Goal: Task Accomplishment & Management: Manage account settings

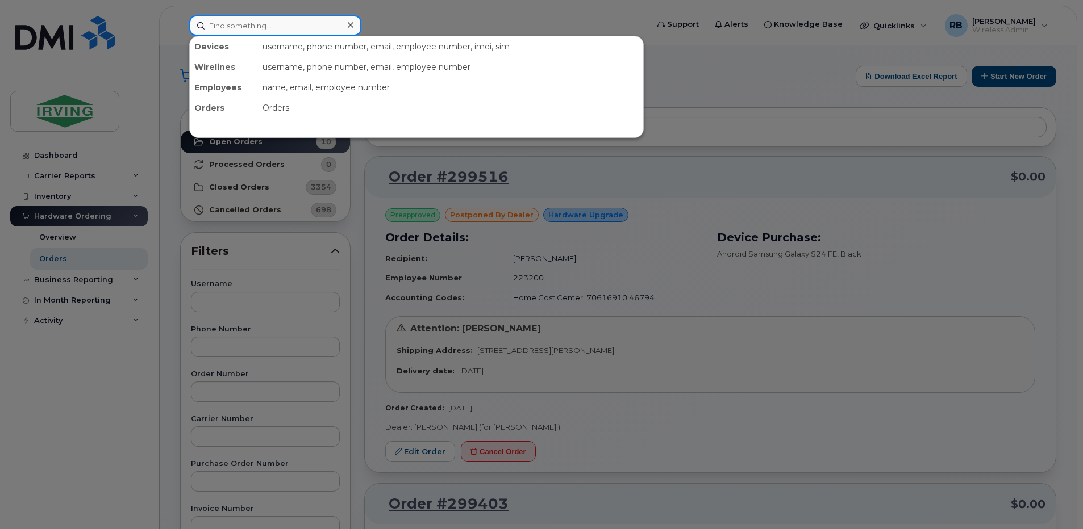
click at [236, 28] on input at bounding box center [275, 25] width 172 height 20
paste input "351690512601132"
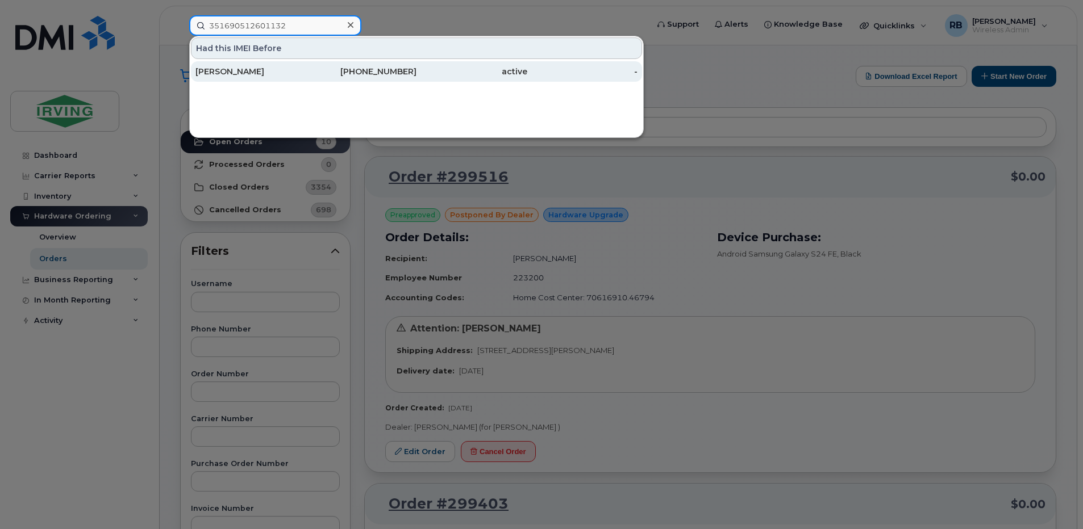
type input "351690512601132"
click at [215, 70] on div "Jason Marshall" at bounding box center [250, 71] width 111 height 11
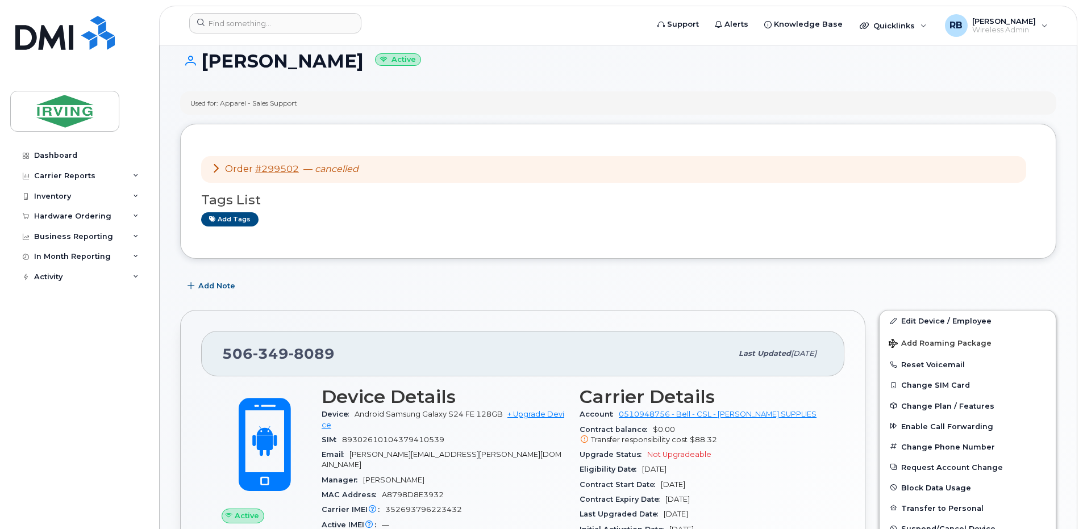
scroll to position [227, 0]
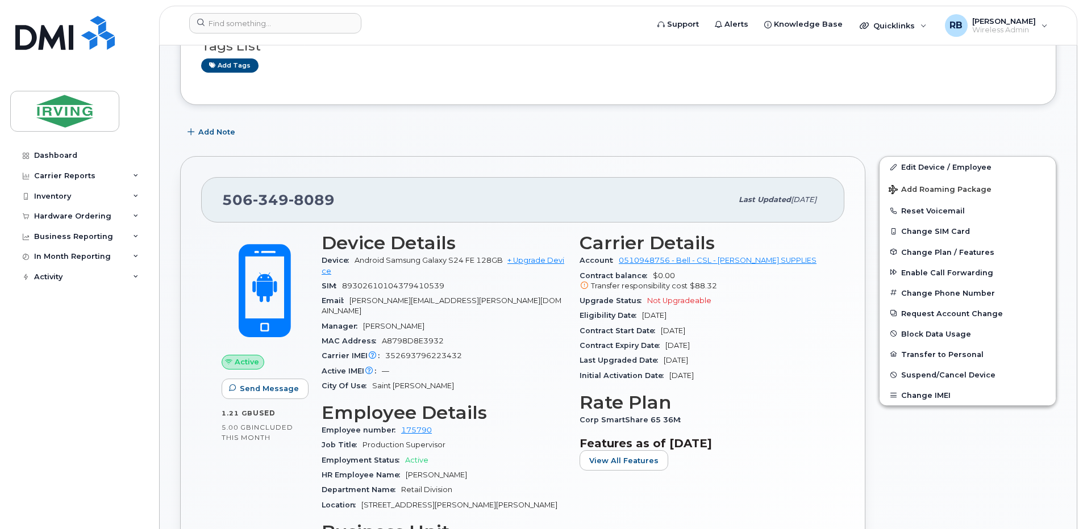
click at [273, 198] on span "349" at bounding box center [271, 199] width 36 height 17
click at [419, 352] on span "352693796223432" at bounding box center [423, 356] width 77 height 9
copy span "352693796223432"
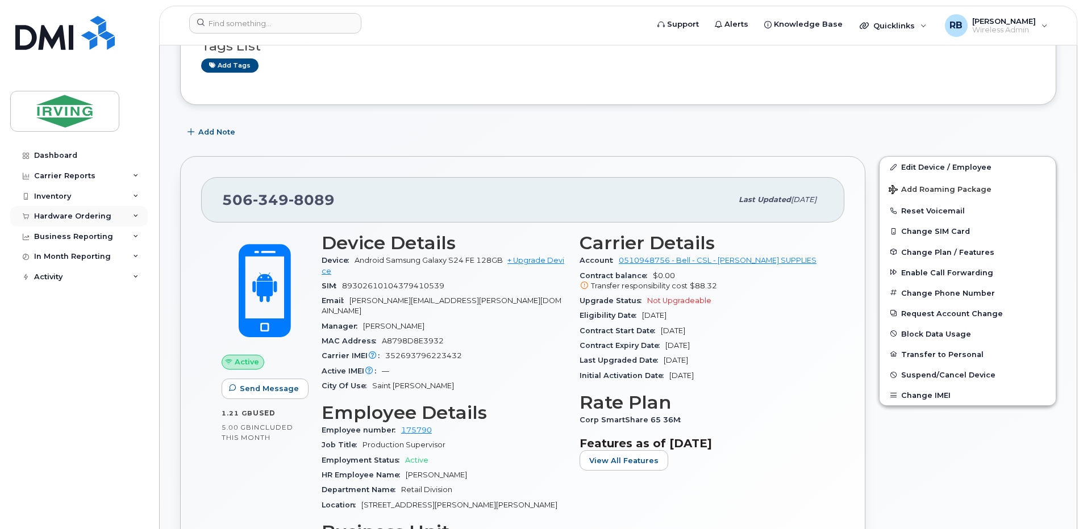
click at [62, 215] on div "Hardware Ordering" at bounding box center [72, 216] width 77 height 9
click at [49, 261] on div "Orders" at bounding box center [53, 259] width 28 height 10
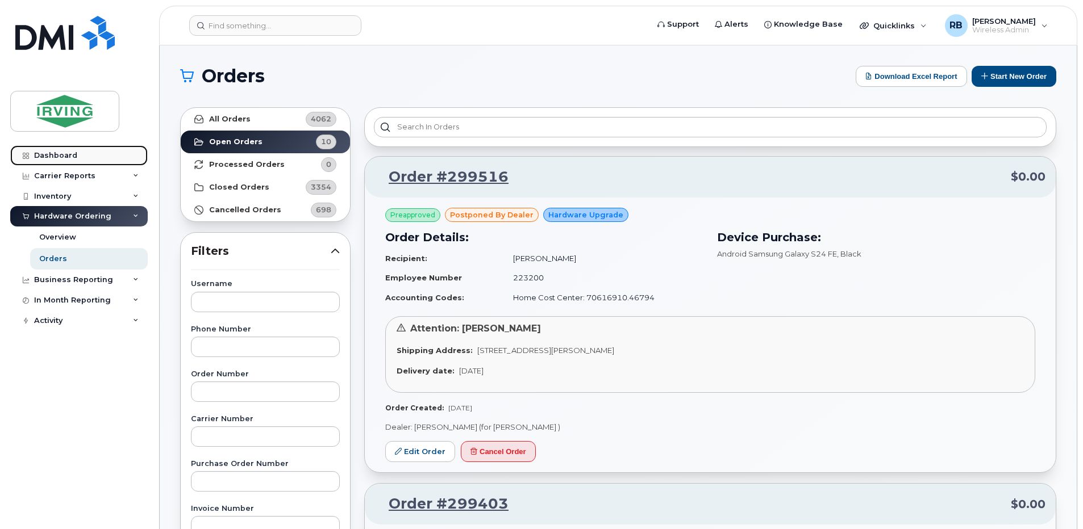
click at [77, 158] on link "Dashboard" at bounding box center [78, 155] width 137 height 20
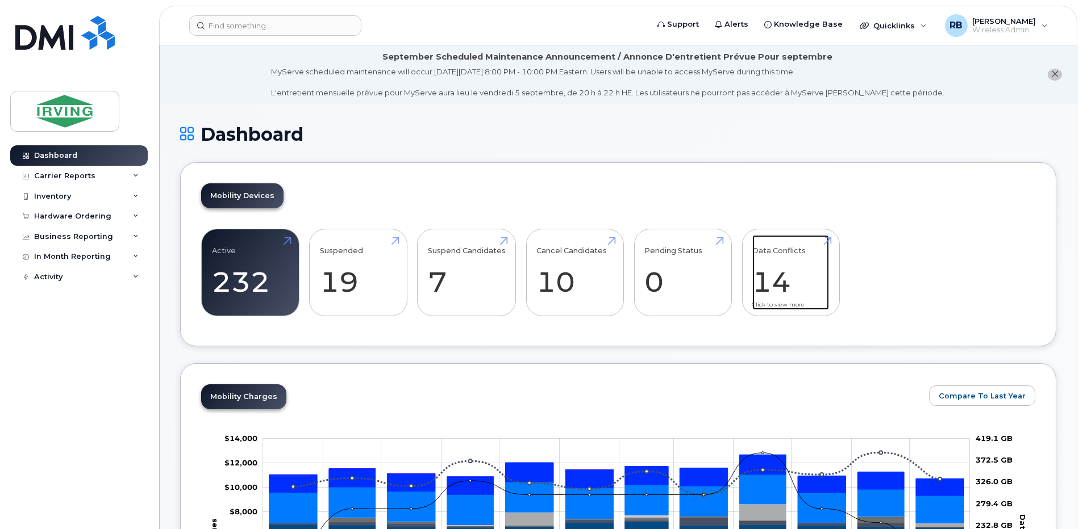
click at [775, 273] on link "Data Conflicts 14" at bounding box center [790, 272] width 77 height 75
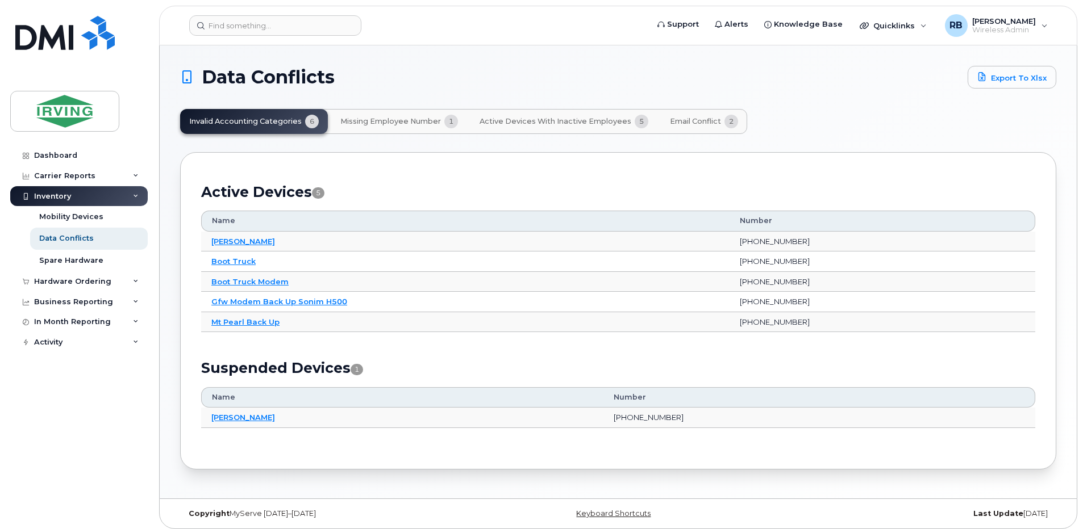
click at [684, 124] on span "Email Conflict" at bounding box center [695, 121] width 51 height 9
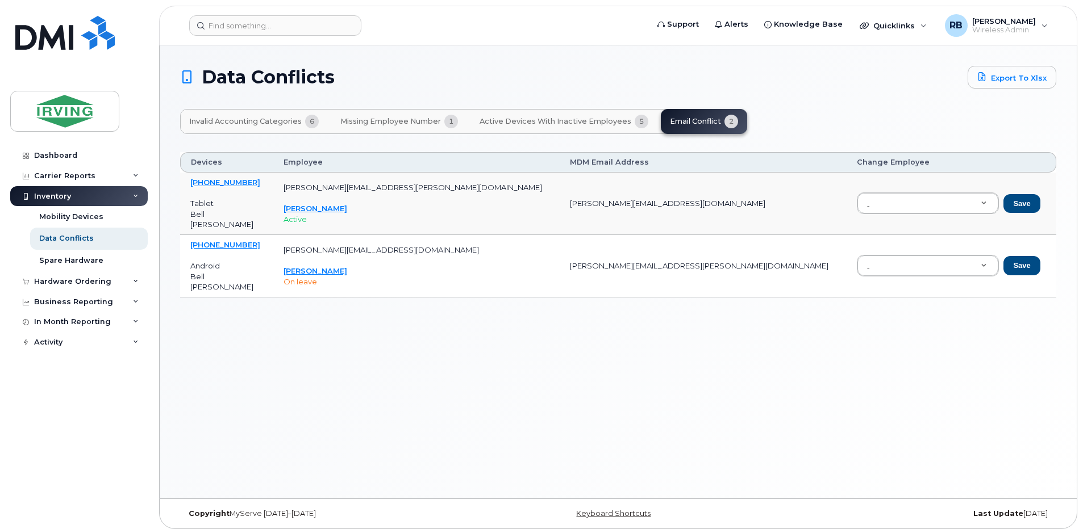
click at [601, 125] on span "Active Devices with Inactive Employees" at bounding box center [555, 121] width 152 height 9
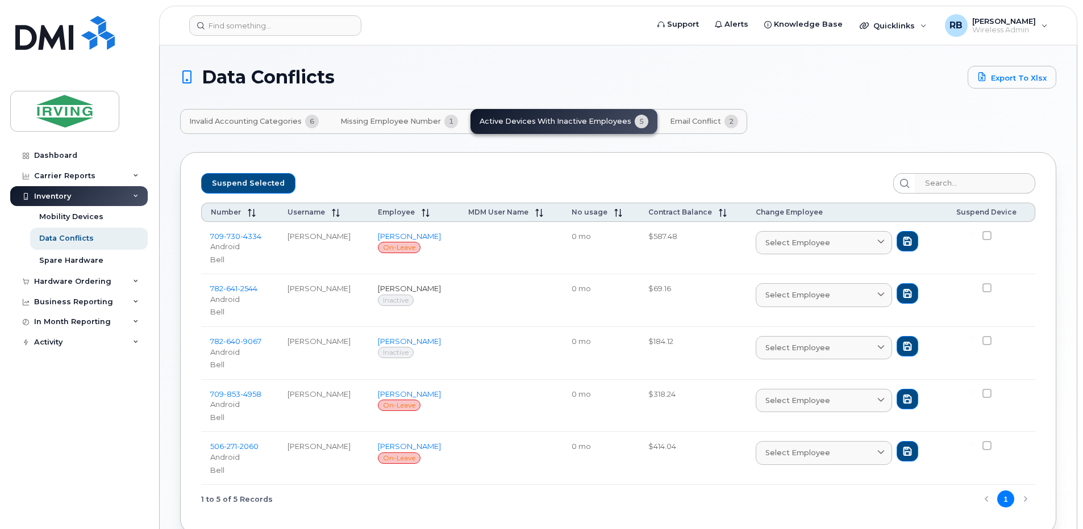
scroll to position [62, 0]
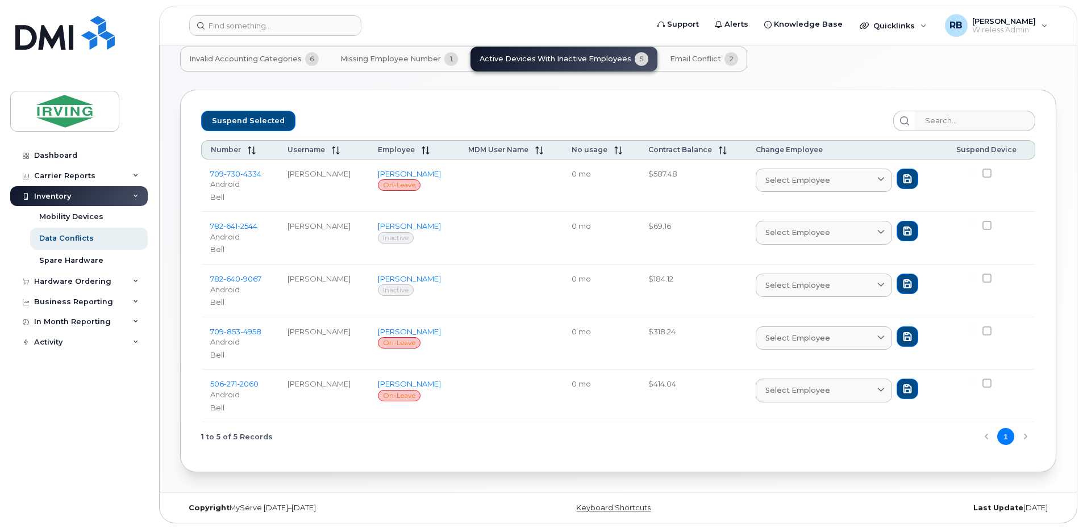
click at [433, 64] on button "Missing Employee Number 1" at bounding box center [399, 59] width 136 height 25
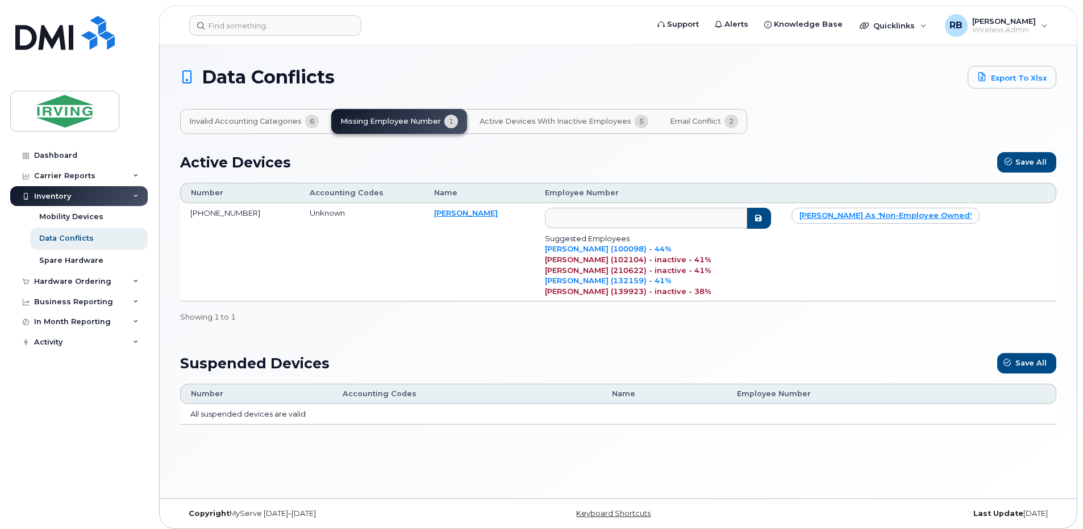
click at [279, 124] on span "Invalid Accounting Categories" at bounding box center [245, 121] width 112 height 9
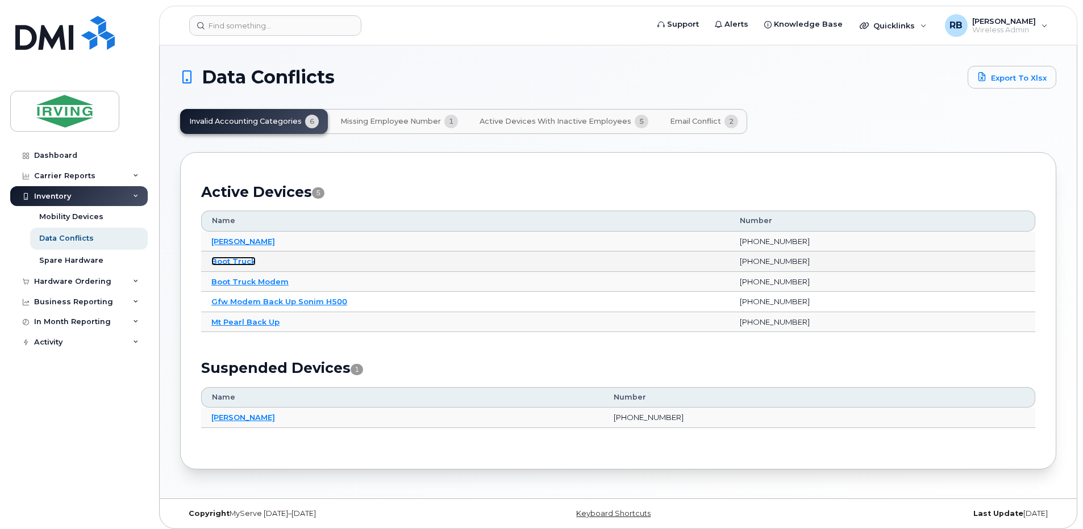
click at [241, 261] on link "Boot Truck" at bounding box center [233, 261] width 44 height 9
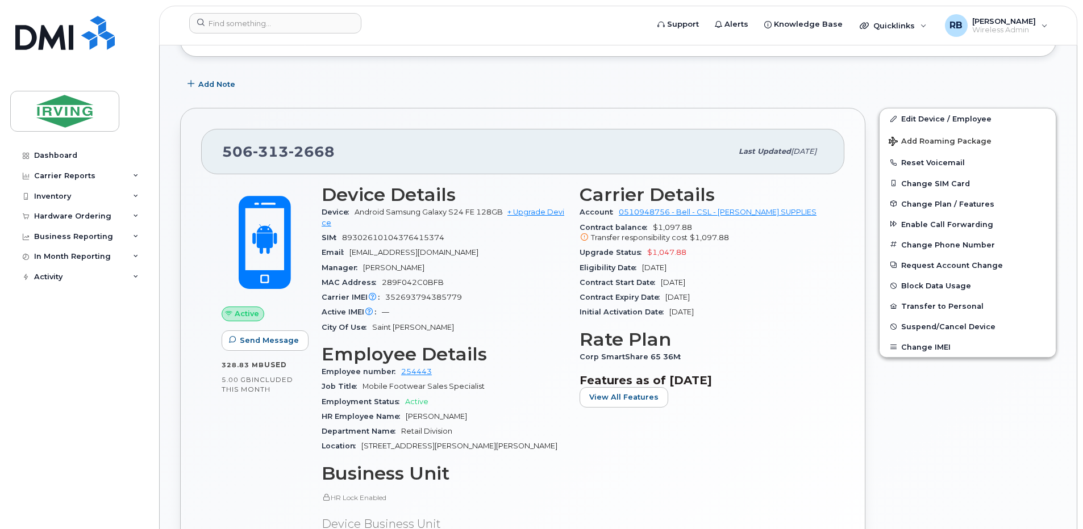
scroll to position [227, 0]
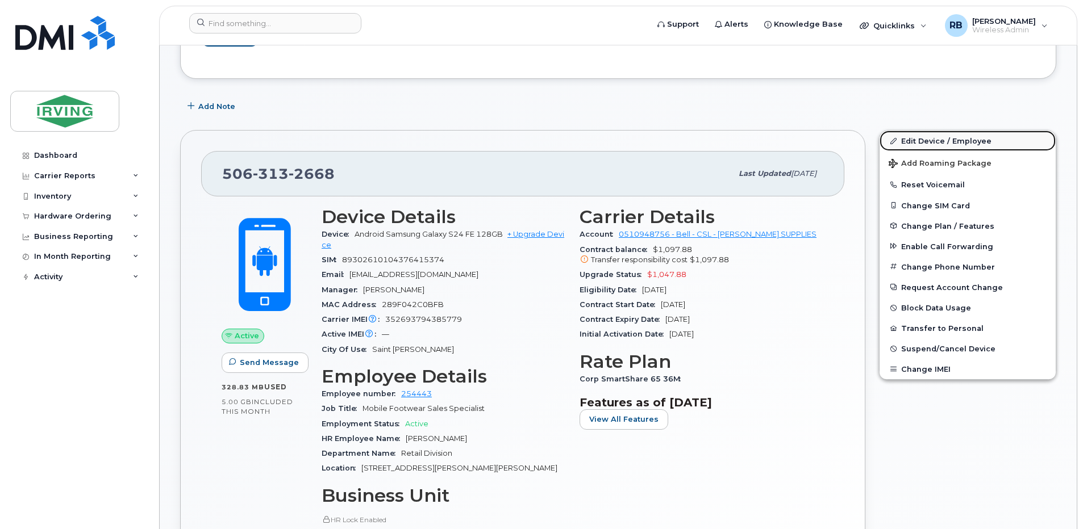
click at [921, 143] on link "Edit Device / Employee" at bounding box center [967, 141] width 176 height 20
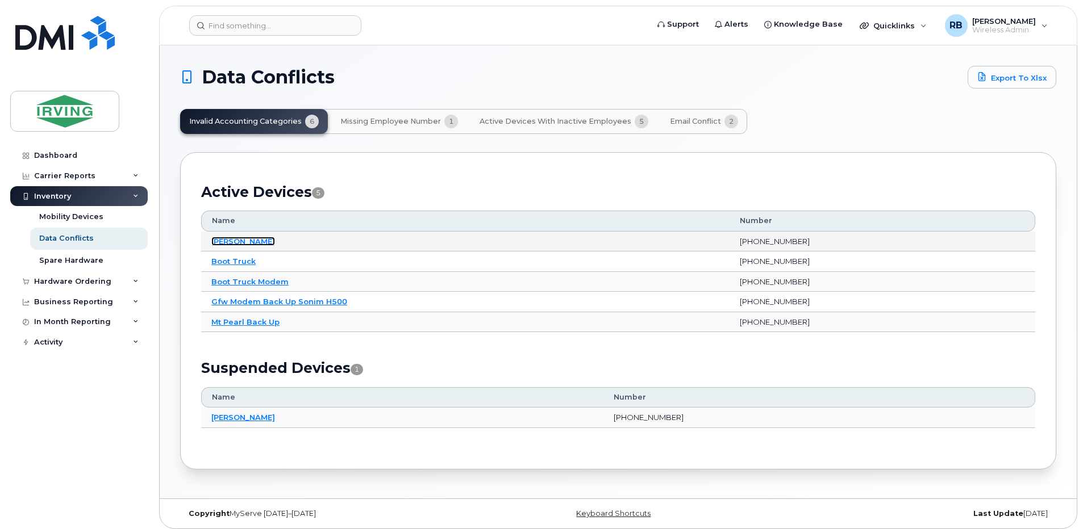
click at [244, 243] on link "Arthur Lucas" at bounding box center [243, 241] width 64 height 9
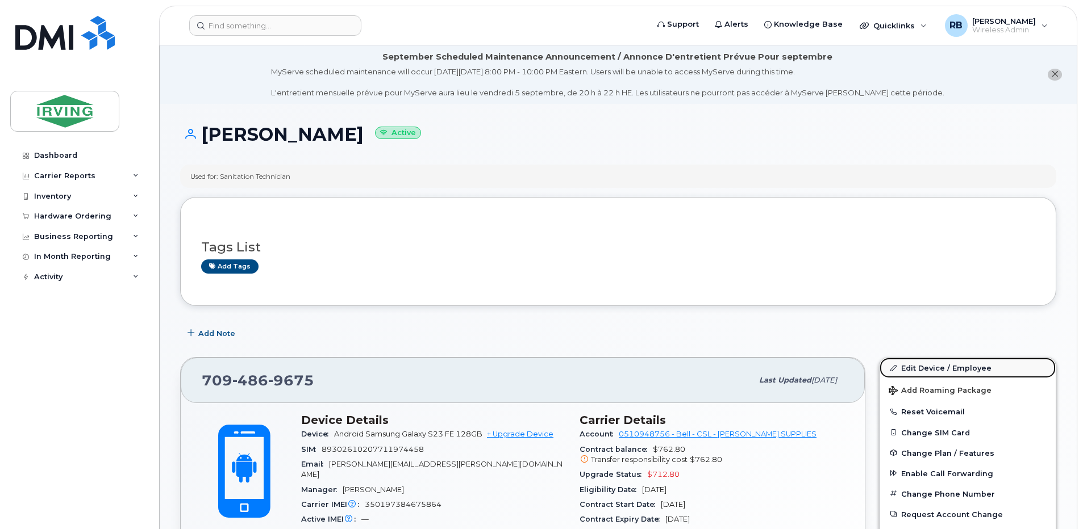
click at [931, 369] on link "Edit Device / Employee" at bounding box center [967, 368] width 176 height 20
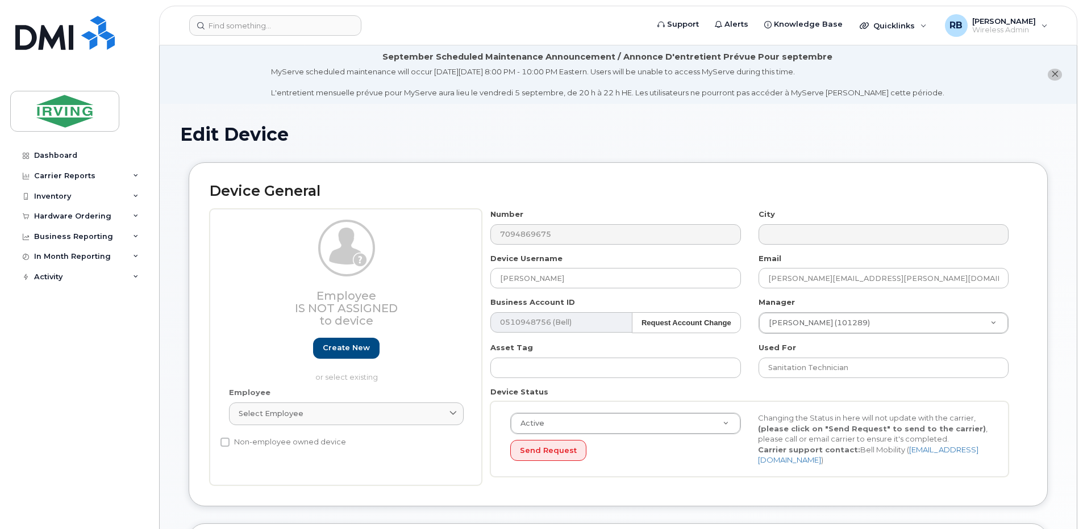
scroll to position [76, 0]
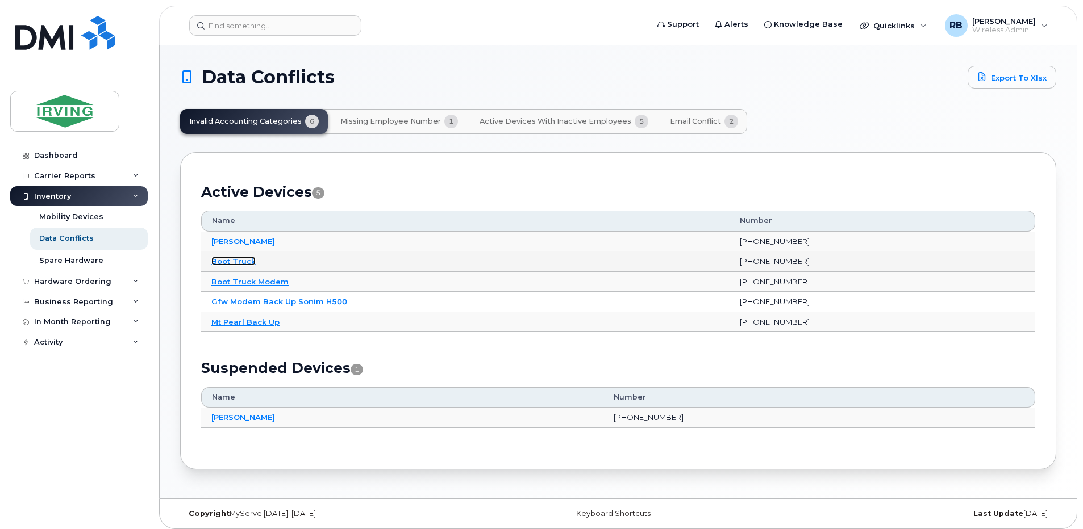
click at [231, 261] on link "Boot Truck" at bounding box center [233, 261] width 44 height 9
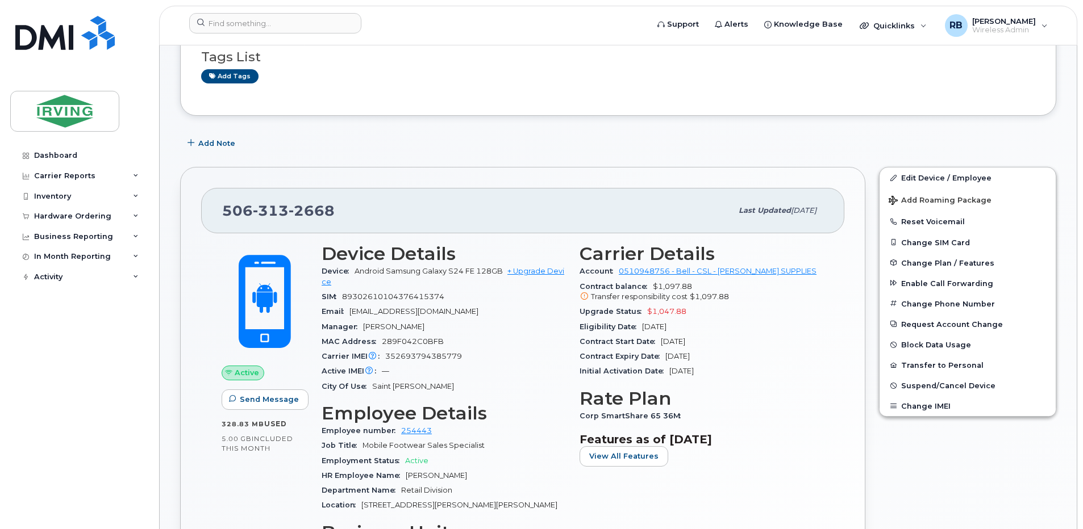
scroll to position [227, 0]
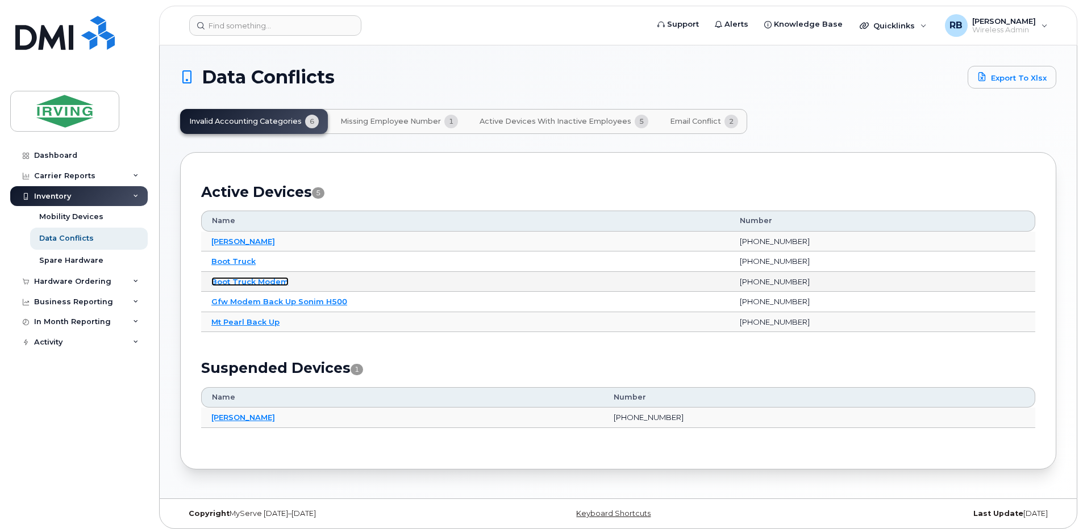
click at [229, 281] on link "Boot Truck Modem" at bounding box center [249, 281] width 77 height 9
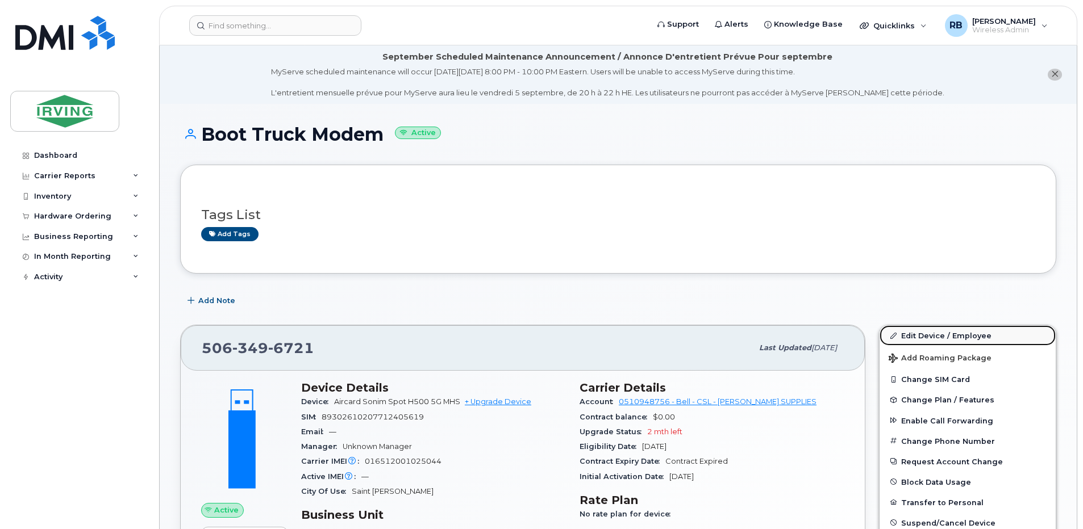
click at [912, 335] on link "Edit Device / Employee" at bounding box center [967, 335] width 176 height 20
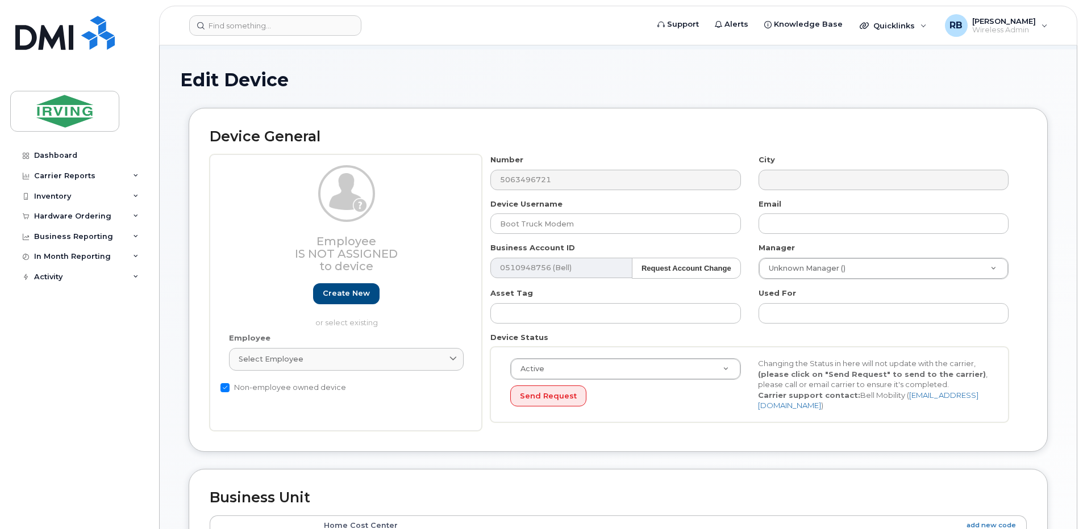
scroll to position [76, 0]
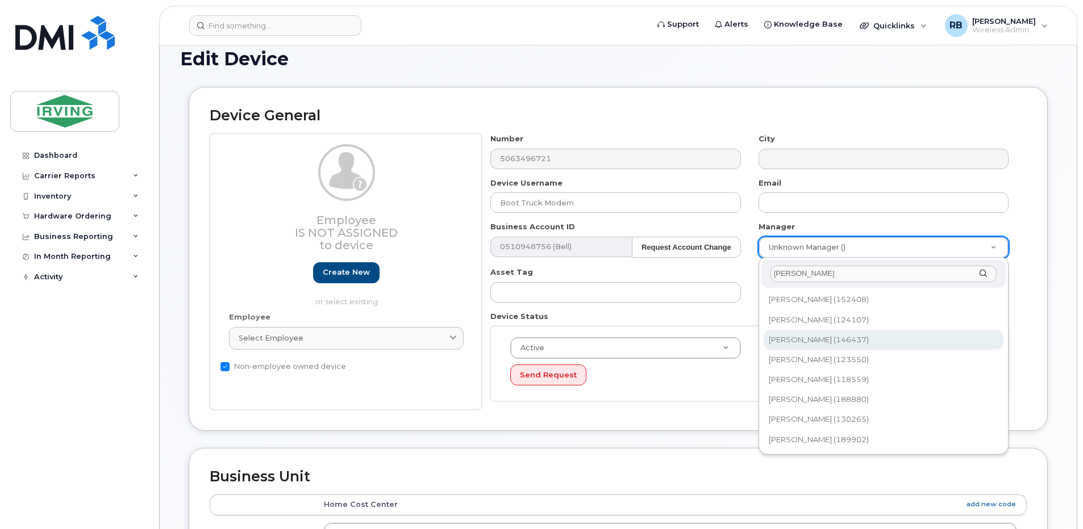
type input "vaness"
type input "1478305"
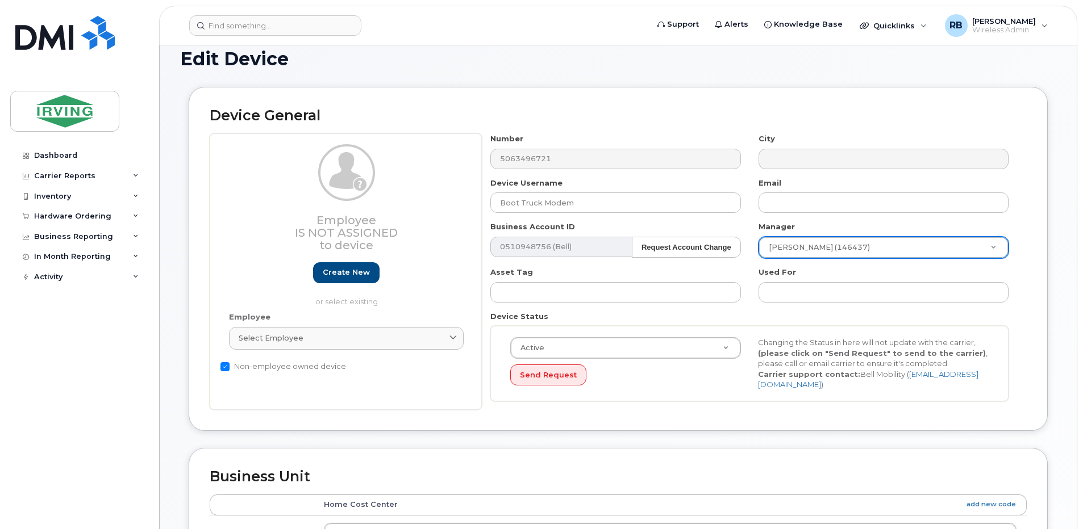
click at [752, 296] on div "Used For" at bounding box center [884, 285] width 268 height 36
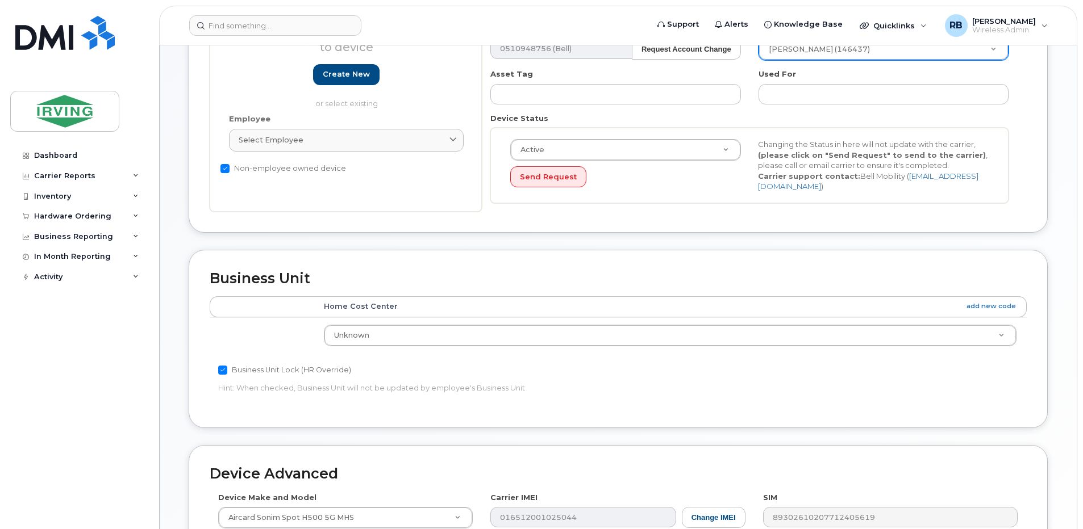
scroll to position [303, 0]
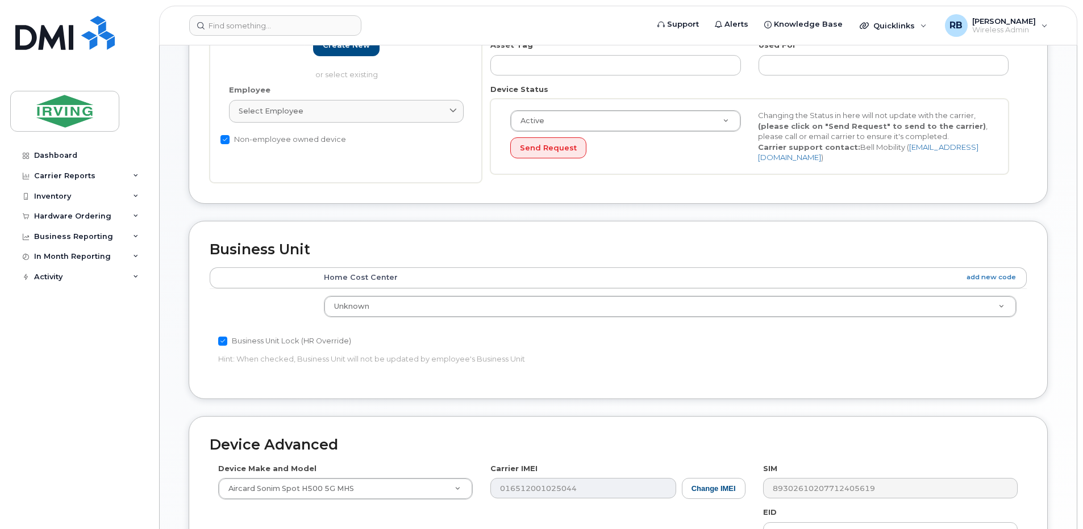
click at [222, 337] on input "Business Unit Lock (HR Override)" at bounding box center [222, 341] width 9 height 9
checkbox input "false"
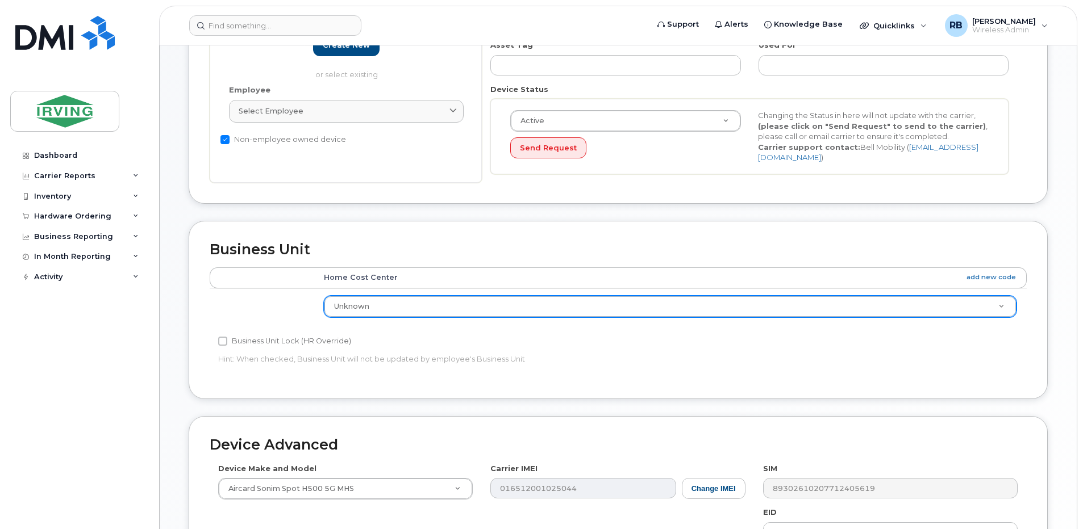
click at [336, 280] on th "Home Cost Center add new code" at bounding box center [670, 278] width 713 height 20
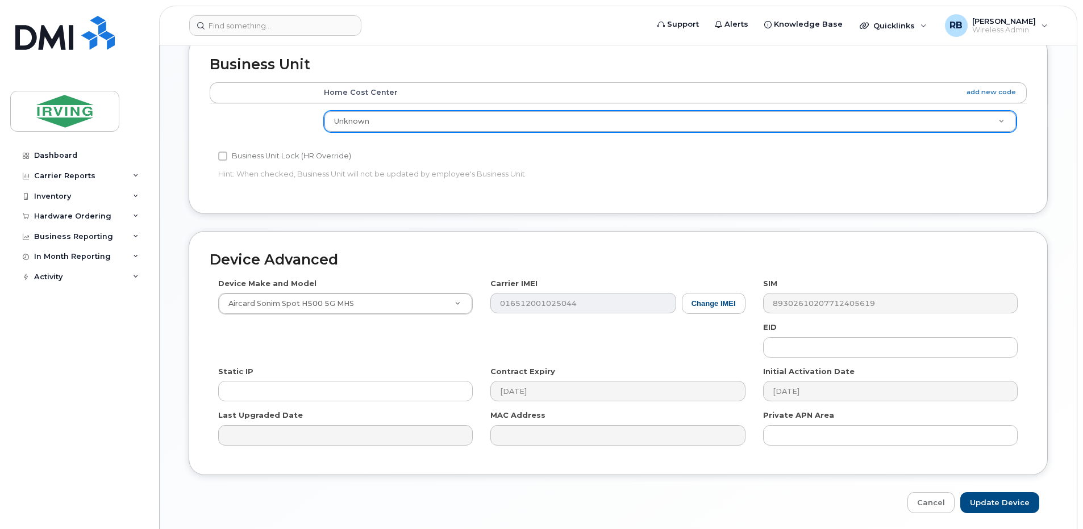
scroll to position [529, 0]
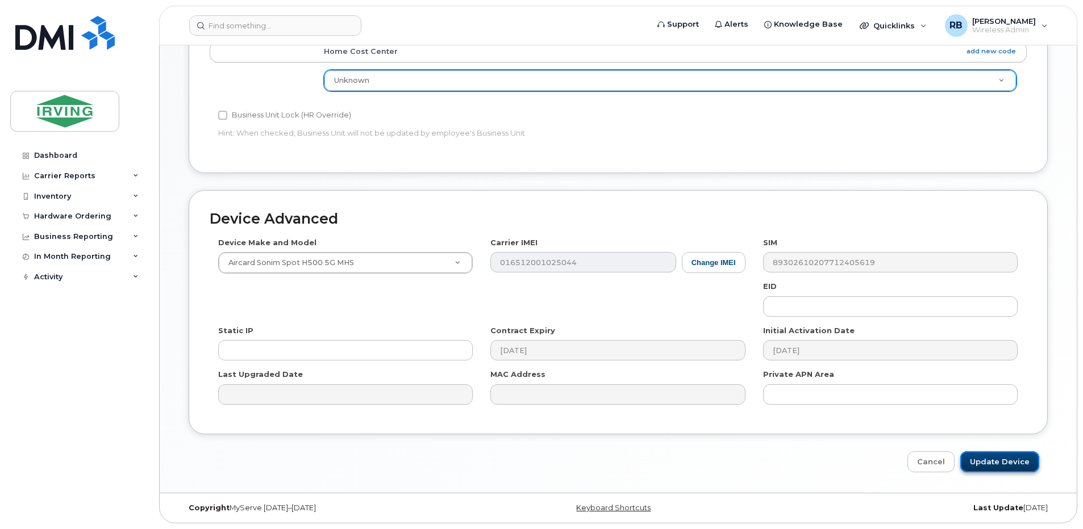
click at [984, 456] on input "Update Device" at bounding box center [999, 462] width 79 height 21
type input "Saving..."
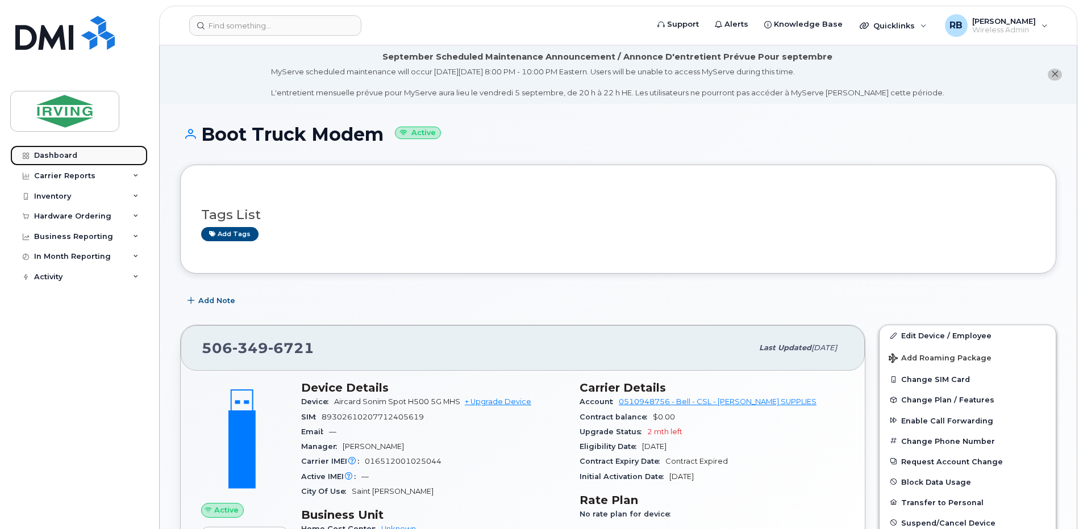
click at [45, 158] on div "Dashboard" at bounding box center [55, 155] width 43 height 9
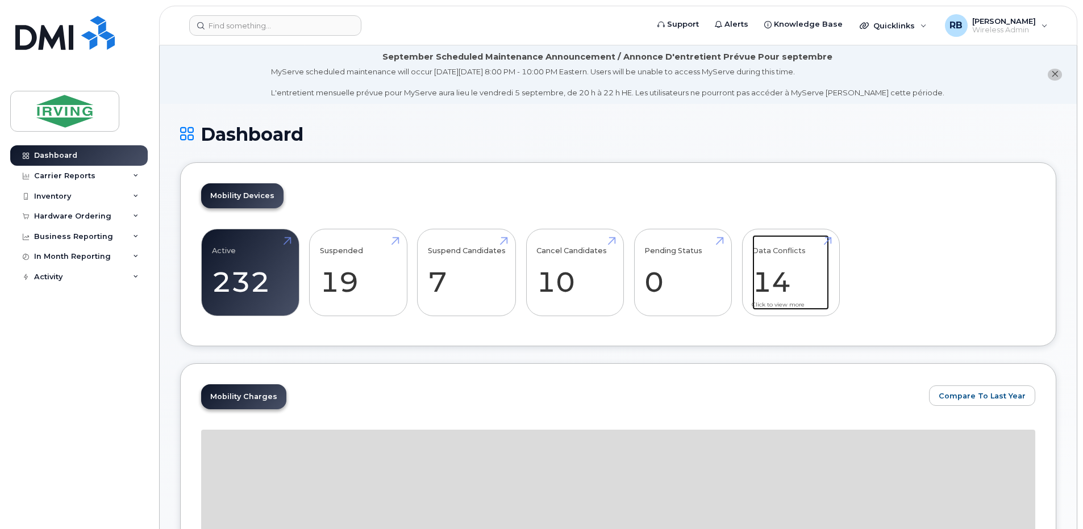
click at [767, 270] on link "Data Conflicts 14" at bounding box center [790, 272] width 77 height 75
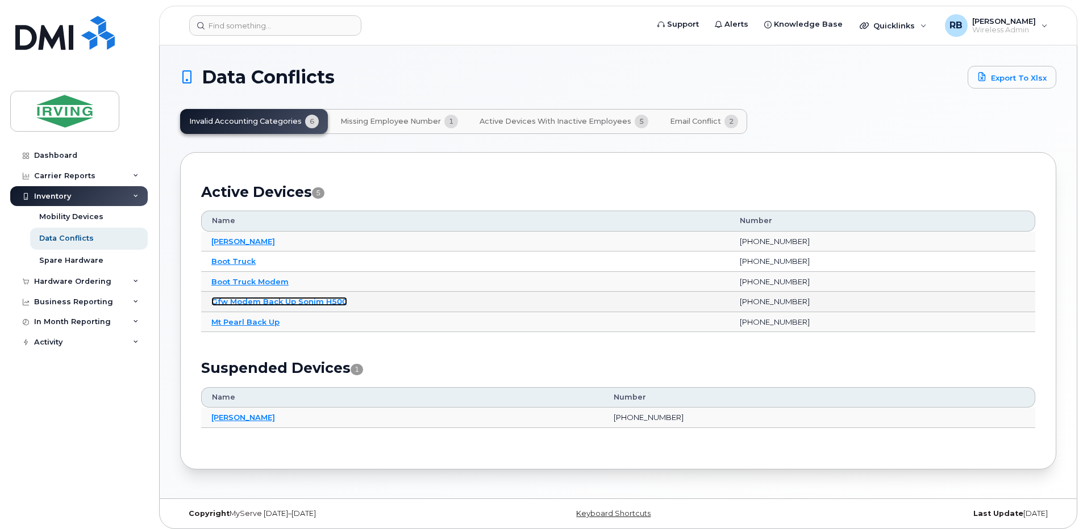
click at [250, 304] on link "Gfw Modem Back Up Sonim H500" at bounding box center [279, 301] width 136 height 9
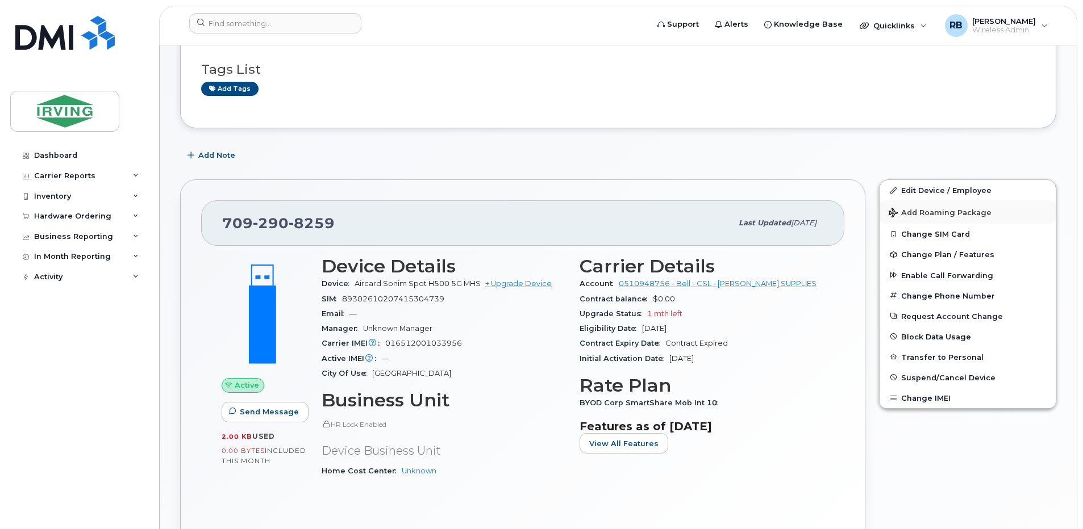
scroll to position [152, 0]
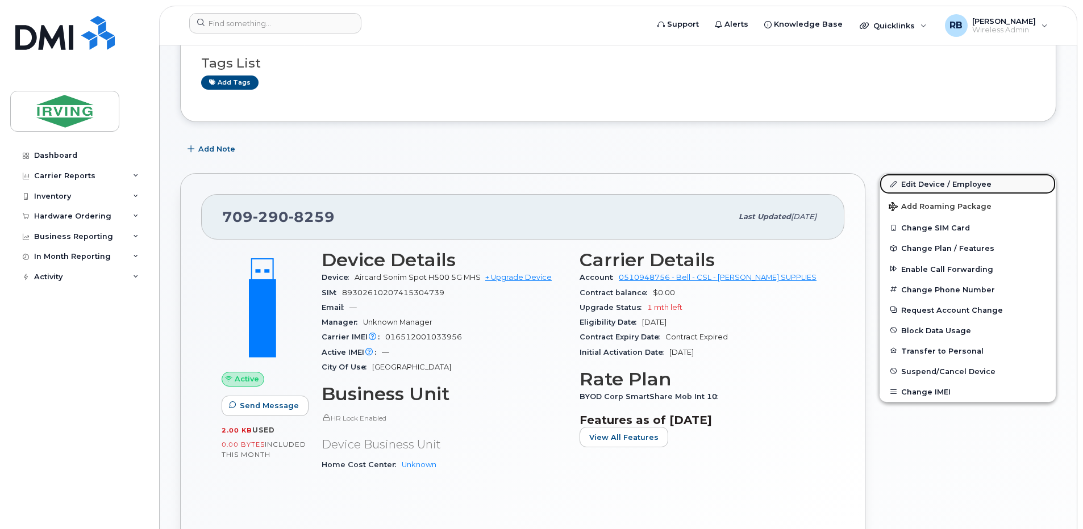
click at [910, 181] on link "Edit Device / Employee" at bounding box center [967, 184] width 176 height 20
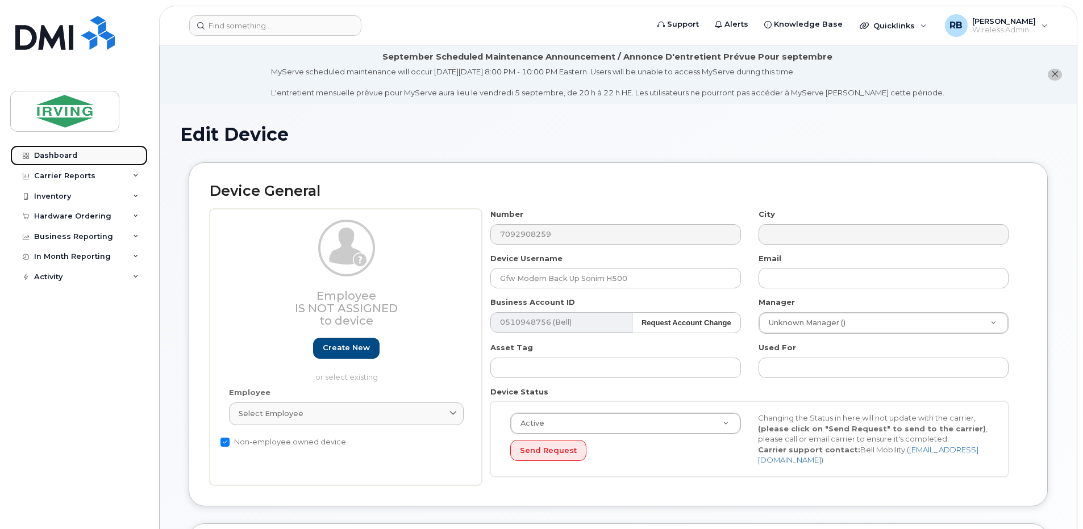
click at [49, 150] on link "Dashboard" at bounding box center [78, 155] width 137 height 20
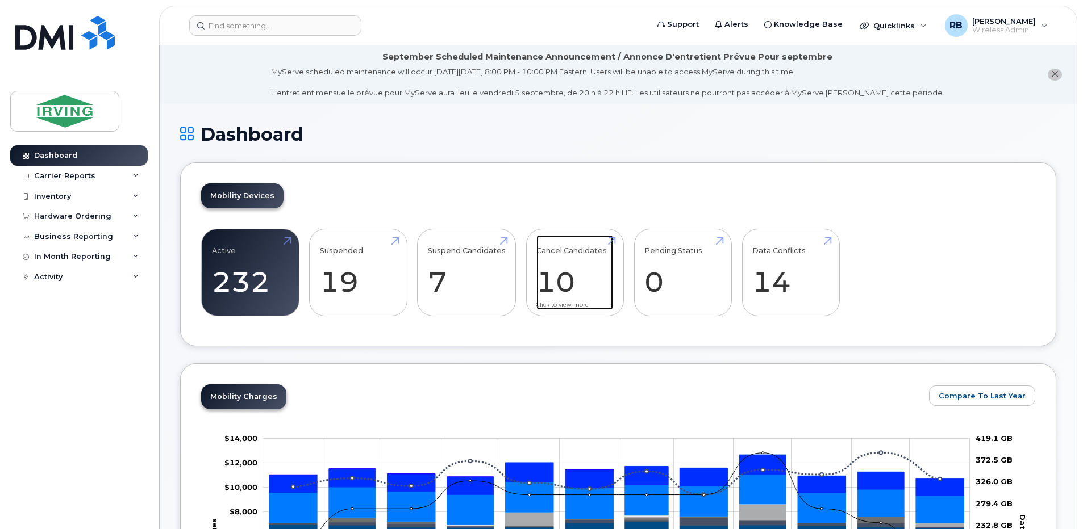
click at [557, 291] on link "Cancel Candidates 10" at bounding box center [574, 272] width 77 height 75
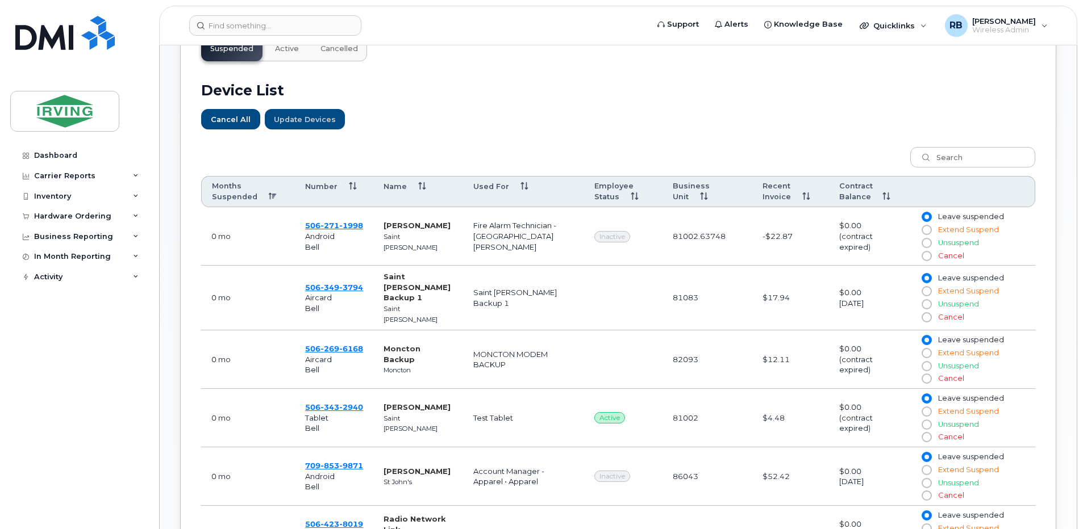
scroll to position [379, 0]
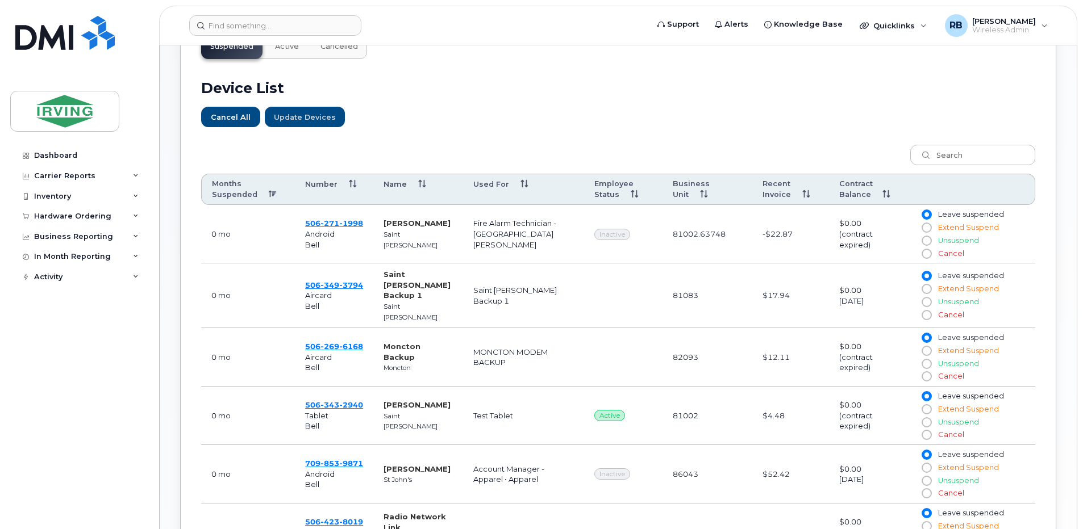
click at [270, 191] on th "Months Suspended" at bounding box center [248, 190] width 94 height 32
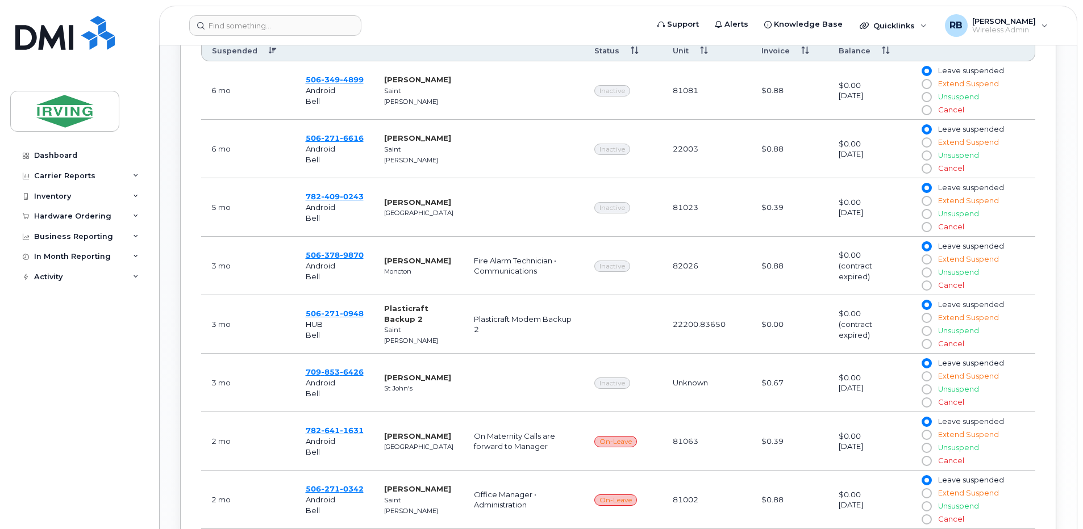
scroll to position [530, 0]
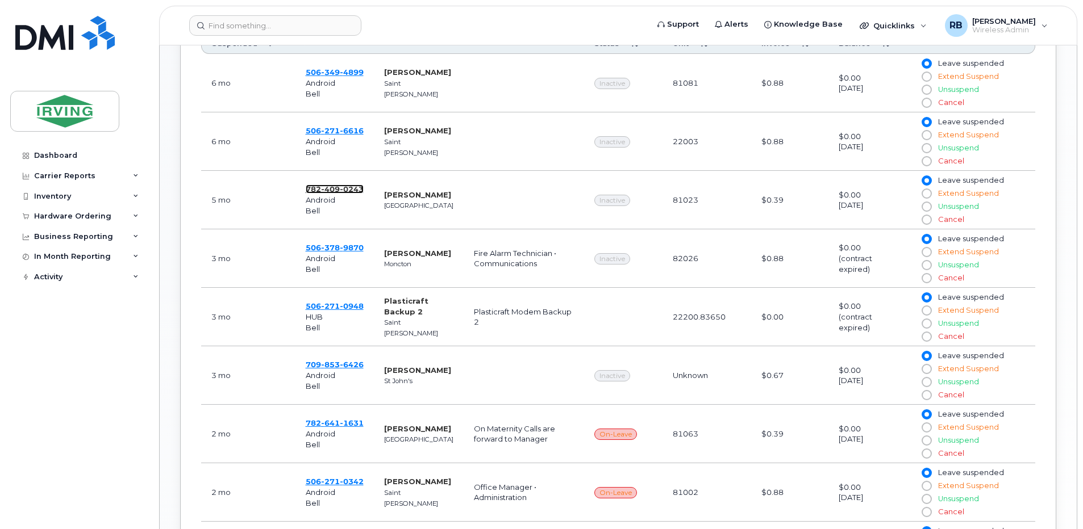
click at [323, 190] on span "409" at bounding box center [330, 189] width 19 height 9
click at [323, 252] on span "378" at bounding box center [330, 247] width 19 height 9
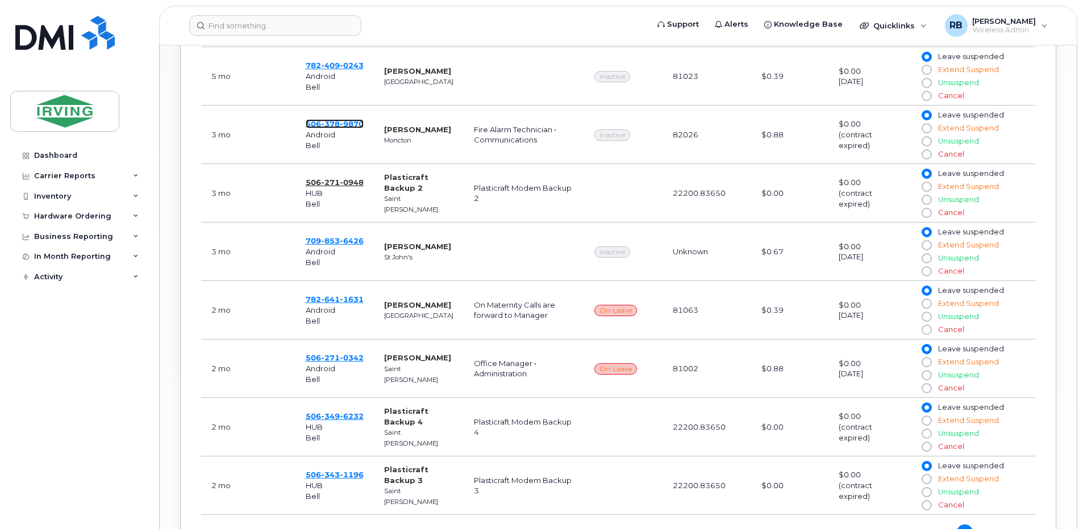
scroll to position [682, 0]
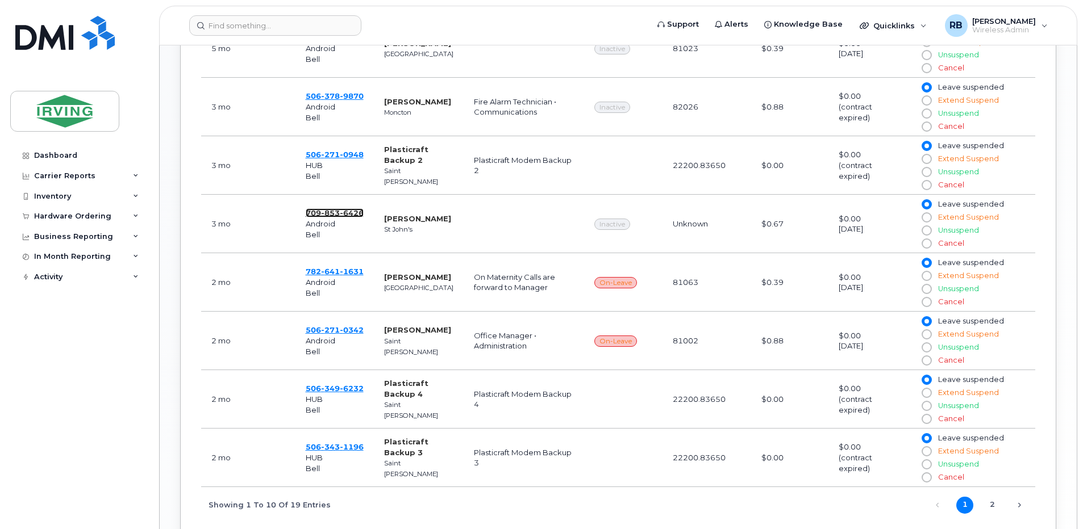
click at [331, 212] on span "853" at bounding box center [330, 212] width 19 height 9
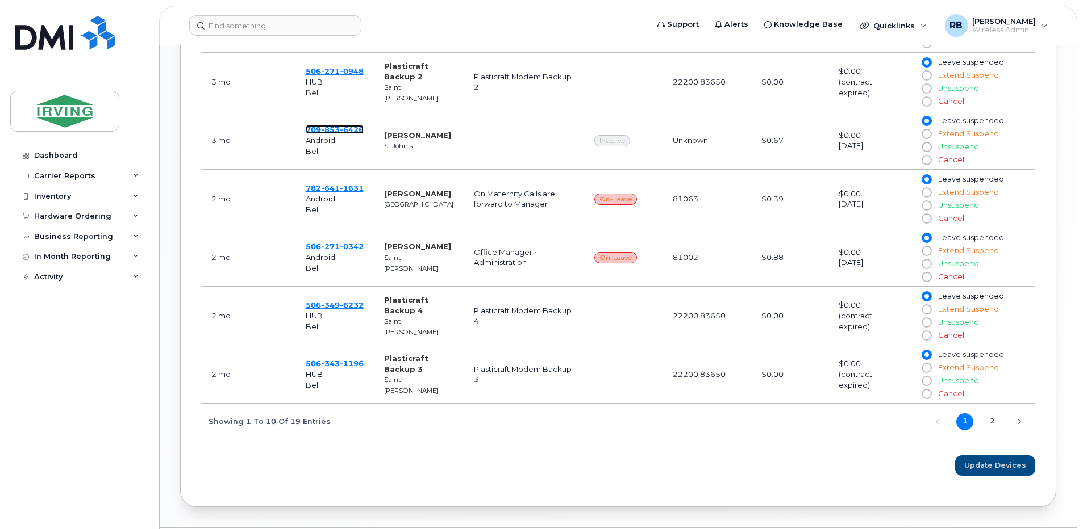
scroll to position [800, 0]
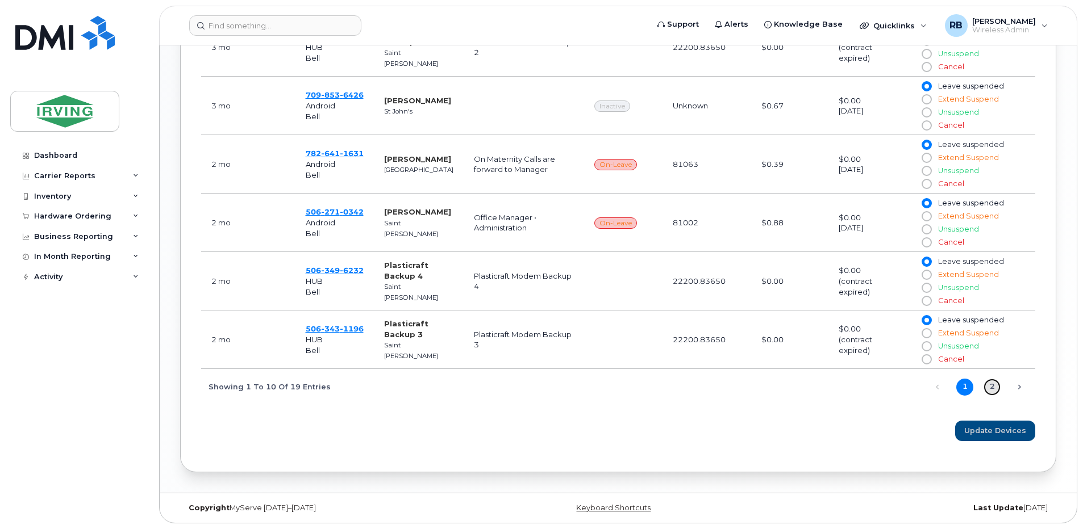
click at [991, 386] on link "2" at bounding box center [991, 387] width 17 height 17
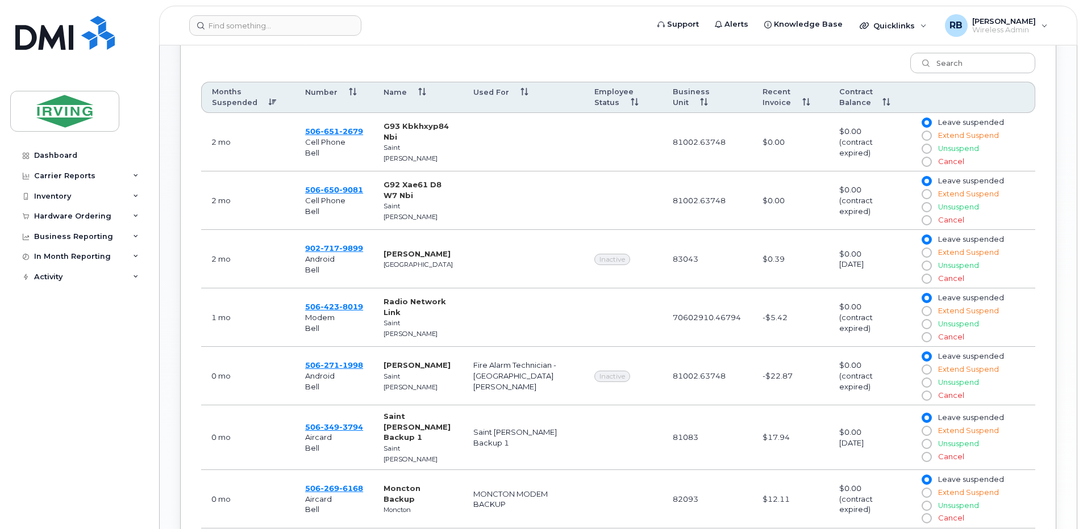
scroll to position [438, 0]
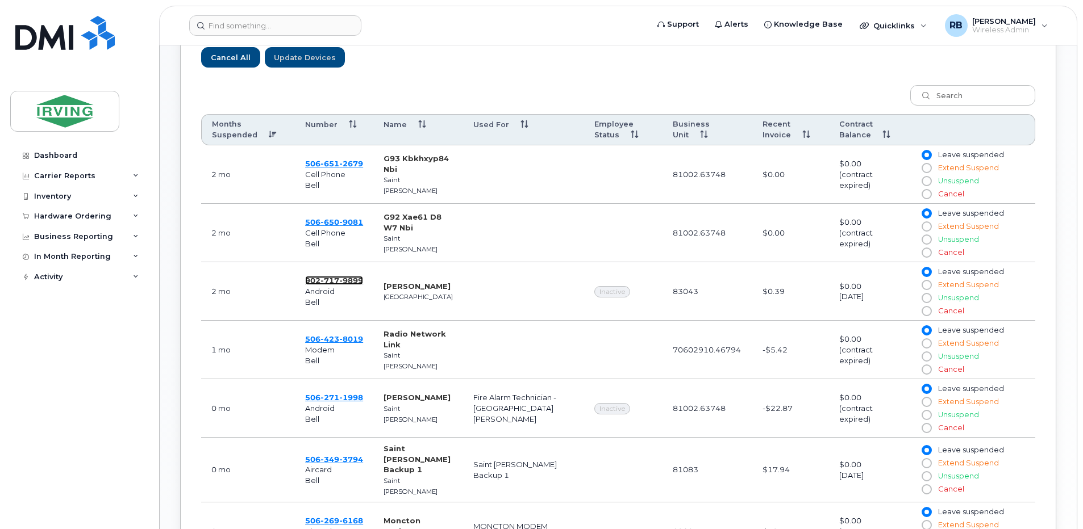
click at [355, 282] on span "9899" at bounding box center [351, 280] width 24 height 9
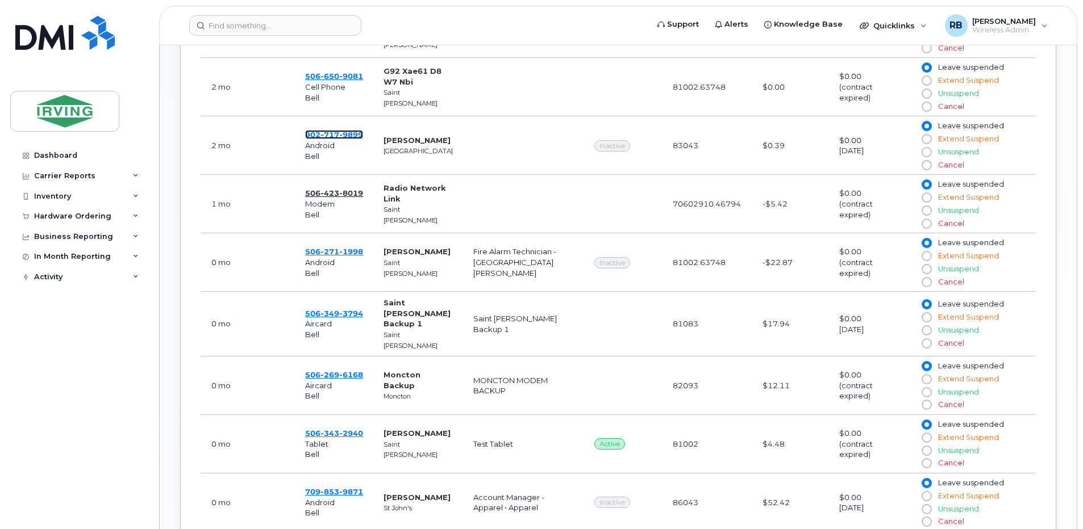
scroll to position [590, 0]
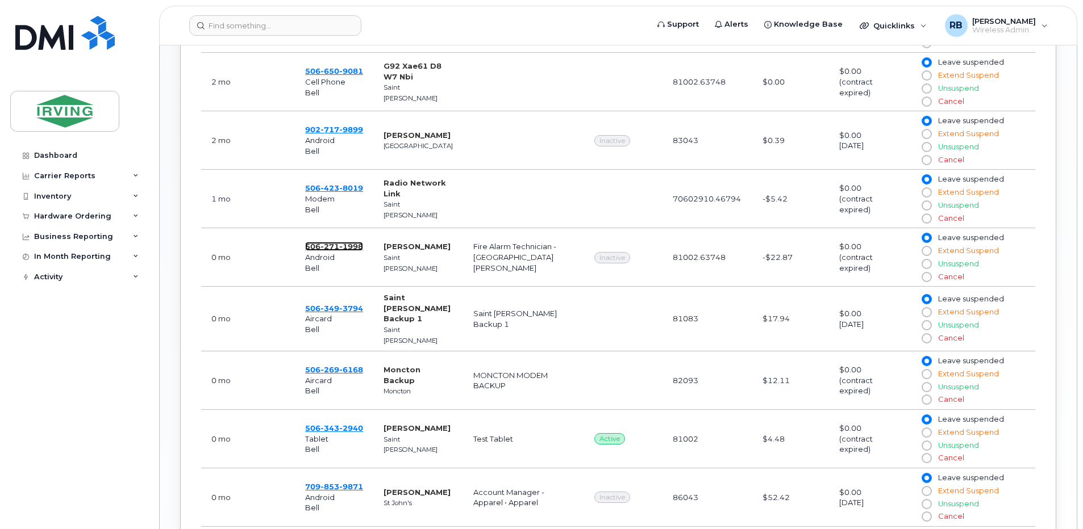
click at [331, 247] on span "271" at bounding box center [329, 246] width 19 height 9
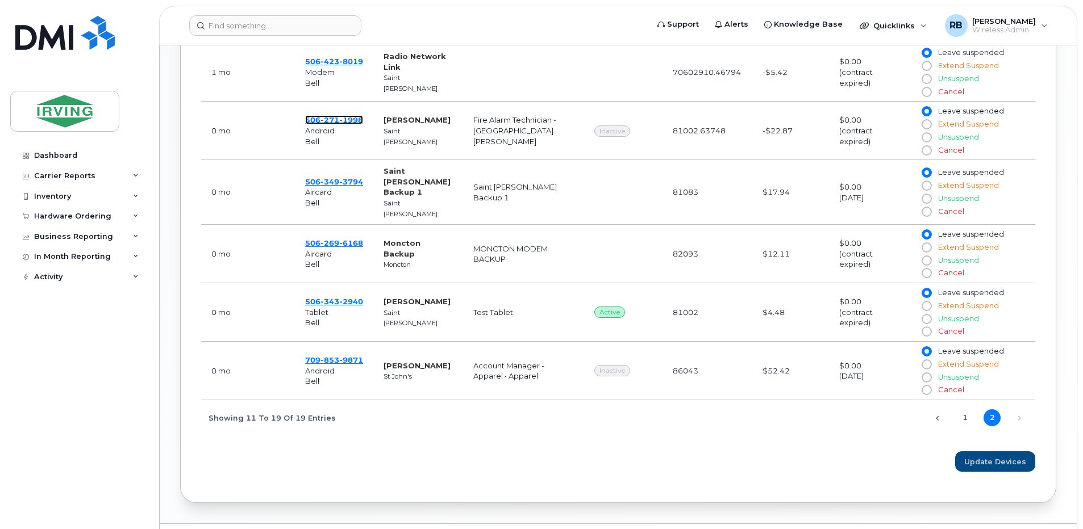
scroll to position [741, 0]
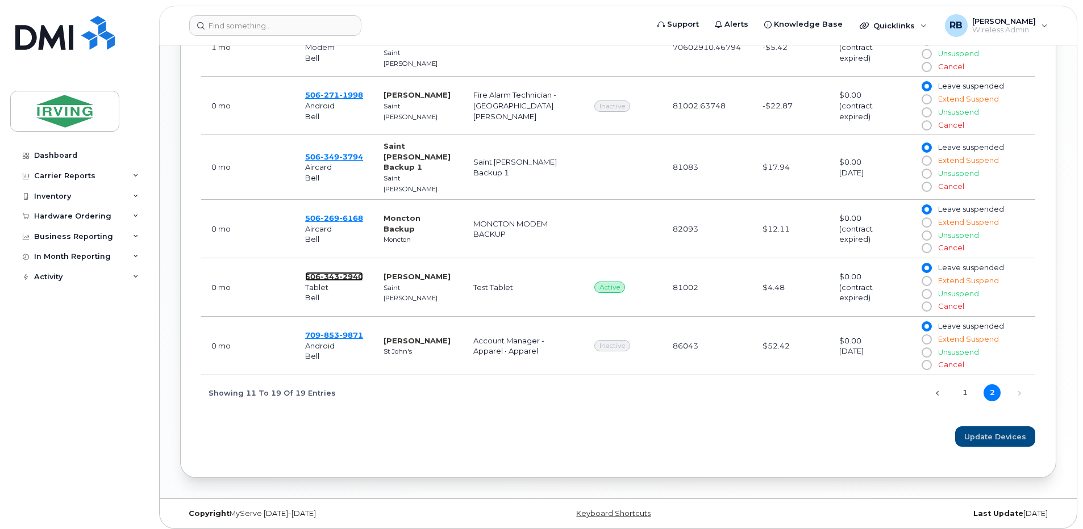
click at [327, 274] on span "343" at bounding box center [329, 276] width 19 height 9
click at [314, 331] on span "709 853 9871" at bounding box center [334, 335] width 58 height 9
click at [58, 220] on div "Hardware Ordering" at bounding box center [72, 216] width 77 height 9
click at [55, 256] on div "Orders" at bounding box center [53, 259] width 28 height 10
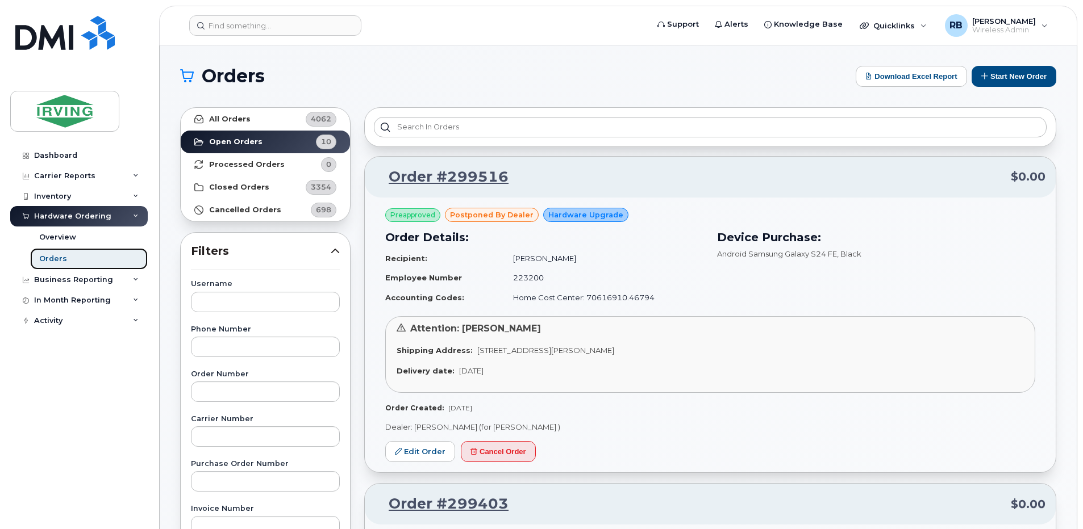
scroll to position [303, 0]
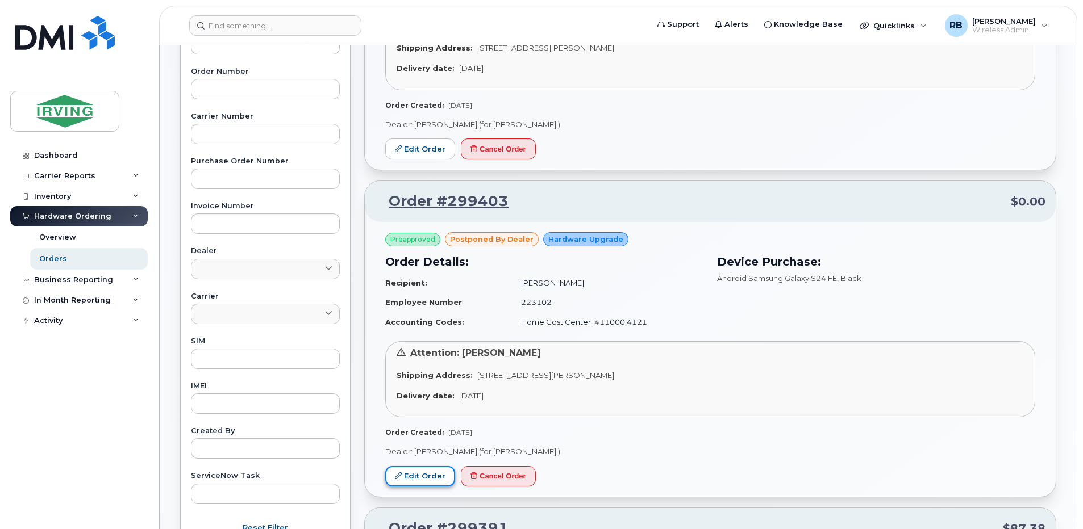
click at [412, 477] on link "Edit Order" at bounding box center [420, 476] width 70 height 21
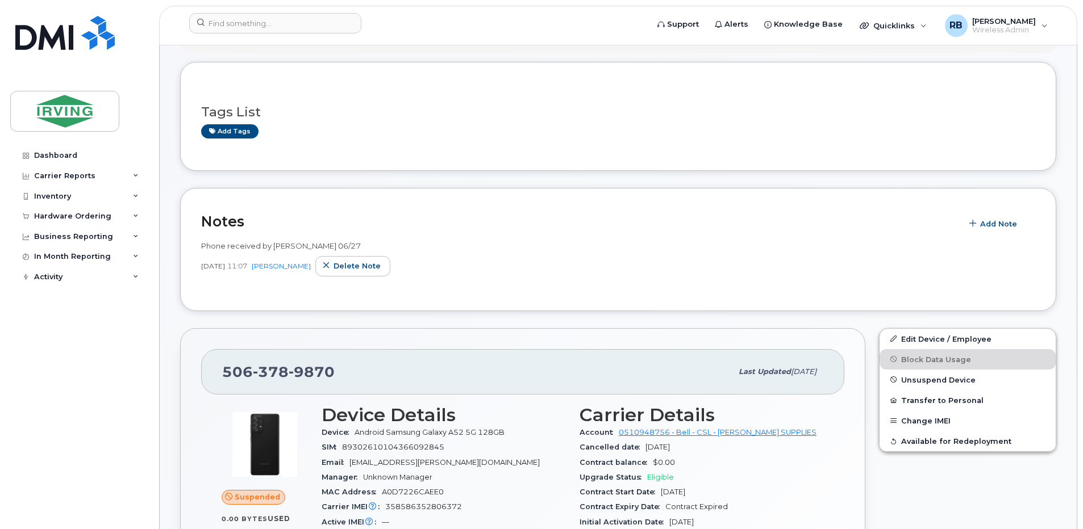
scroll to position [152, 0]
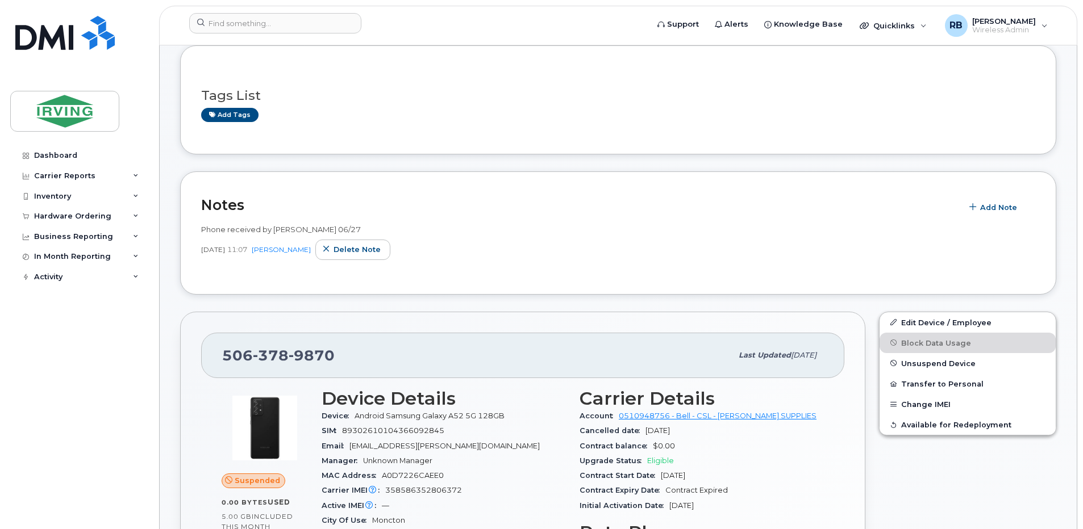
click at [273, 354] on span "378" at bounding box center [271, 355] width 36 height 17
copy span "506 378 9870"
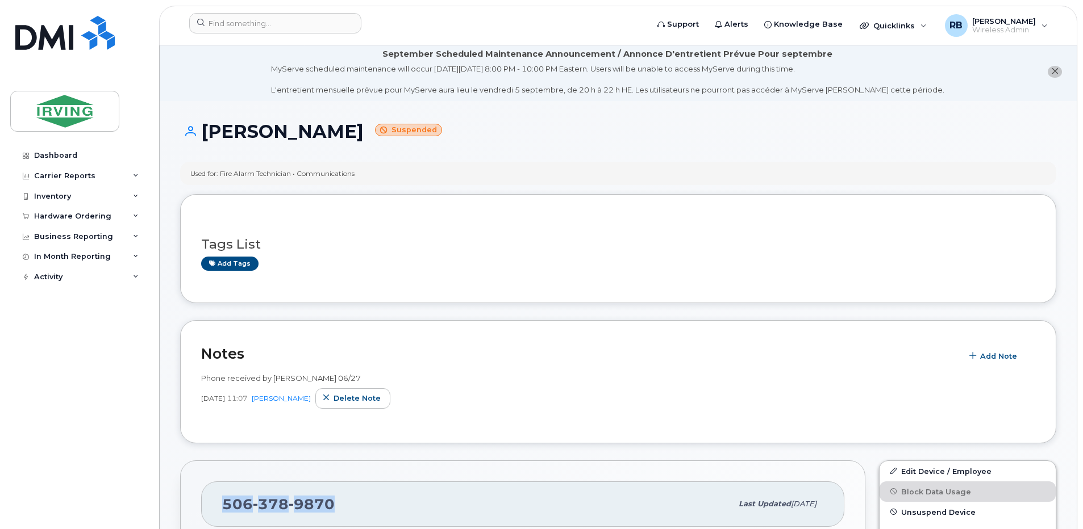
scroll to position [0, 0]
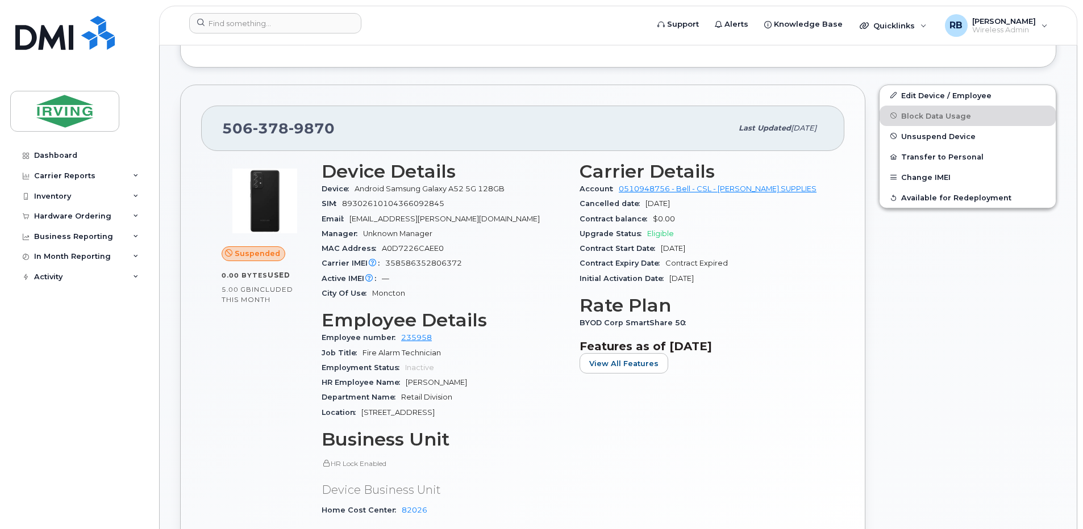
click at [515, 236] on div "Manager Unknown Manager" at bounding box center [443, 234] width 244 height 15
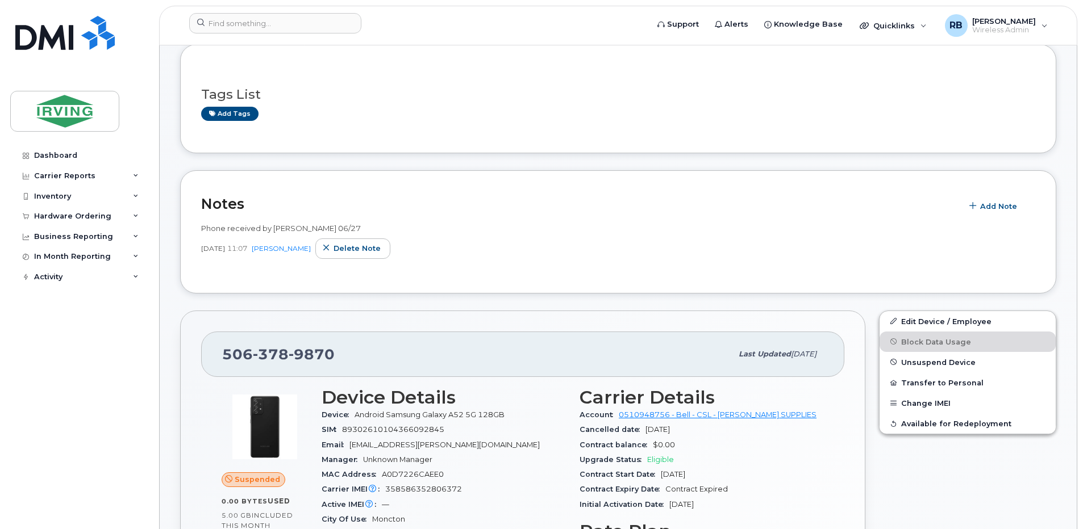
scroll to position [152, 0]
click at [331, 363] on span "9870" at bounding box center [312, 355] width 46 height 17
drag, startPoint x: 331, startPoint y: 363, endPoint x: 225, endPoint y: 358, distance: 106.3
click at [225, 358] on span "506 378 9870" at bounding box center [278, 355] width 112 height 17
copy span "506 378 9870"
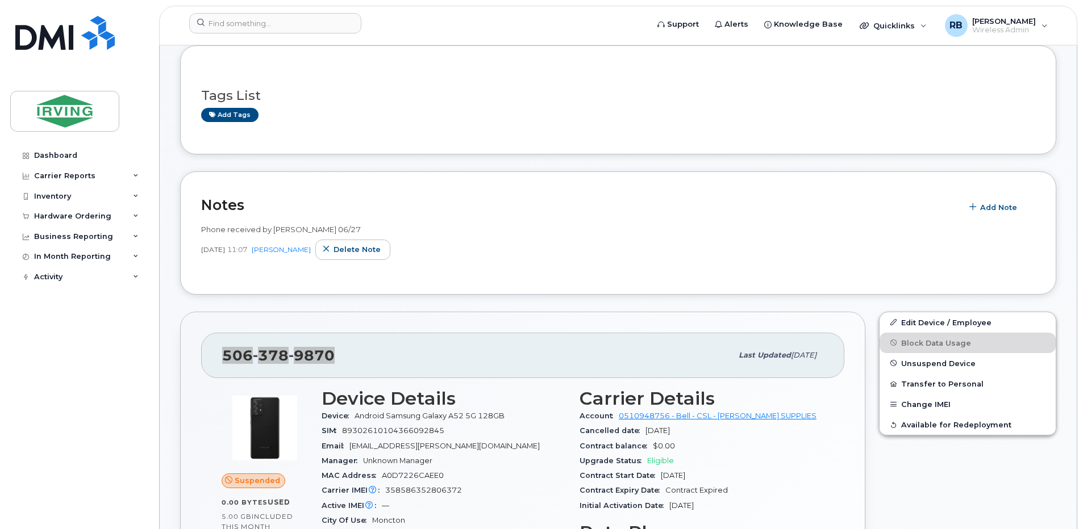
scroll to position [0, 0]
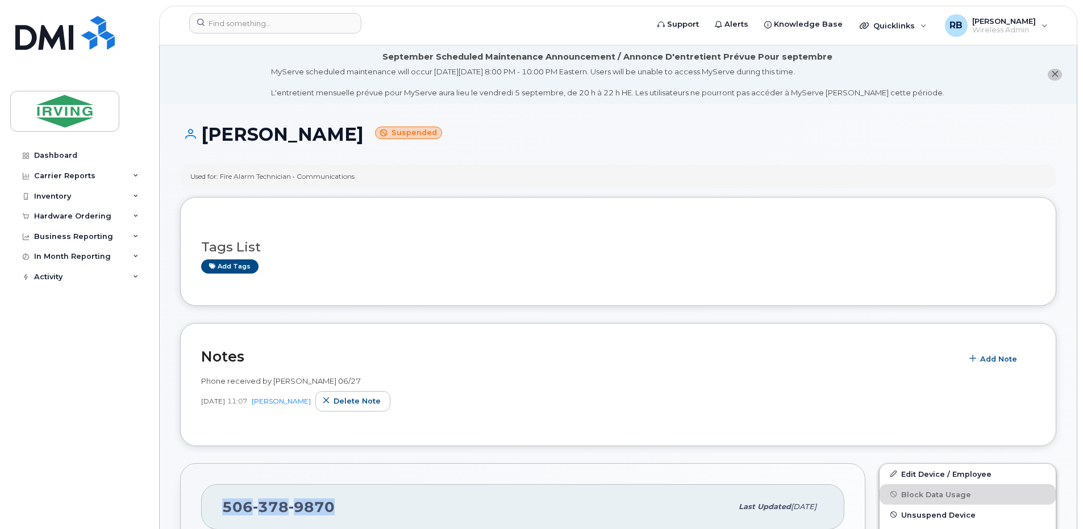
drag, startPoint x: 354, startPoint y: 136, endPoint x: 206, endPoint y: 142, distance: 148.4
click at [206, 142] on h1 "Jeffrey Bonotan Suspended" at bounding box center [618, 134] width 876 height 20
copy h1 "Jeffrey Bonotan"
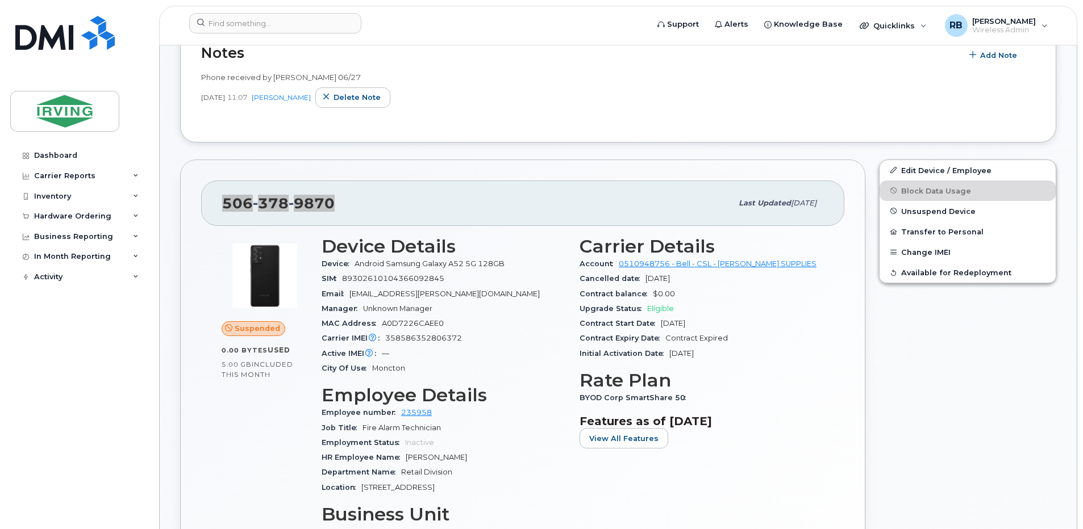
scroll to position [379, 0]
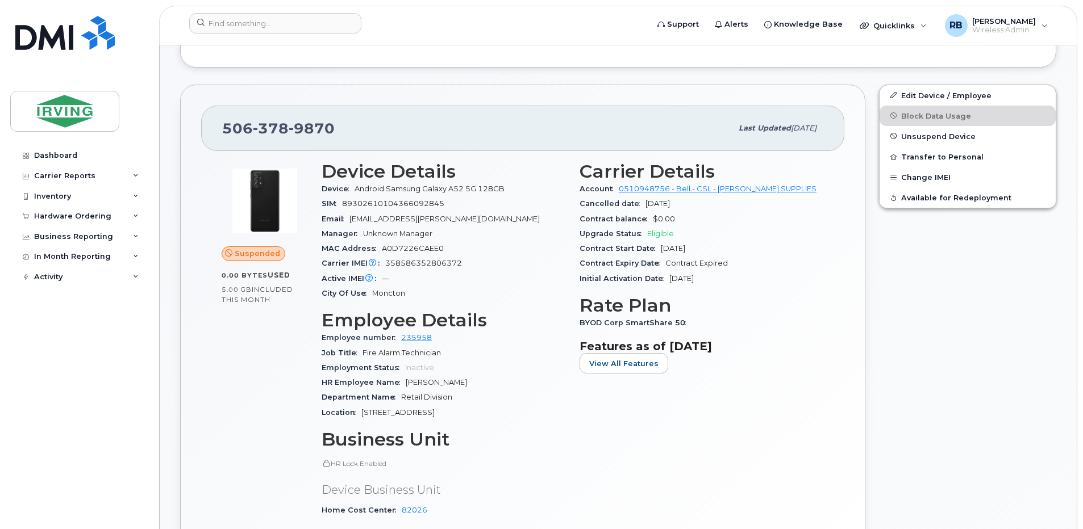
click at [451, 262] on span "358586352806372" at bounding box center [423, 263] width 77 height 9
click at [432, 264] on span "358586352806372" at bounding box center [423, 263] width 77 height 9
copy span "358586352806372"
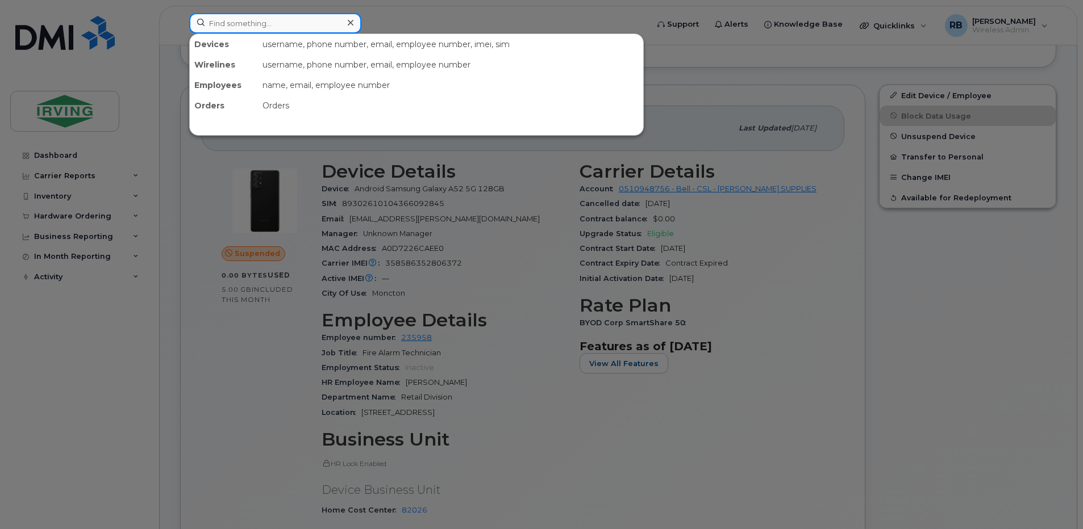
click at [292, 24] on input at bounding box center [275, 23] width 172 height 20
paste input "358586352806372"
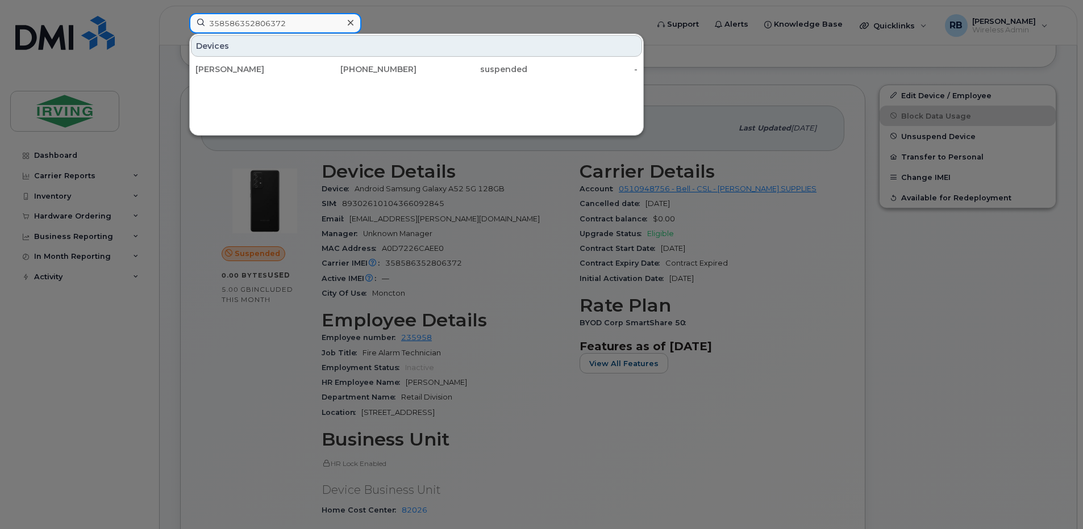
type input "358586352806372"
click at [394, 21] on div at bounding box center [541, 264] width 1083 height 529
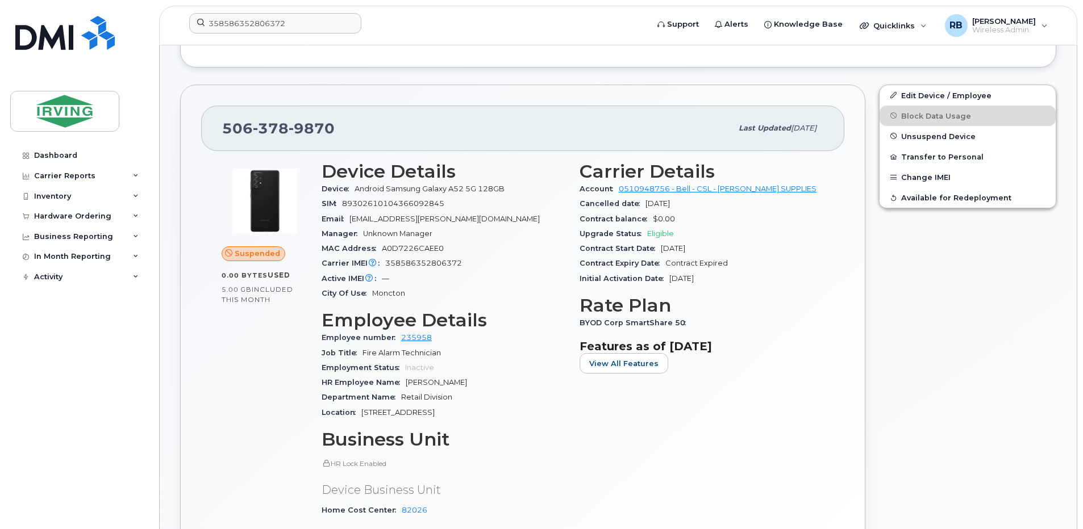
click at [322, 132] on span "9870" at bounding box center [312, 128] width 46 height 17
copy span "506 378 9870"
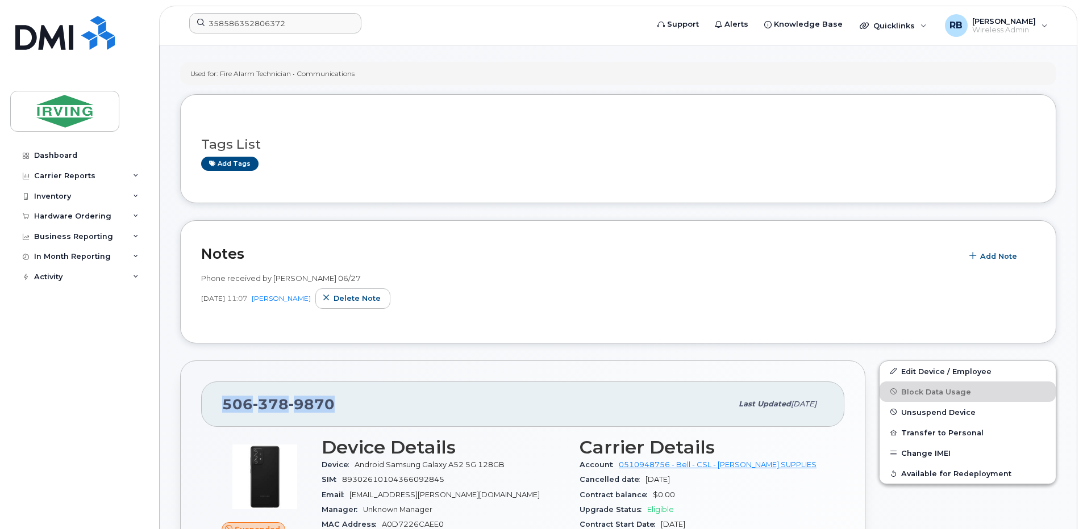
scroll to position [152, 0]
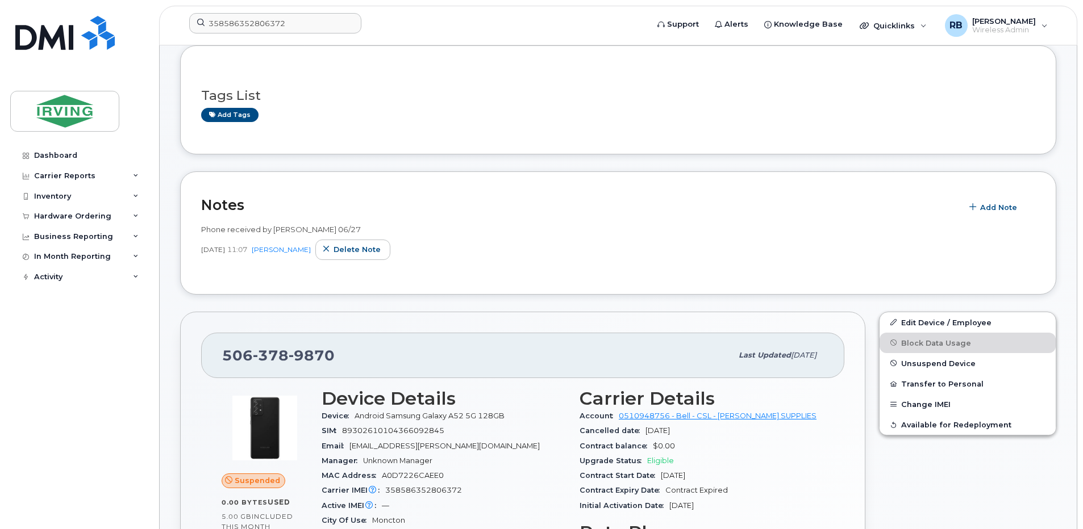
click at [417, 492] on span "358586352806372" at bounding box center [423, 490] width 77 height 9
copy span "358586352806372"
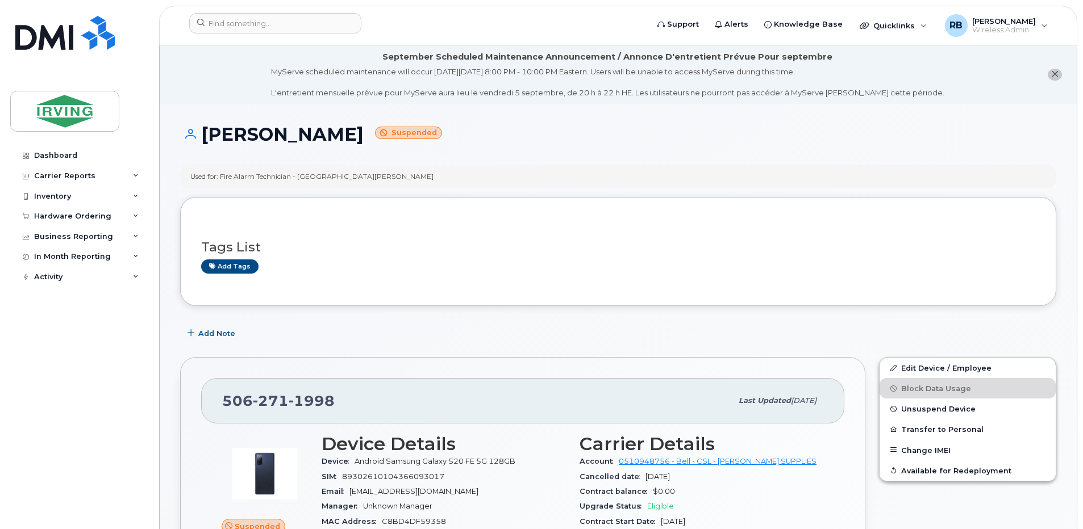
click at [1055, 74] on icon "close notification" at bounding box center [1054, 73] width 7 height 7
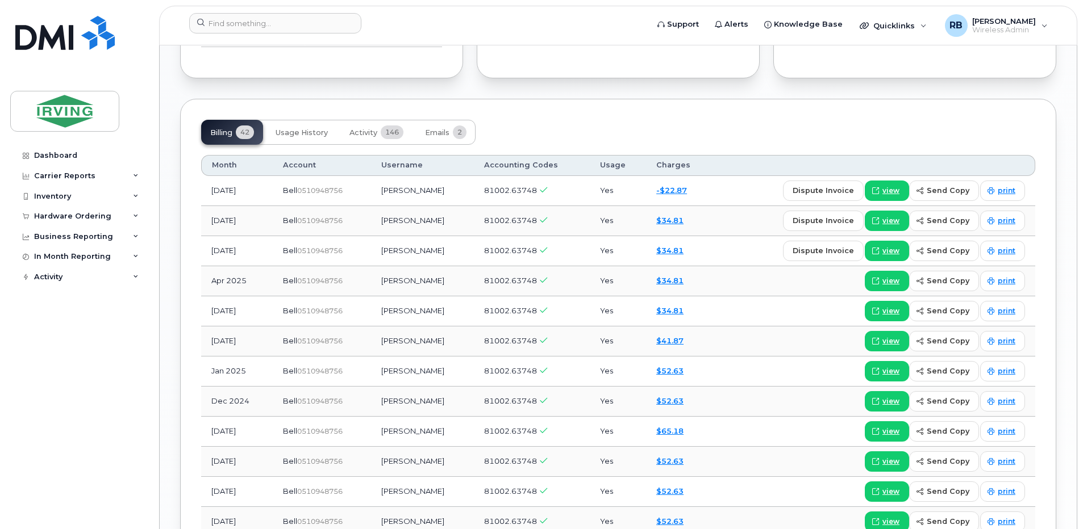
scroll to position [1060, 0]
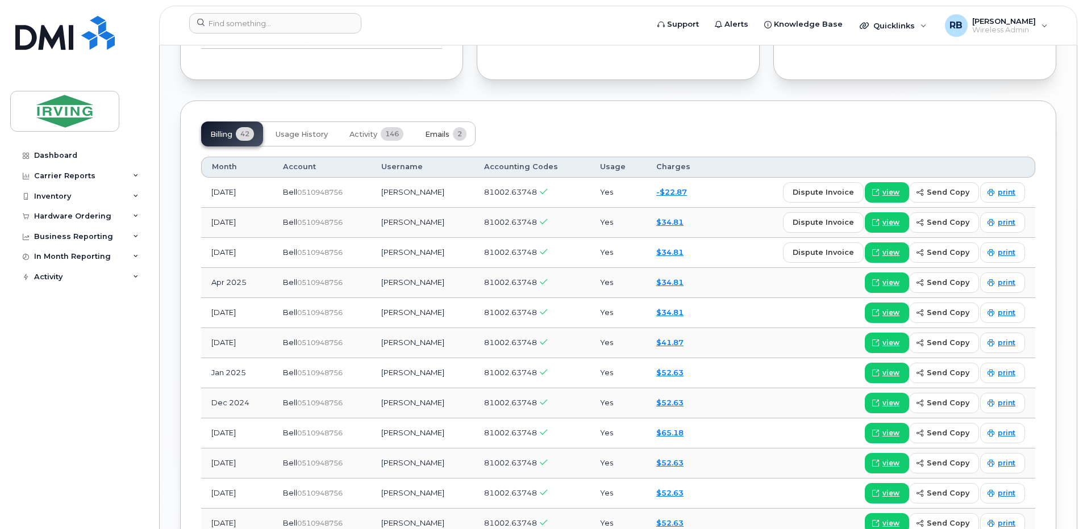
click at [440, 134] on span "Emails" at bounding box center [437, 134] width 24 height 9
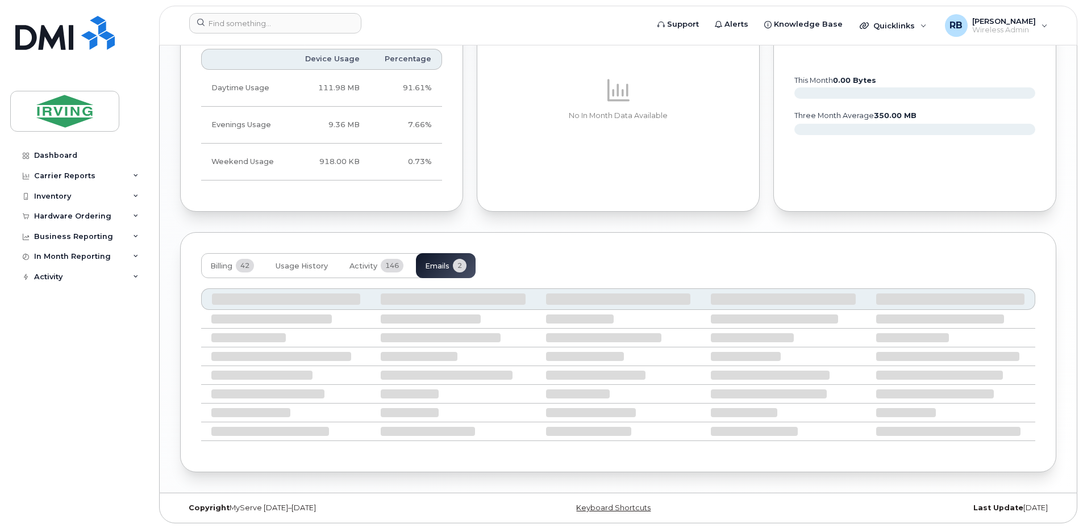
scroll to position [837, 0]
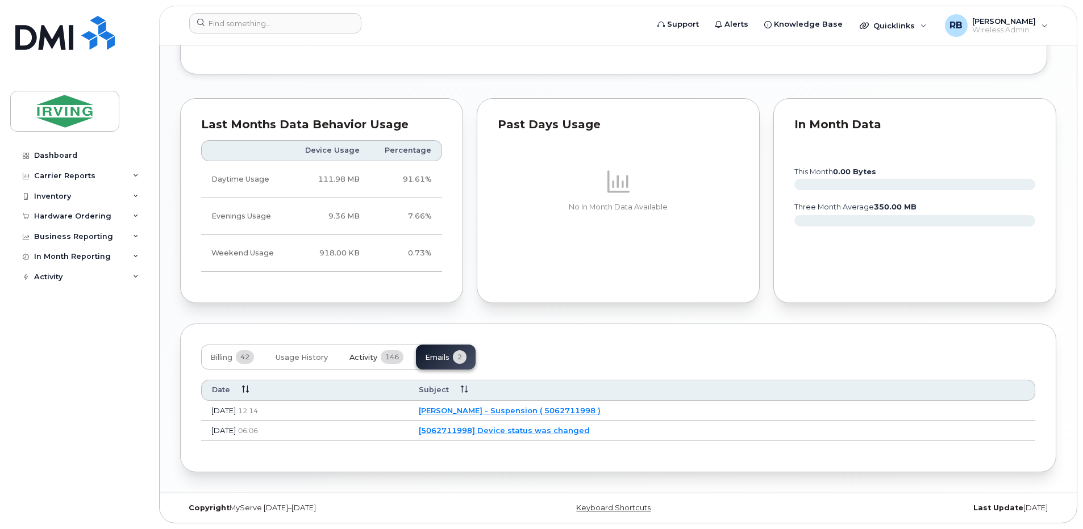
click at [357, 358] on span "Activity" at bounding box center [363, 357] width 28 height 9
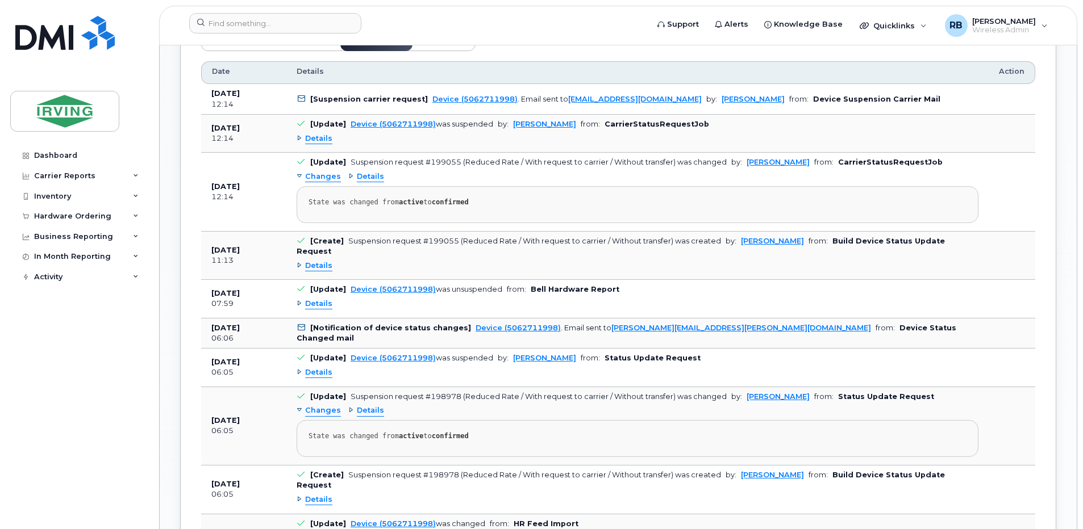
scroll to position [1080, 0]
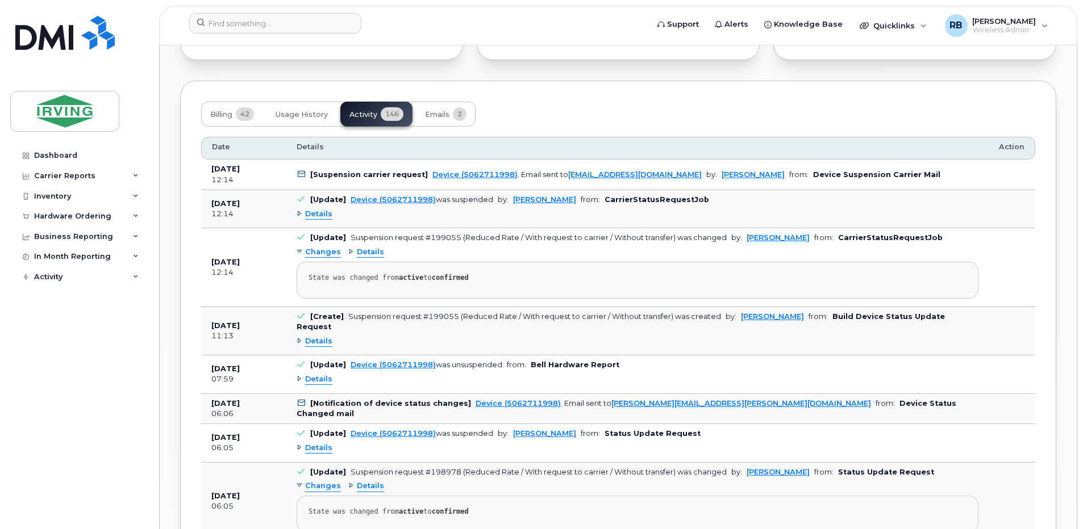
click at [329, 218] on span "Details" at bounding box center [318, 214] width 27 height 11
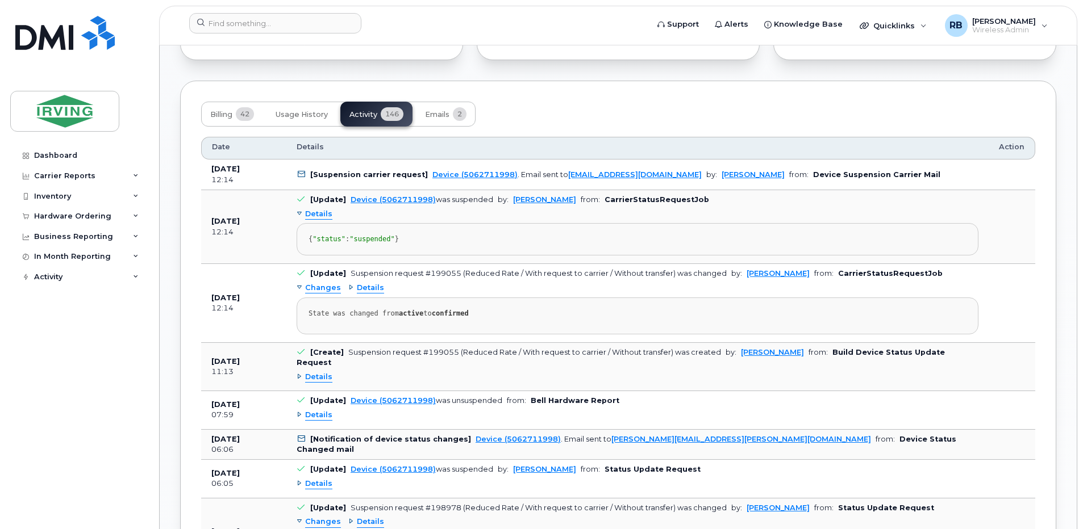
click at [329, 218] on span "Details" at bounding box center [318, 214] width 27 height 11
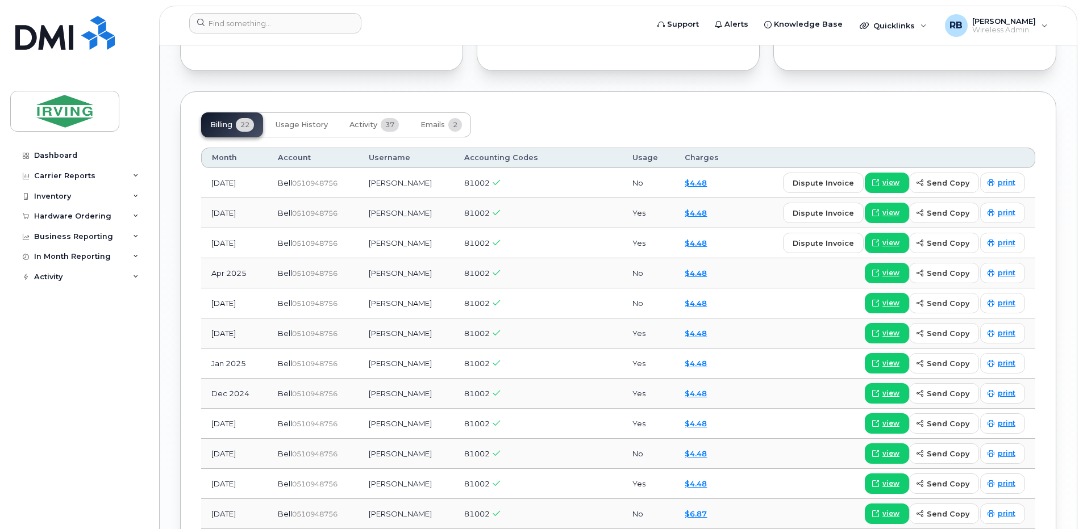
scroll to position [1363, 0]
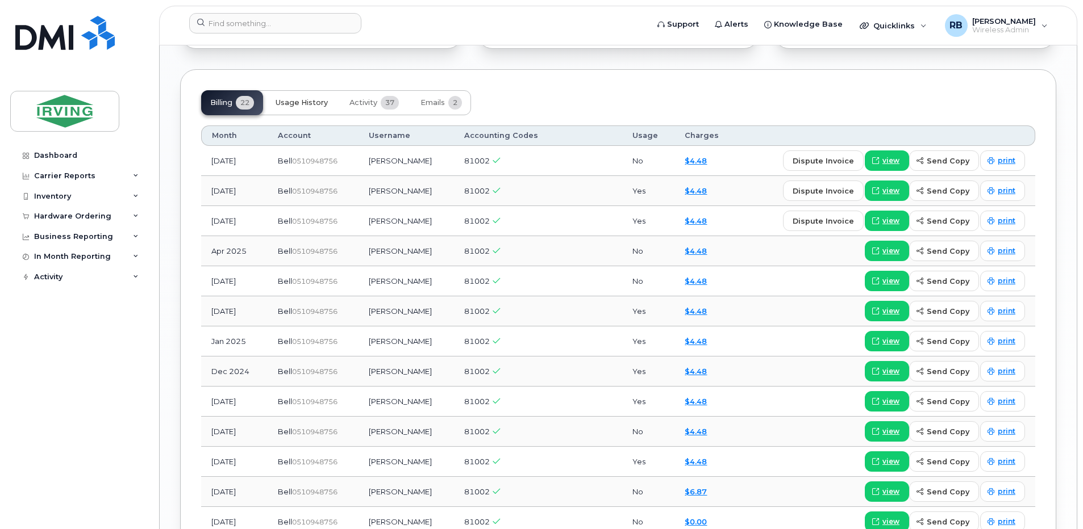
click at [303, 97] on button "Usage History" at bounding box center [301, 102] width 70 height 25
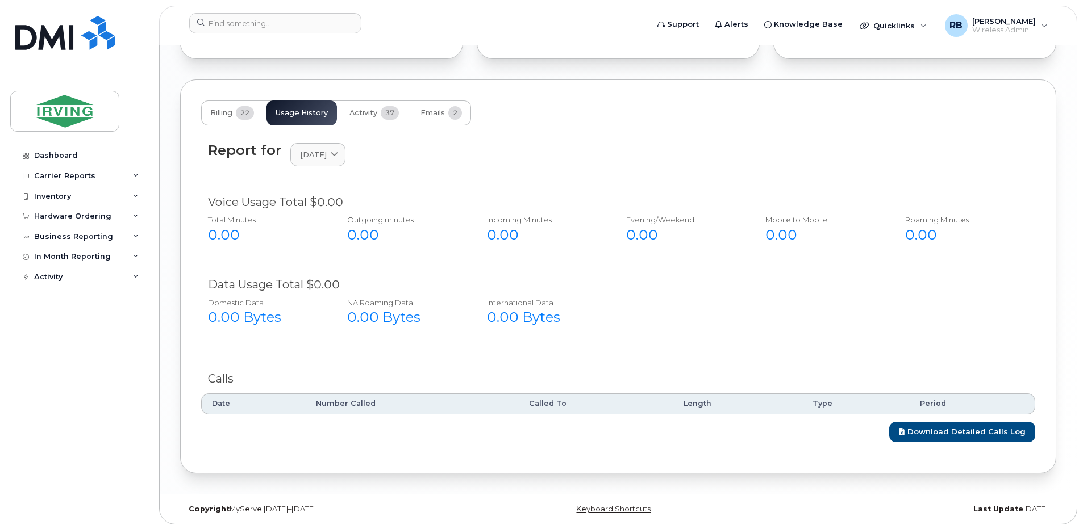
scroll to position [1344, 0]
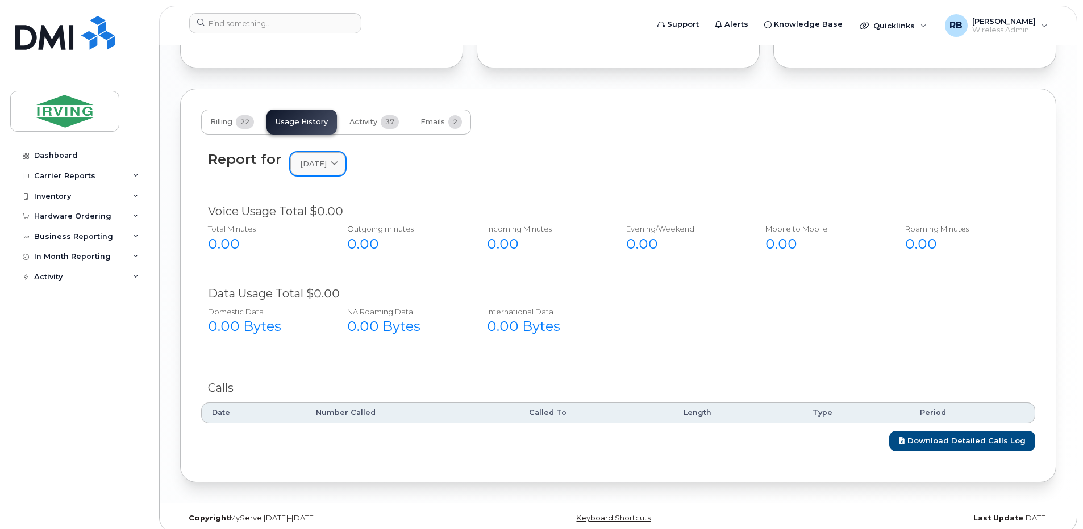
click at [322, 158] on span "[DATE]" at bounding box center [313, 163] width 27 height 11
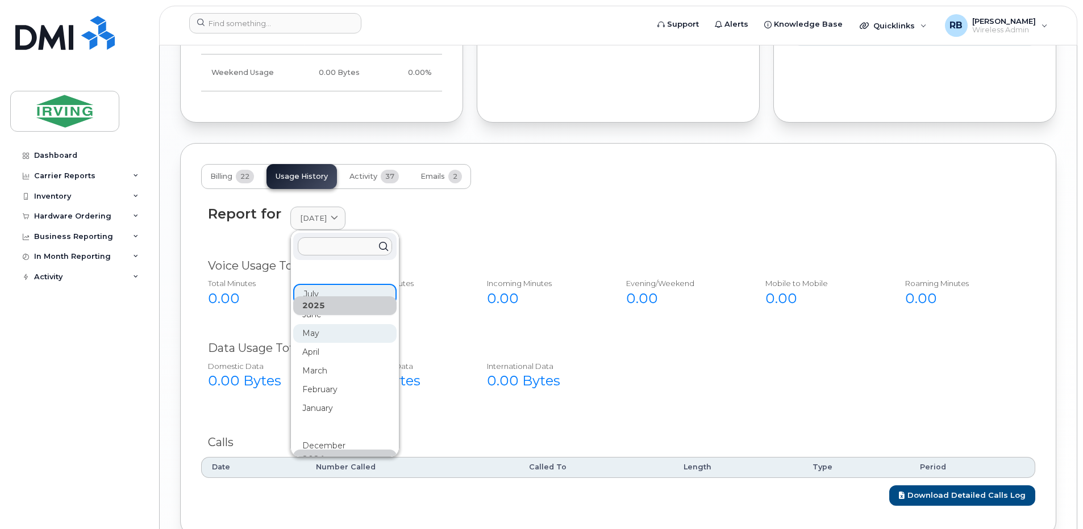
scroll to position [1268, 0]
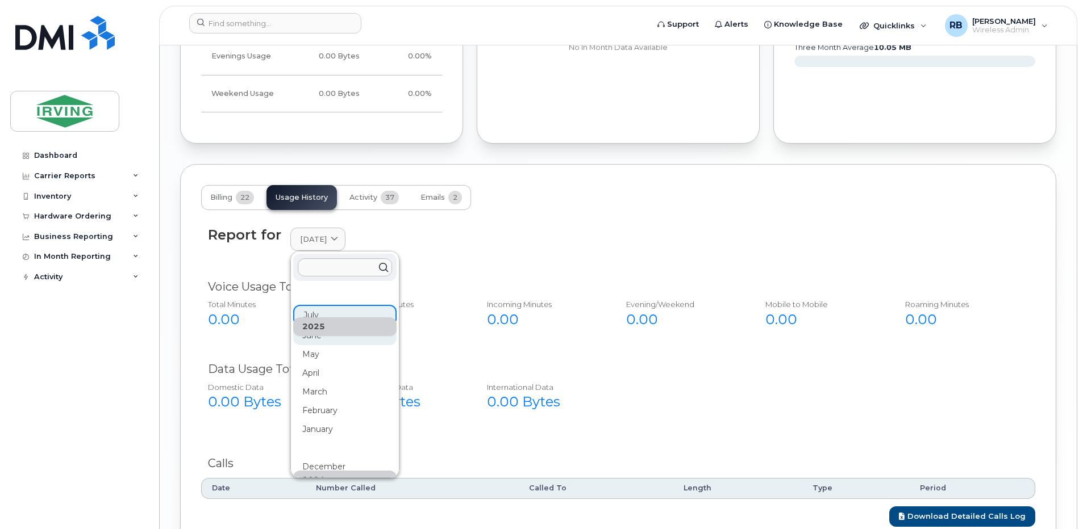
click at [316, 329] on div "June" at bounding box center [344, 336] width 103 height 19
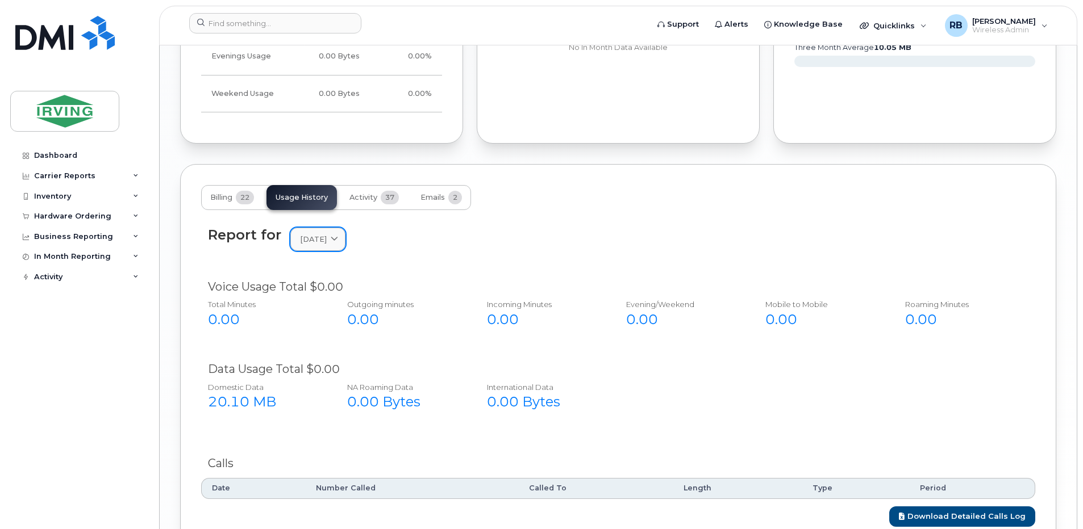
click at [317, 234] on span "June 2025" at bounding box center [313, 239] width 27 height 11
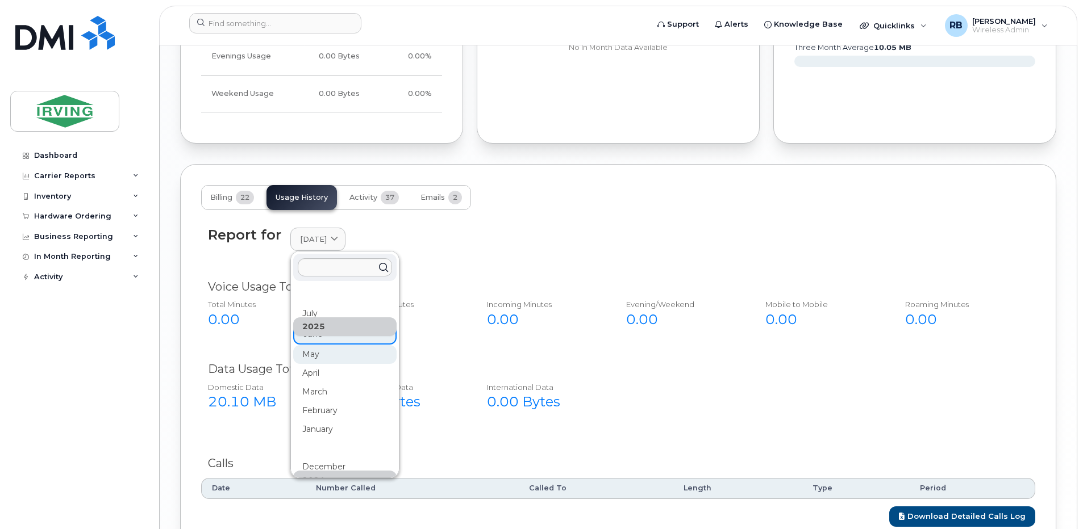
click at [312, 345] on div "May" at bounding box center [344, 354] width 103 height 19
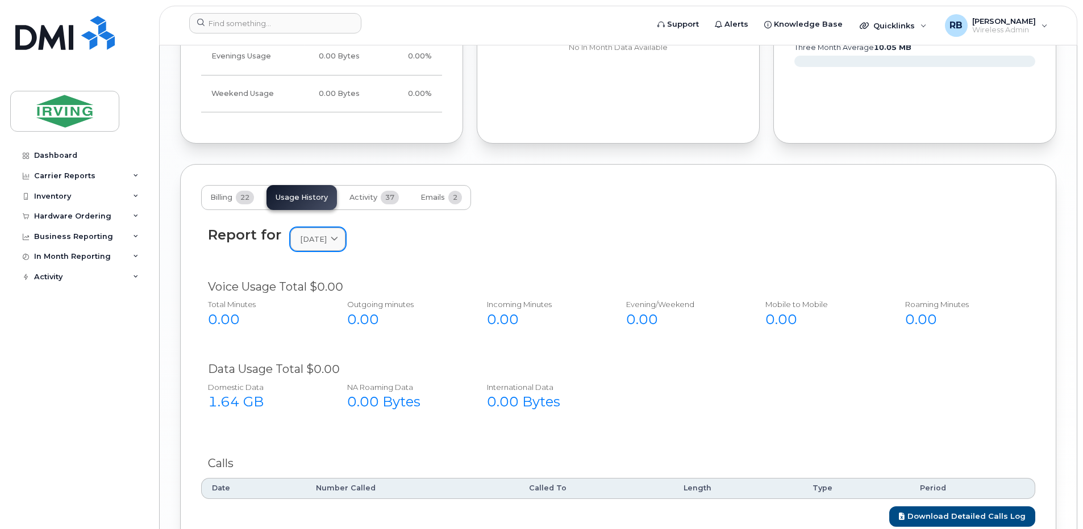
click at [314, 236] on link "[DATE]" at bounding box center [317, 239] width 55 height 23
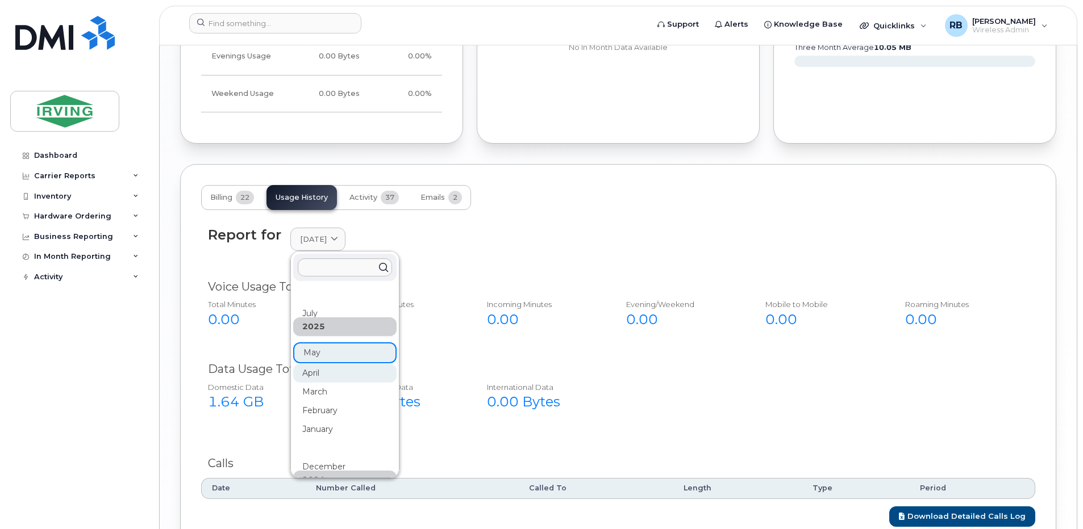
click at [308, 364] on div "April" at bounding box center [344, 373] width 103 height 19
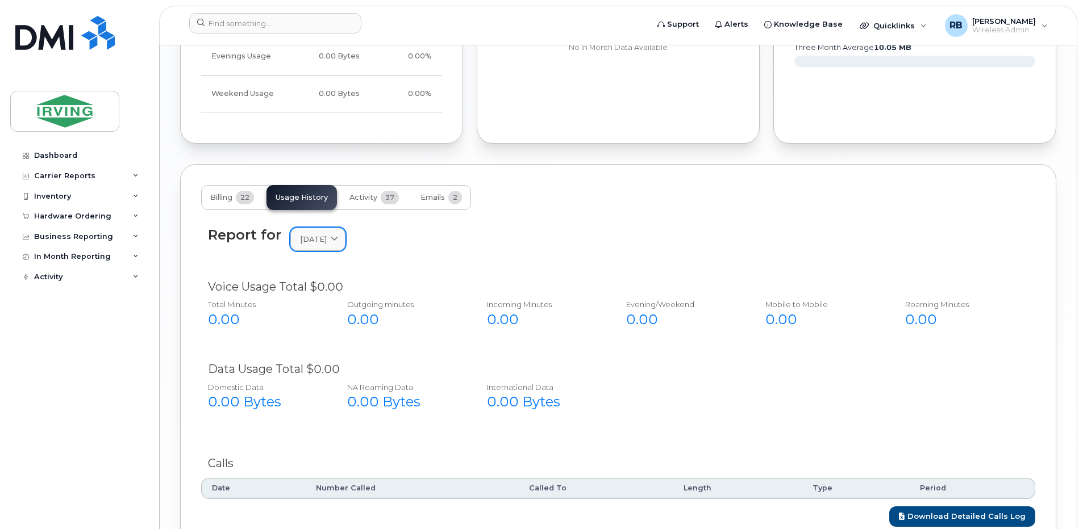
click at [299, 236] on link "April 2025" at bounding box center [317, 239] width 55 height 23
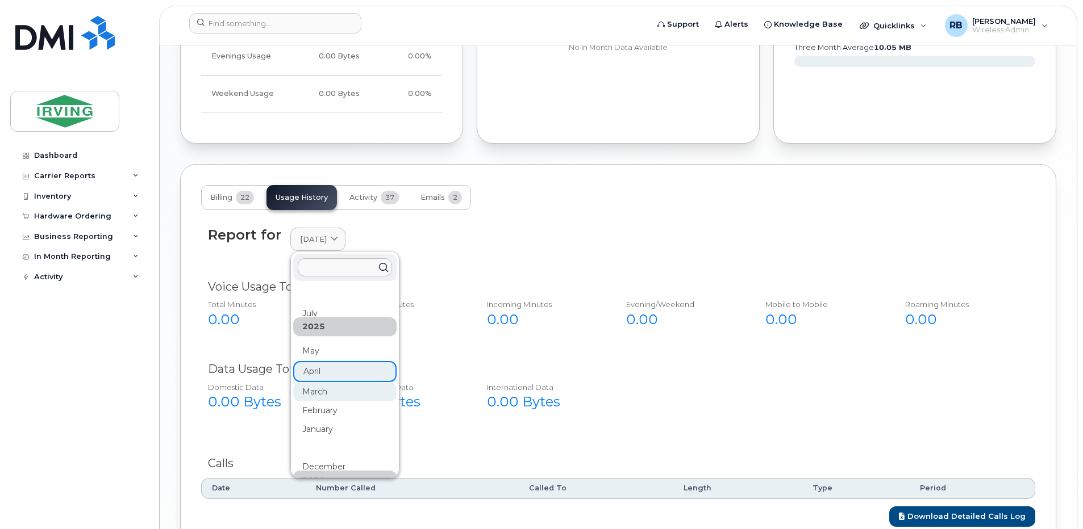
click at [305, 383] on div "March" at bounding box center [344, 392] width 103 height 19
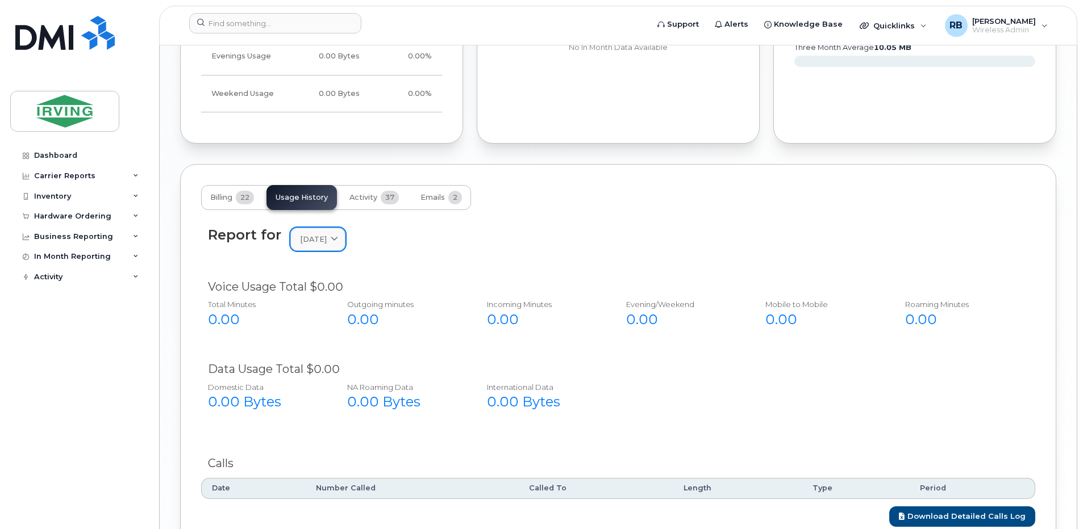
click at [316, 238] on link "March 2025" at bounding box center [317, 239] width 55 height 23
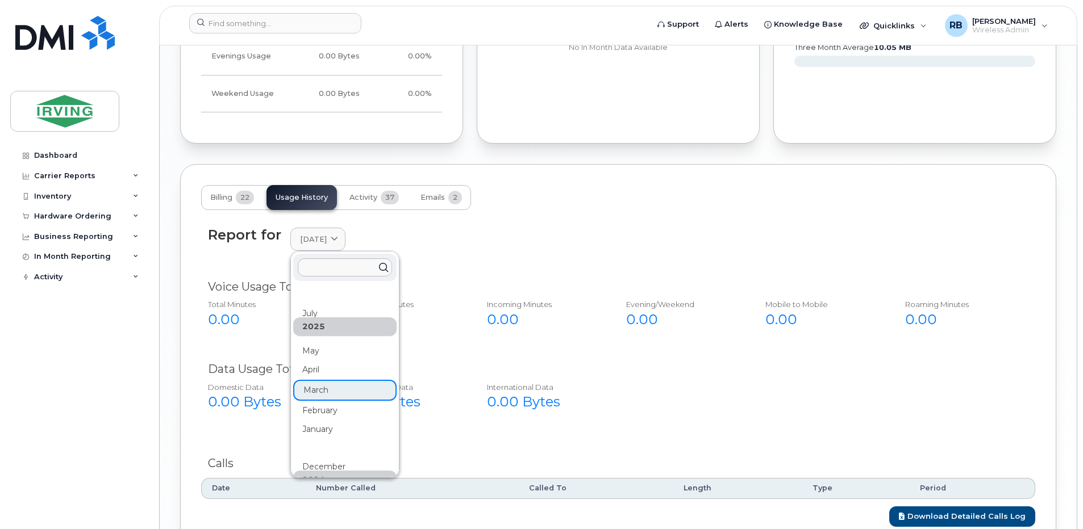
click at [404, 220] on div "Report for March 2025 2025 July June May April March February January 2024 Dece…" at bounding box center [618, 246] width 834 height 52
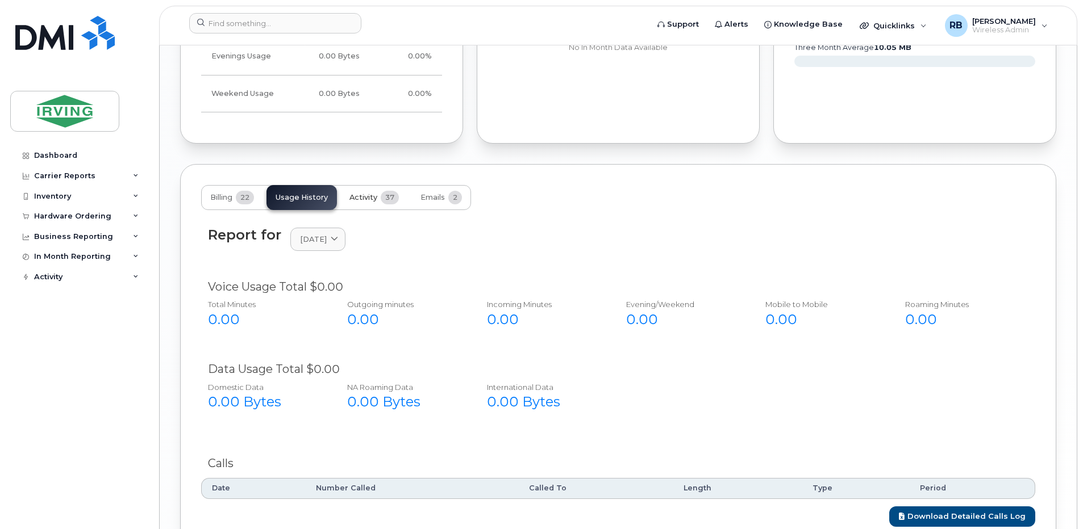
click at [375, 193] on span "Activity" at bounding box center [363, 197] width 28 height 9
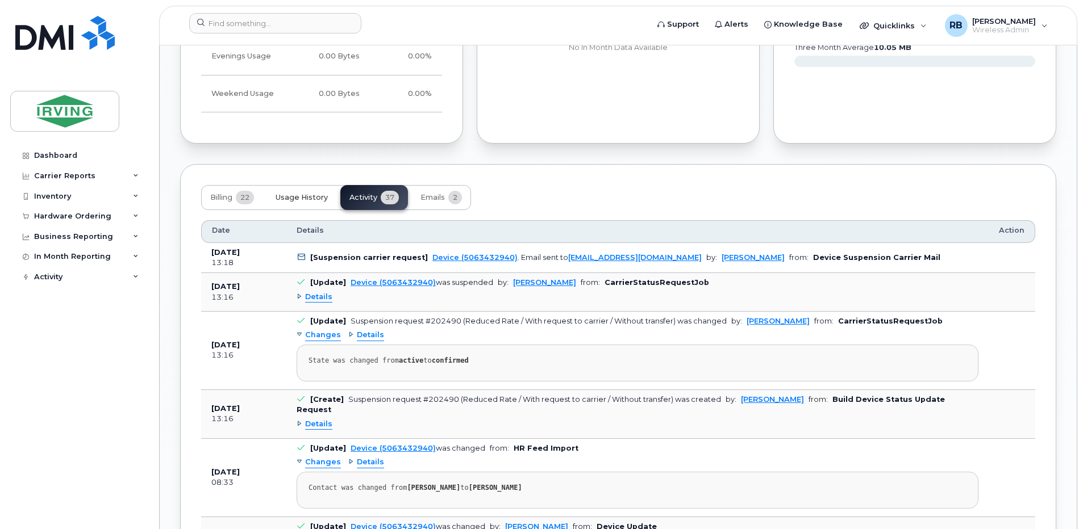
click at [316, 193] on span "Usage History" at bounding box center [301, 197] width 52 height 9
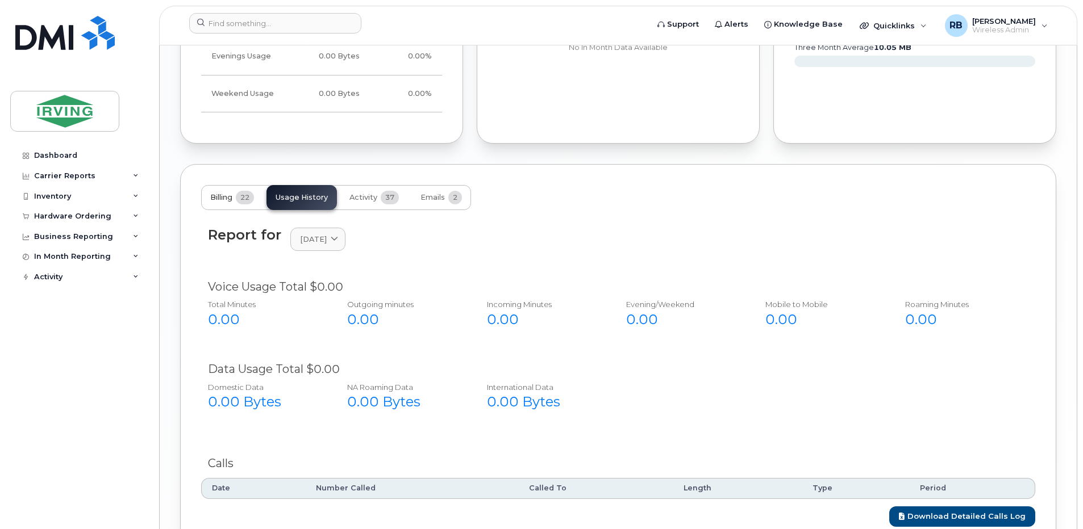
click at [221, 193] on span "Billing" at bounding box center [221, 197] width 22 height 9
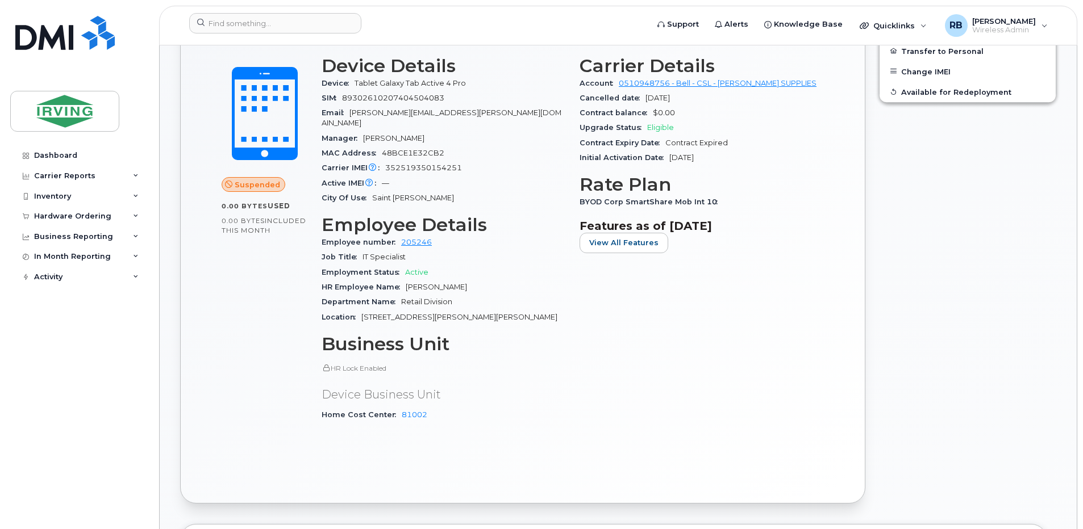
scroll to position [435, 0]
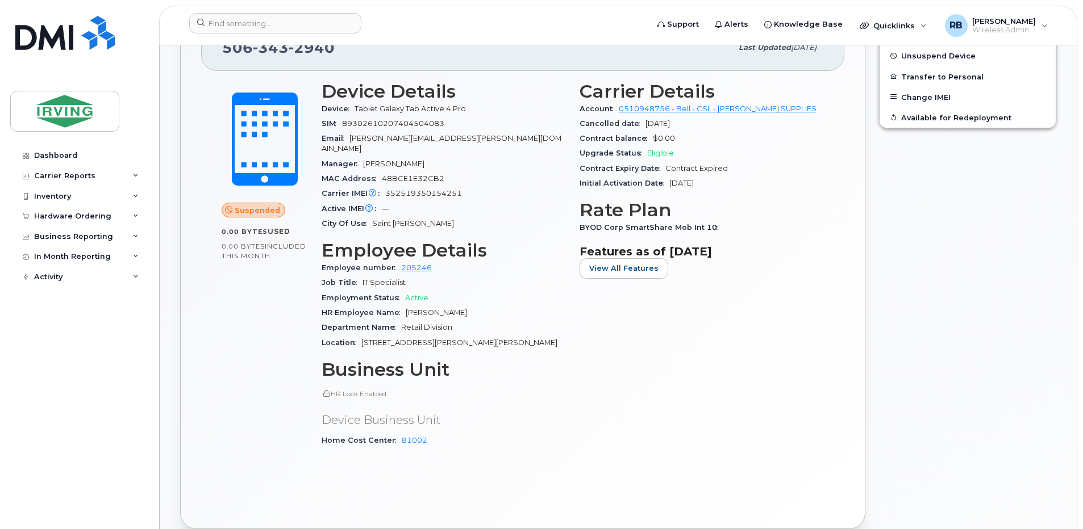
click at [414, 186] on div "Carrier IMEI Carrier IMEI is reported during the last billing cycle or change o…" at bounding box center [443, 193] width 244 height 15
copy span "352519350154251"
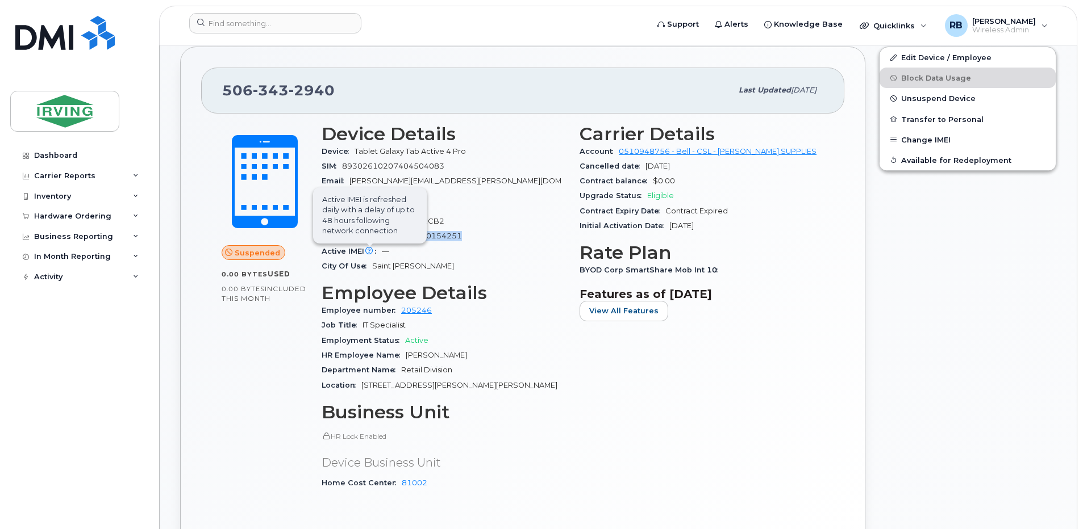
scroll to position [360, 0]
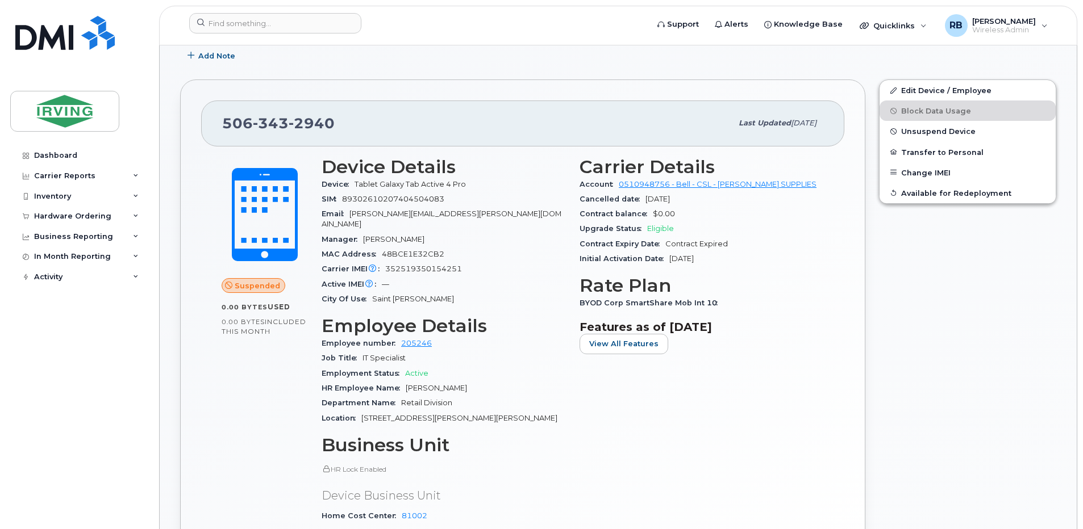
click at [302, 126] on span "2940" at bounding box center [312, 123] width 46 height 17
copy span "506 343 2940"
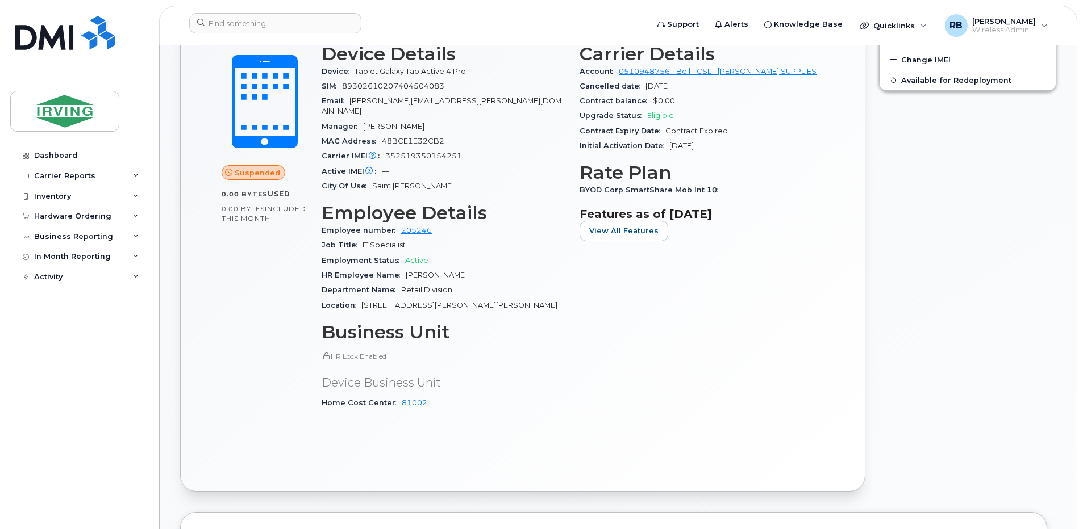
scroll to position [435, 0]
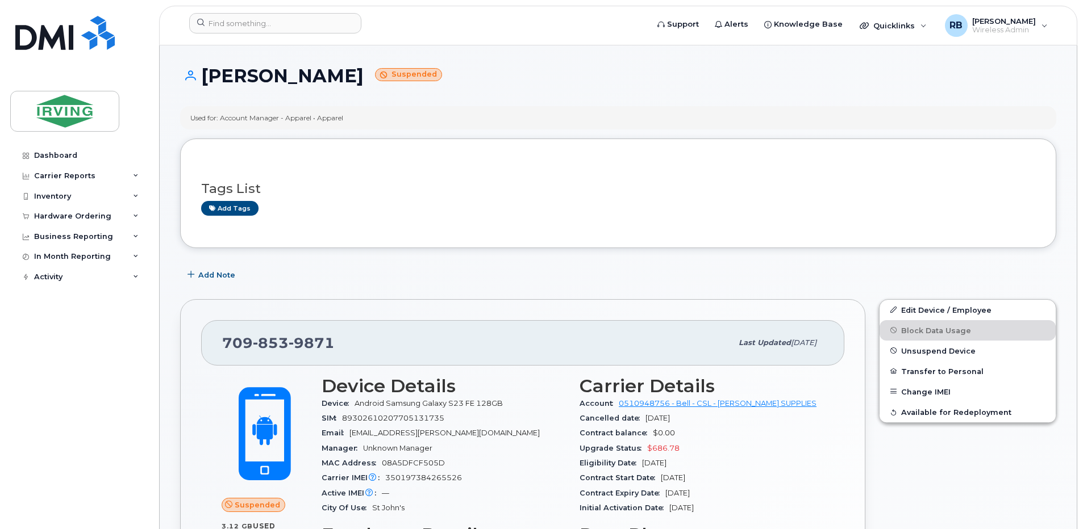
scroll to position [76, 0]
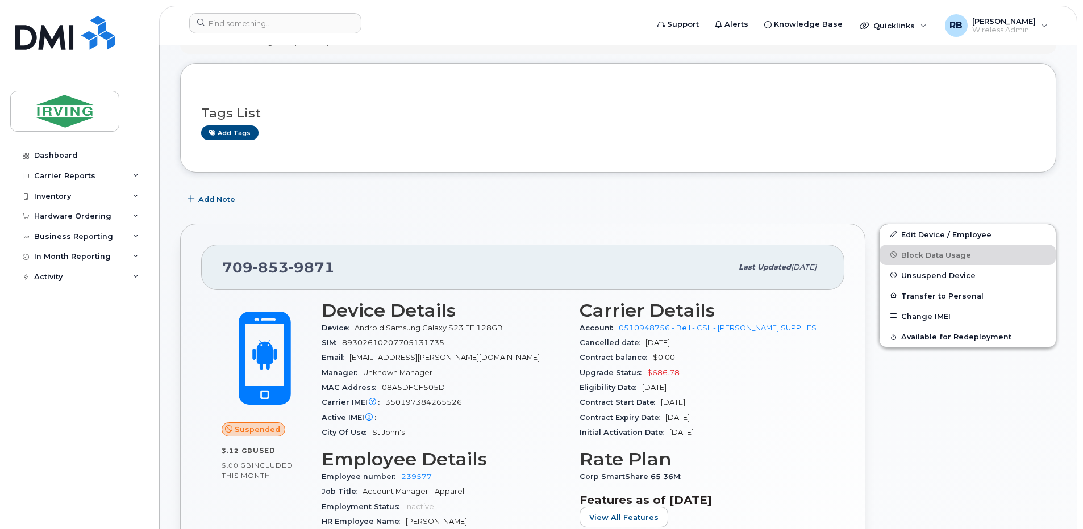
click at [276, 271] on span "853" at bounding box center [271, 267] width 36 height 17
copy span "709 853 9871"
click at [310, 208] on div "Add Note" at bounding box center [618, 200] width 876 height 20
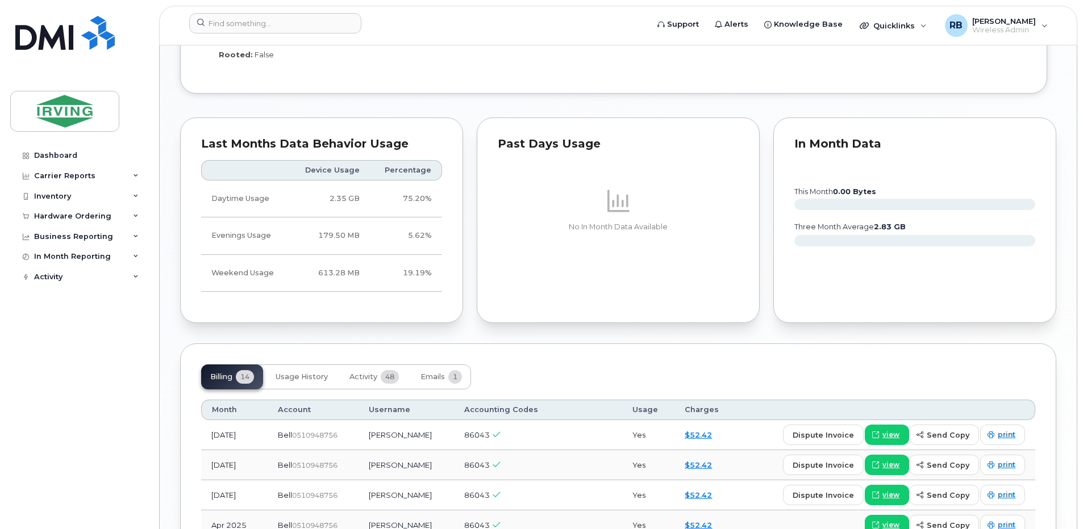
scroll to position [1049, 0]
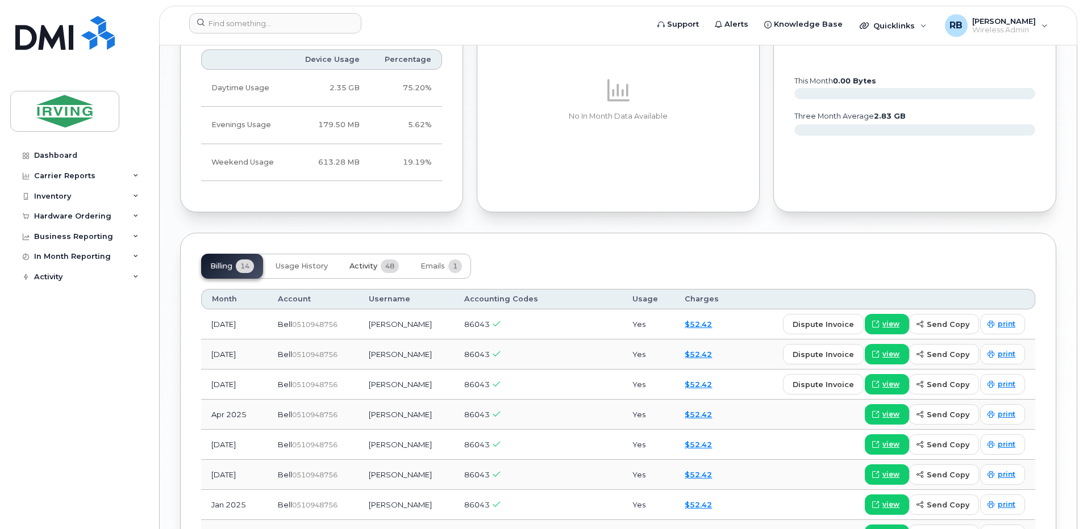
click at [366, 260] on button "Activity 48" at bounding box center [374, 266] width 68 height 25
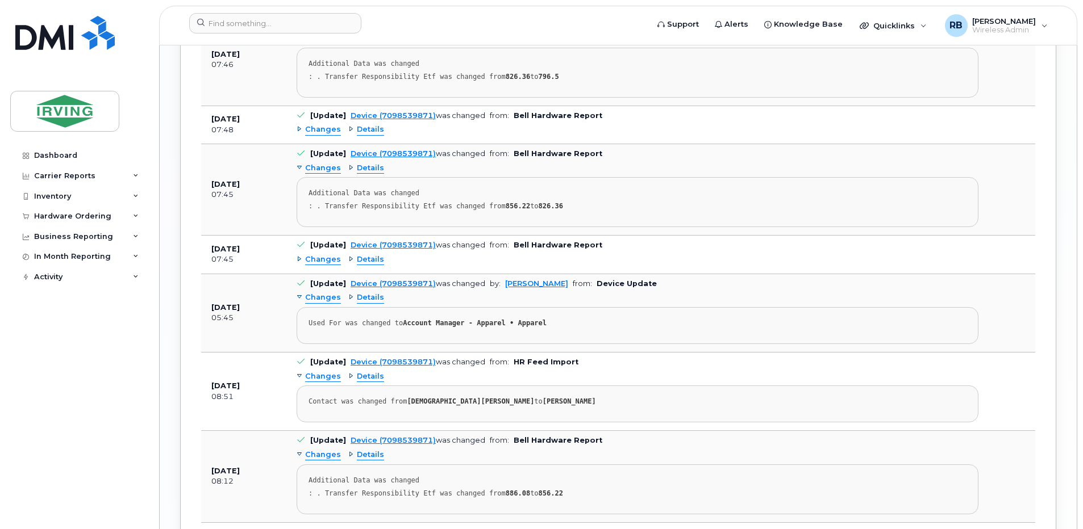
scroll to position [2033, 0]
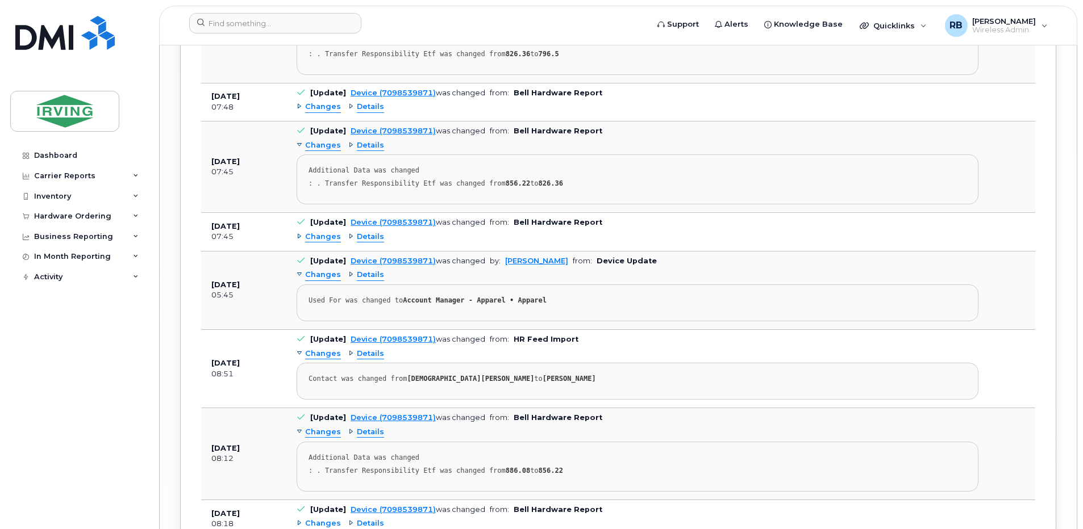
click at [359, 270] on span "Details" at bounding box center [370, 275] width 27 height 11
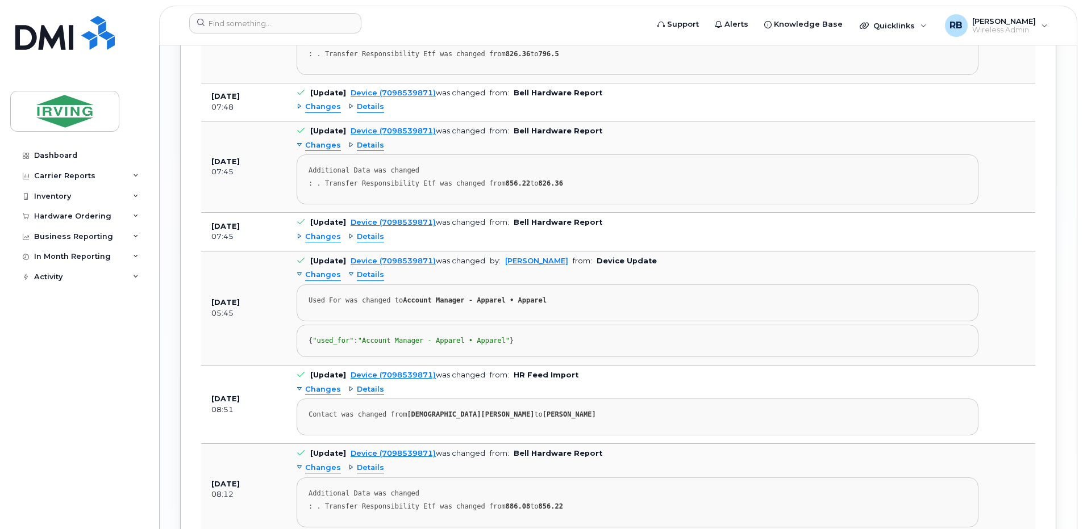
click at [359, 270] on span "Details" at bounding box center [370, 275] width 27 height 11
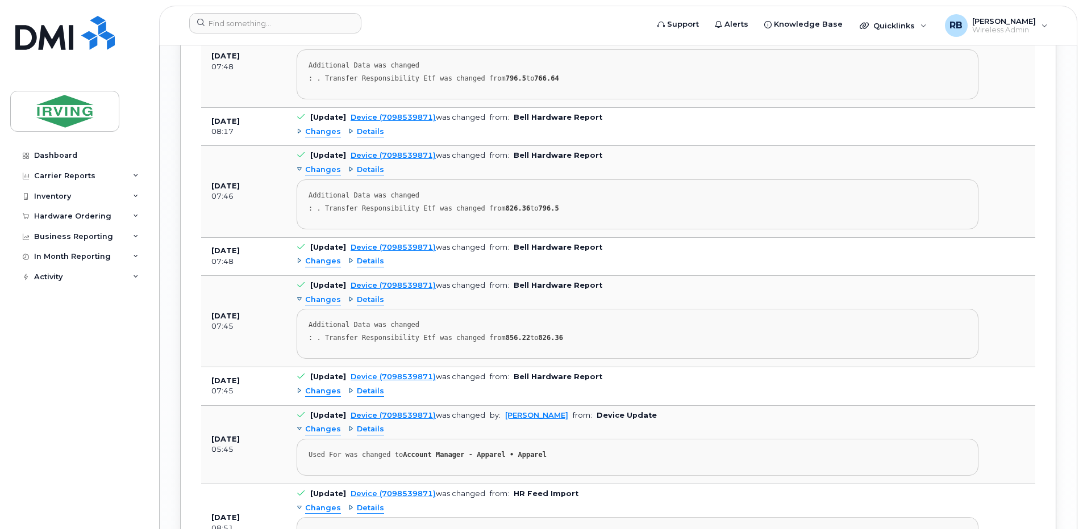
scroll to position [1858, 0]
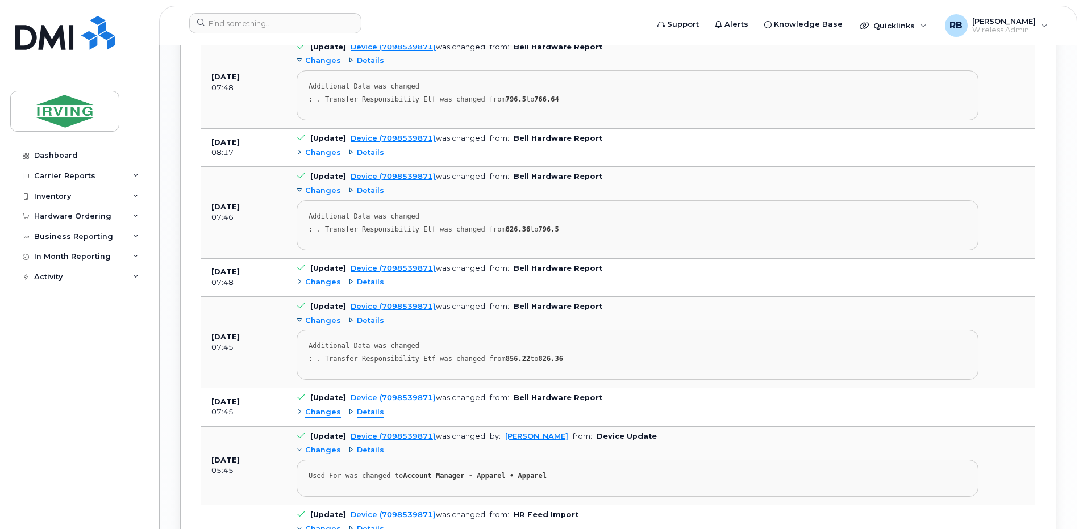
click at [358, 277] on span "Details" at bounding box center [370, 282] width 27 height 11
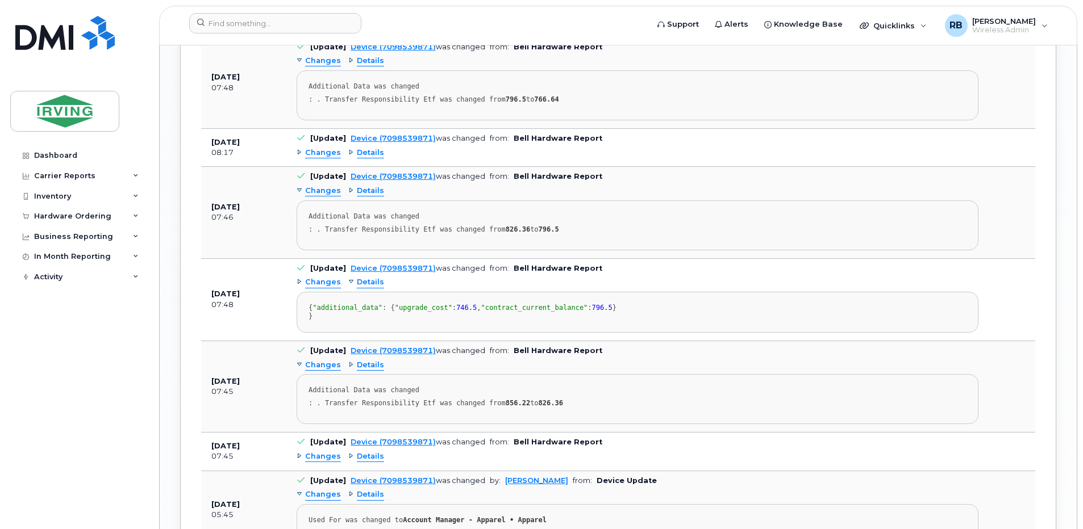
click at [358, 277] on span "Details" at bounding box center [370, 282] width 27 height 11
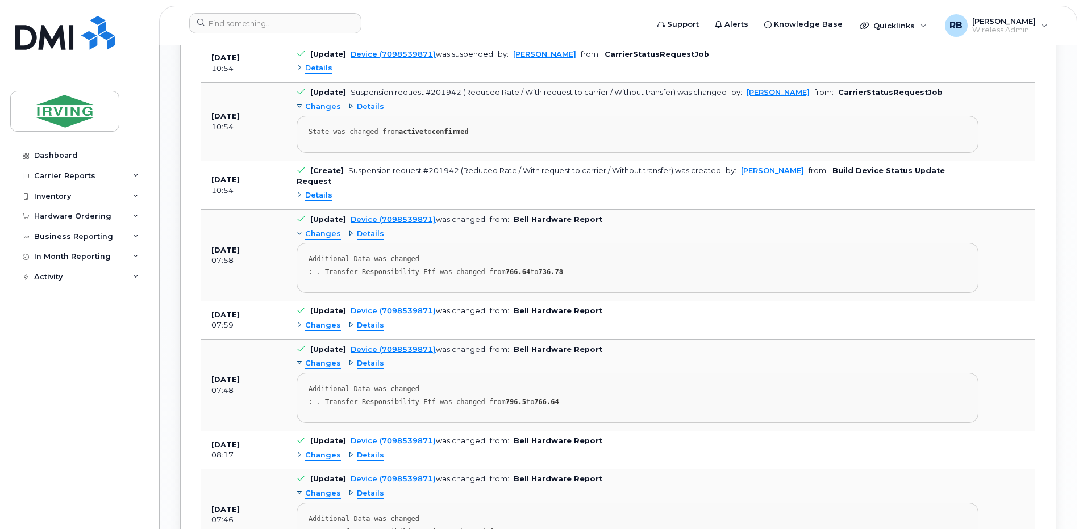
scroll to position [1479, 0]
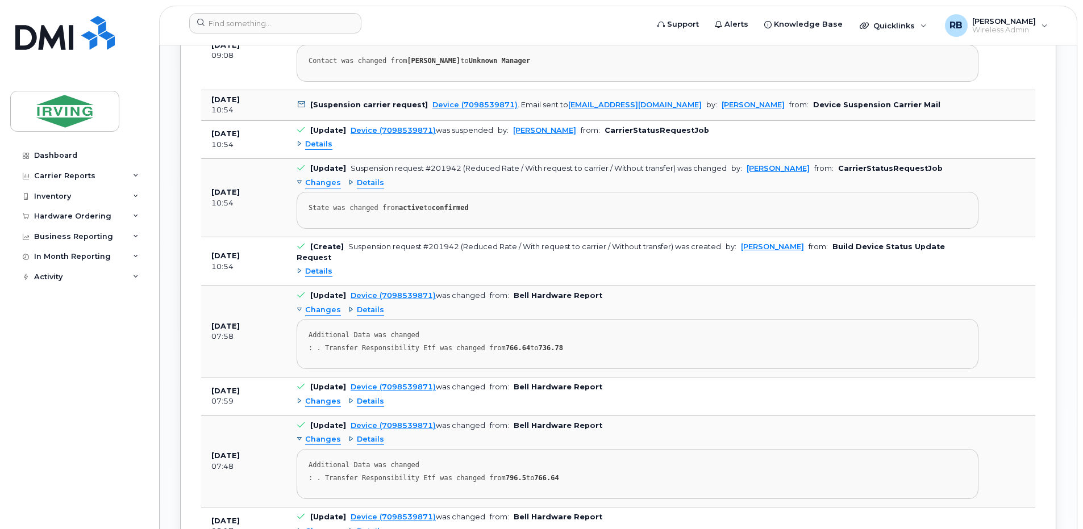
click at [322, 266] on span "Details" at bounding box center [318, 271] width 27 height 11
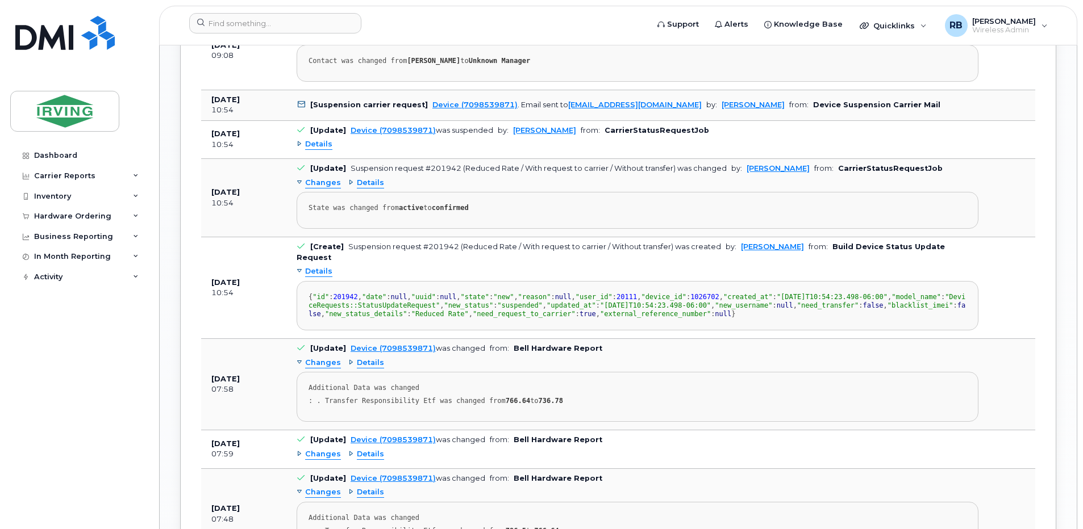
click at [322, 266] on span "Details" at bounding box center [318, 271] width 27 height 11
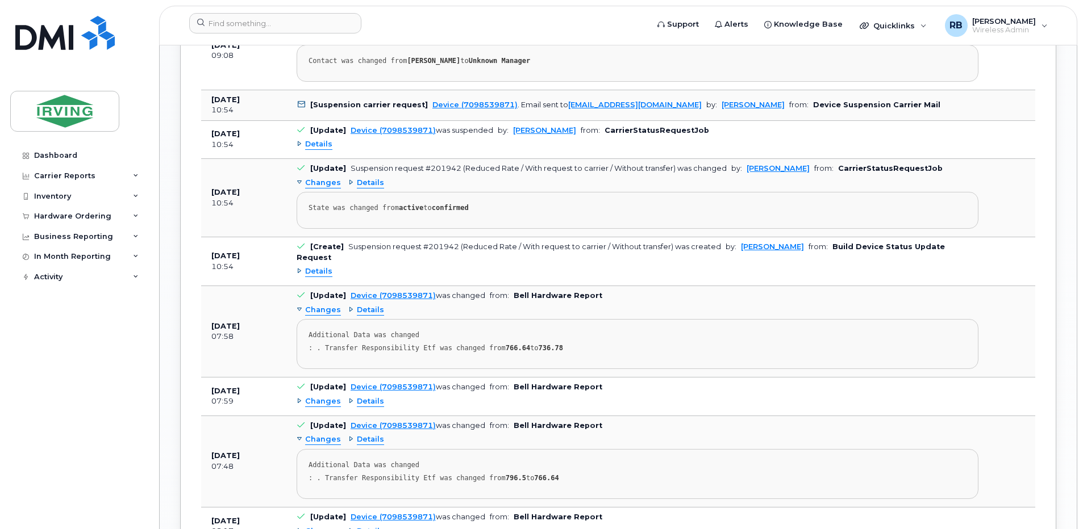
click at [360, 179] on span "Details" at bounding box center [370, 183] width 27 height 11
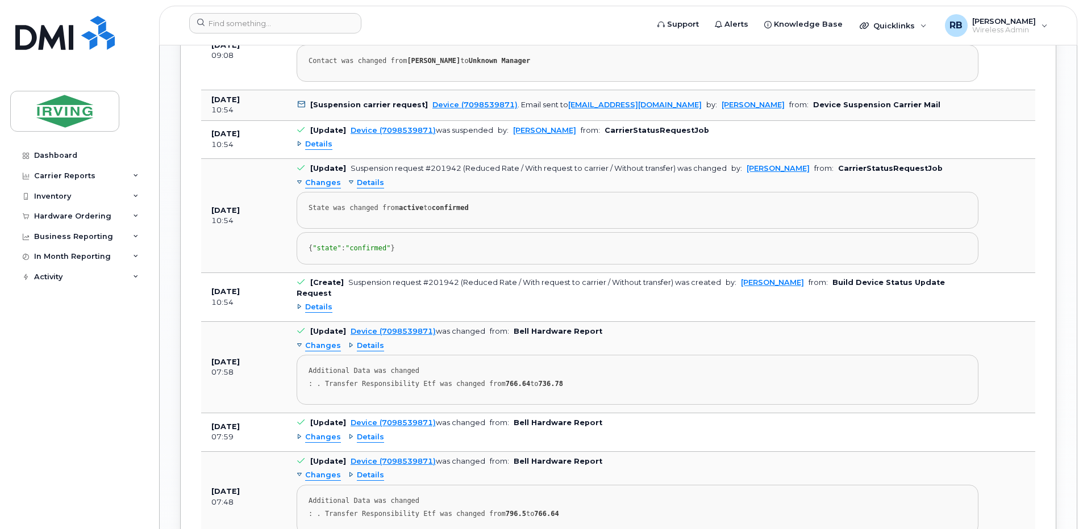
click at [360, 179] on span "Details" at bounding box center [370, 183] width 27 height 11
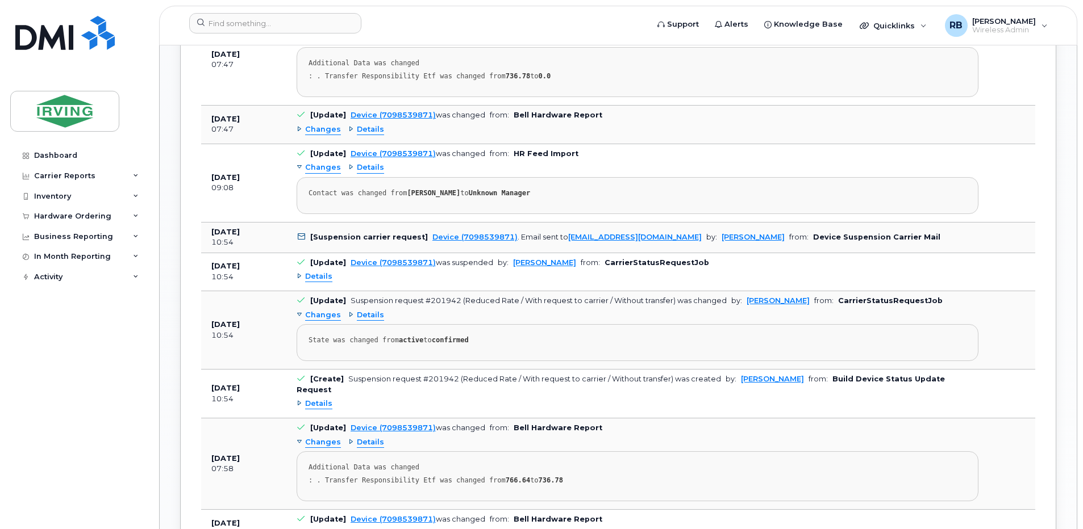
scroll to position [1328, 0]
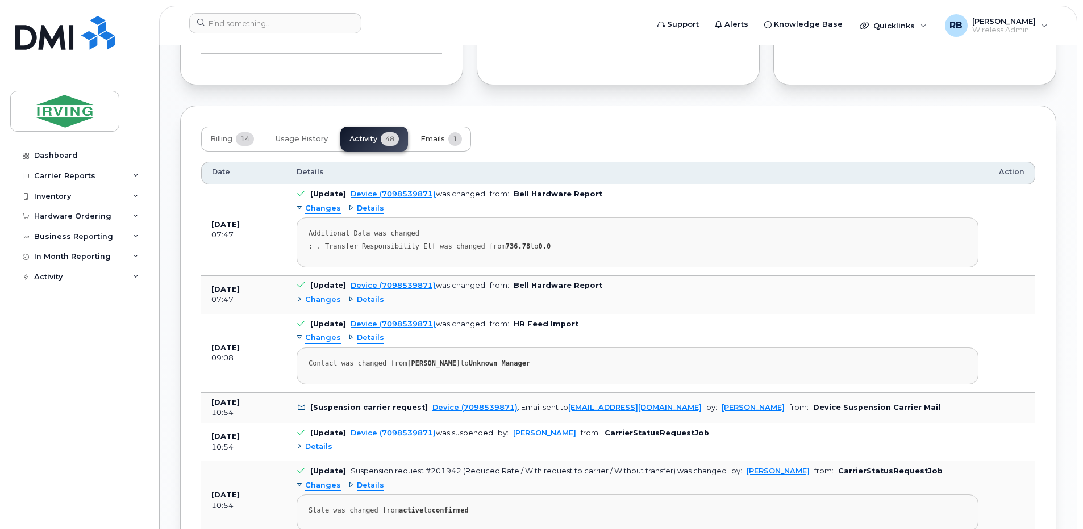
click at [428, 143] on span "Emails" at bounding box center [432, 139] width 24 height 9
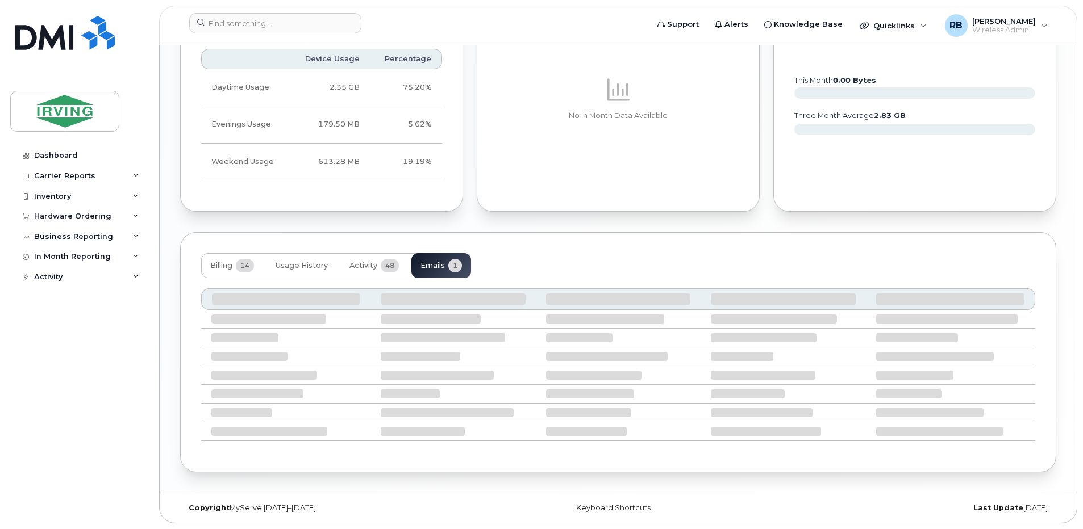
scroll to position [938, 0]
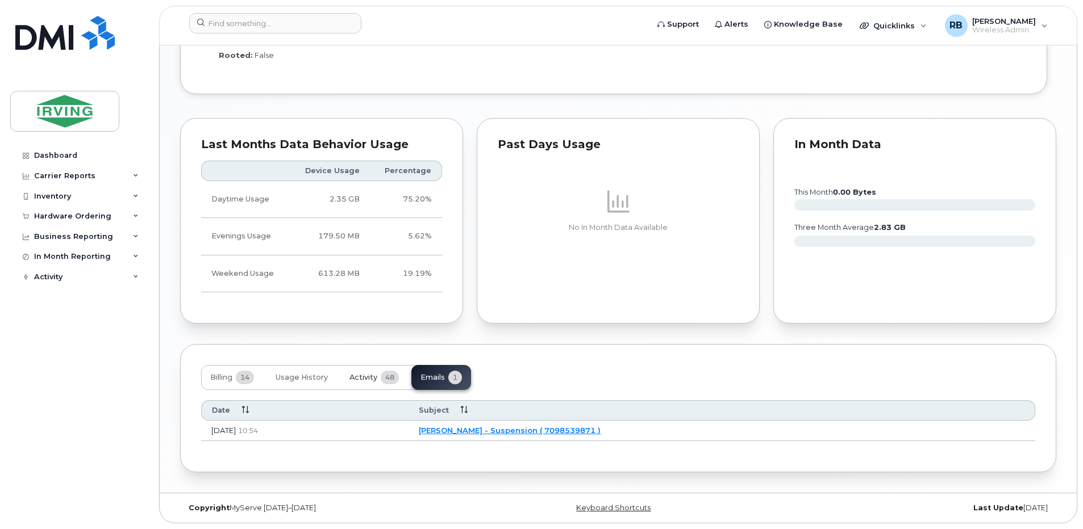
click at [356, 373] on button "Activity 48" at bounding box center [374, 377] width 68 height 25
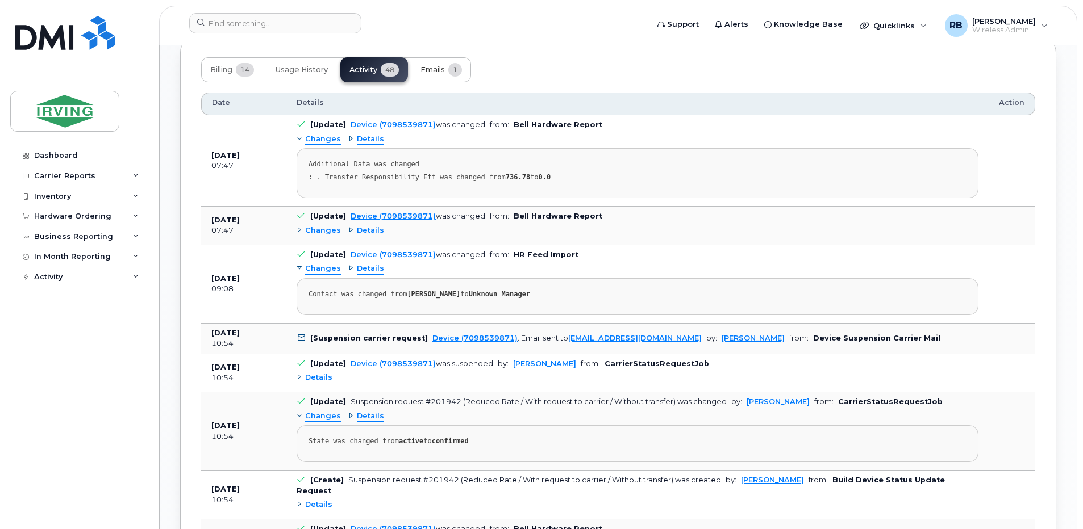
scroll to position [1288, 0]
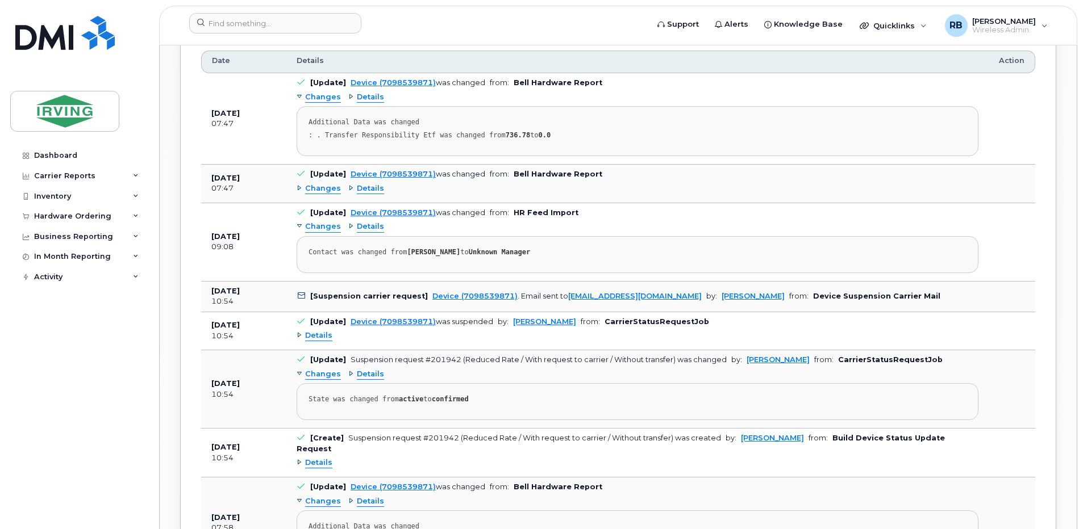
click at [174, 157] on div "Bryant White Suspended Used for: Account Manager - Apparel • Apparel Tags List …" at bounding box center [618, 256] width 917 height 2997
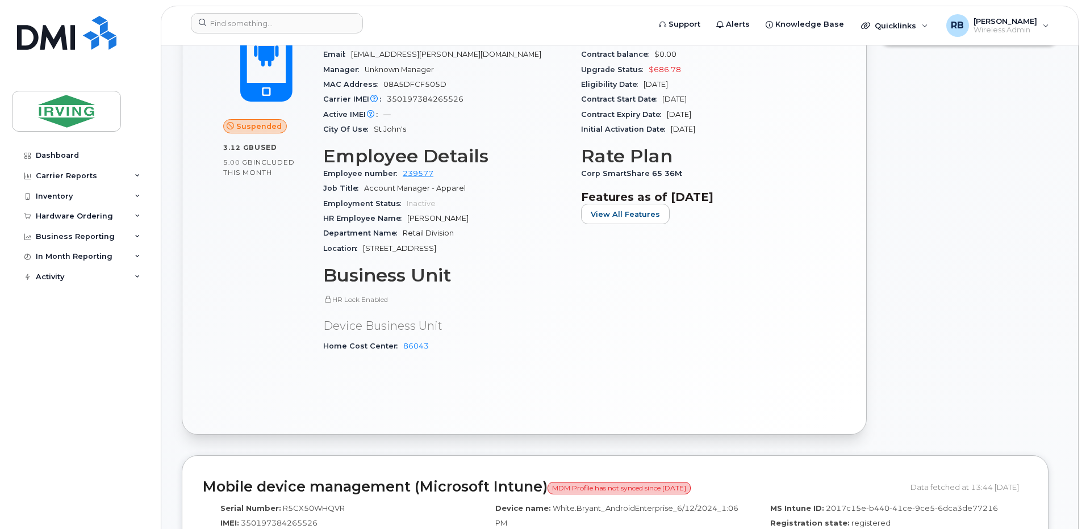
scroll to position [0, 0]
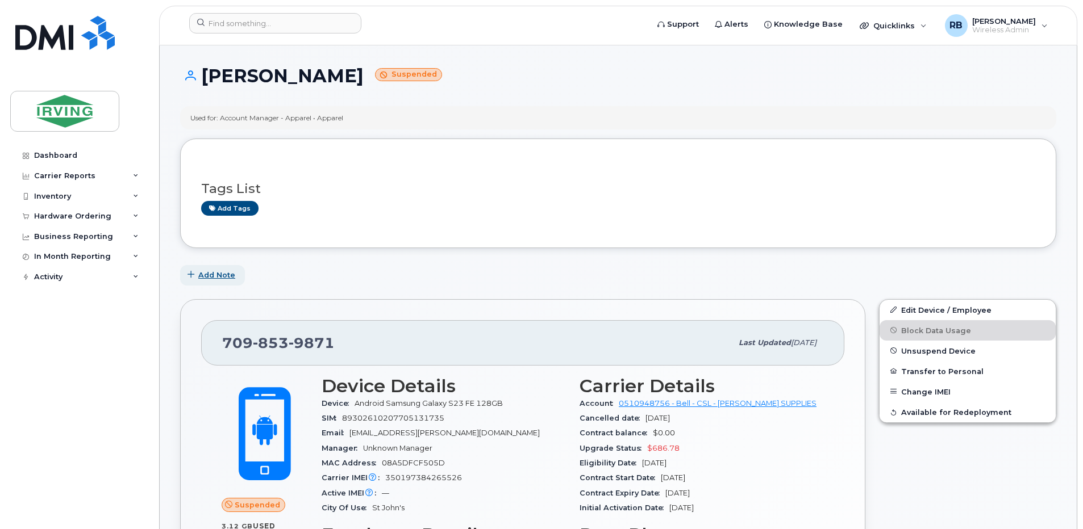
click at [210, 278] on span "Add Note" at bounding box center [216, 275] width 37 height 11
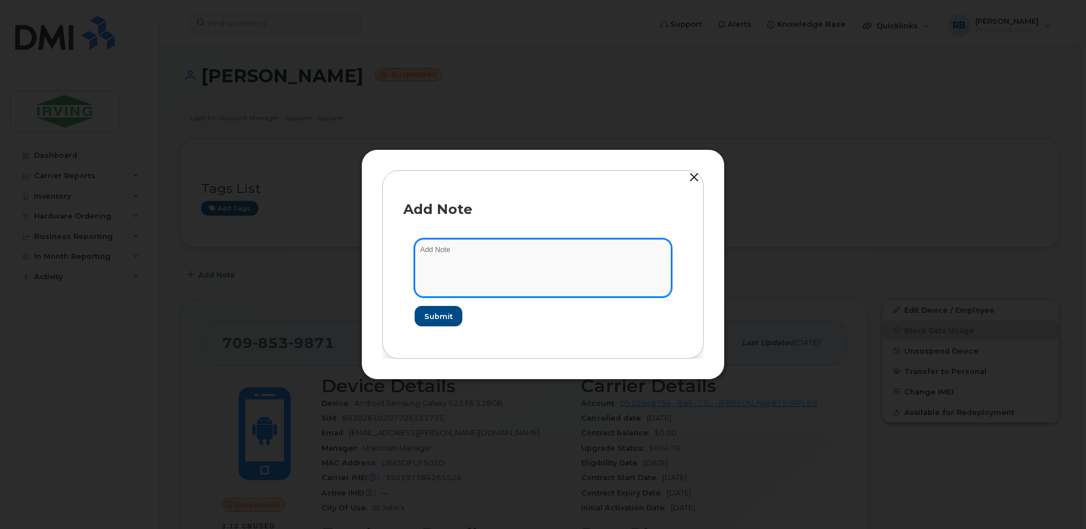
click at [495, 257] on textarea at bounding box center [543, 268] width 257 height 58
paste textarea "From: Roberts, Brad On Behalf Of CSL Mobility Sent: Friday, August 29, 2025 2:5…"
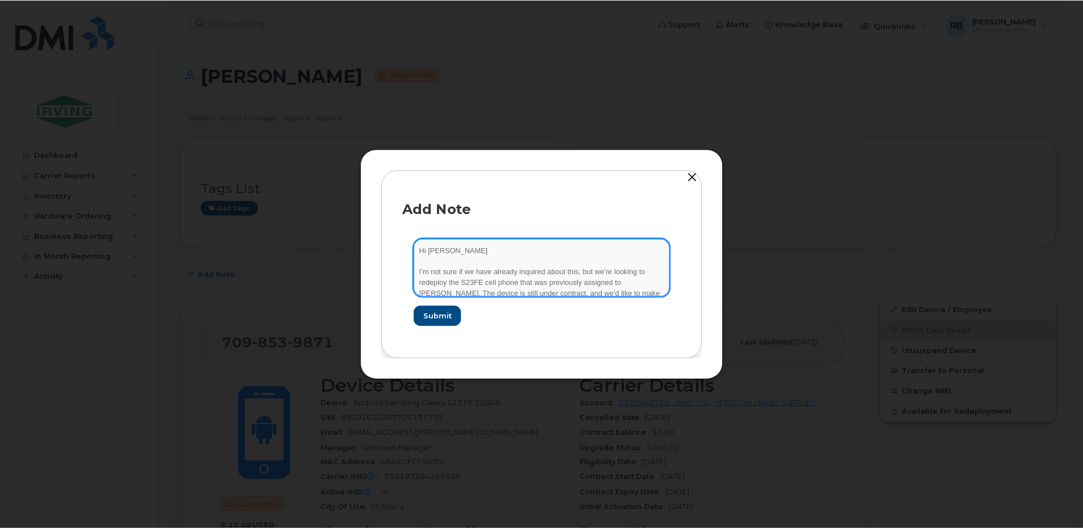
scroll to position [152, 0]
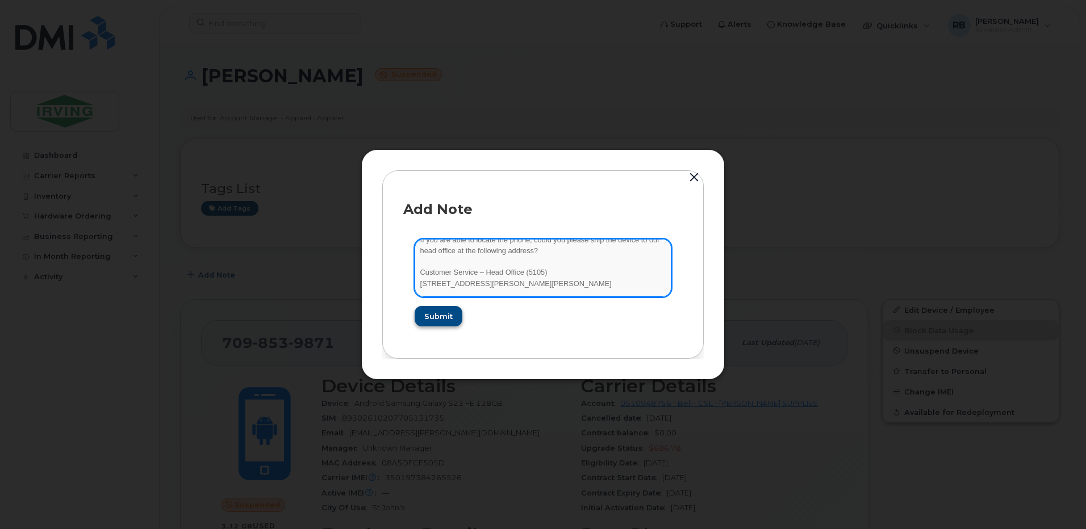
type textarea "From: Roberts, Brad On Behalf Of CSL Mobility Sent: Friday, August 29, 2025 2:5…"
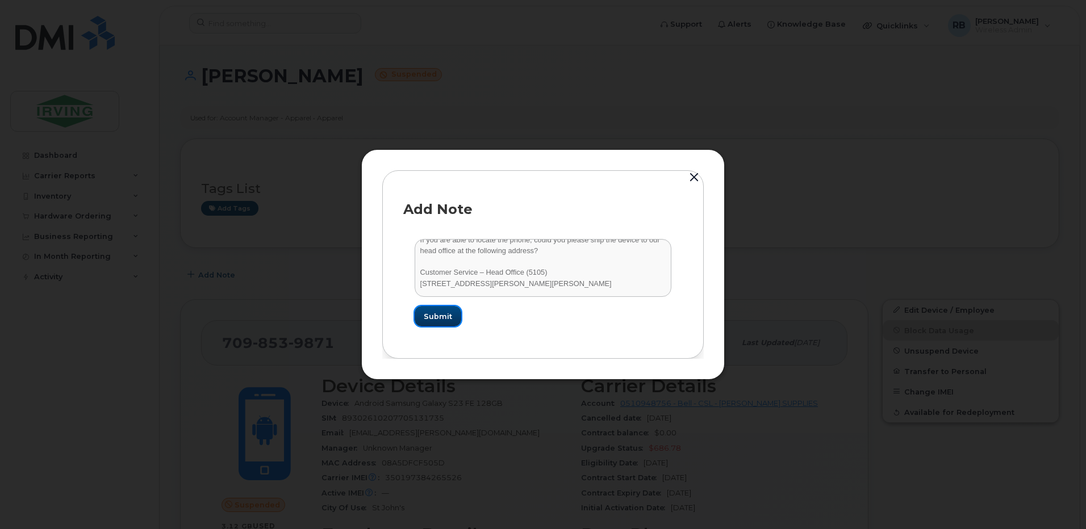
click at [436, 320] on span "Submit" at bounding box center [438, 316] width 28 height 11
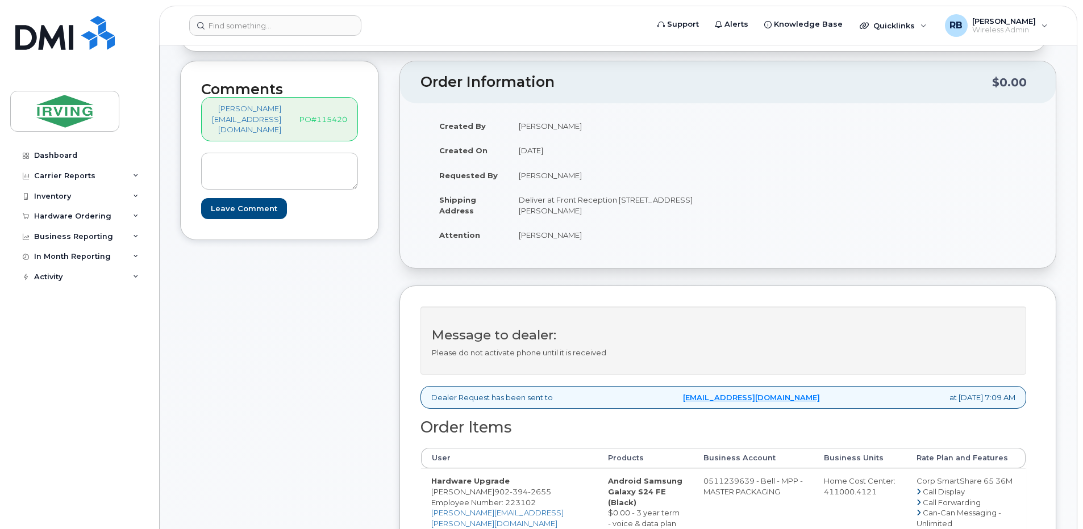
scroll to position [76, 0]
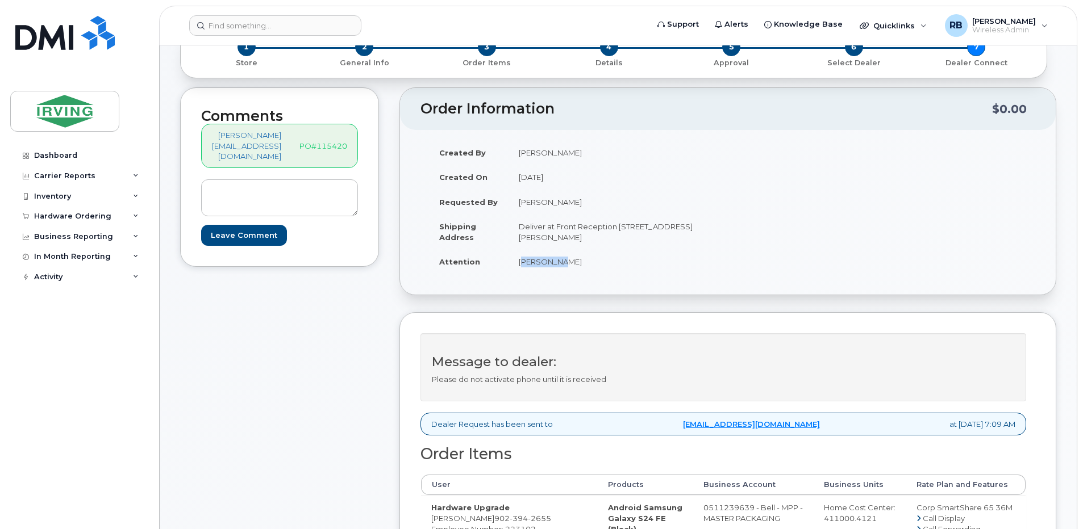
drag, startPoint x: 606, startPoint y: 266, endPoint x: 567, endPoint y: 266, distance: 38.6
click at [567, 266] on td "[PERSON_NAME]" at bounding box center [613, 261] width 211 height 25
copy td "[PERSON_NAME]"
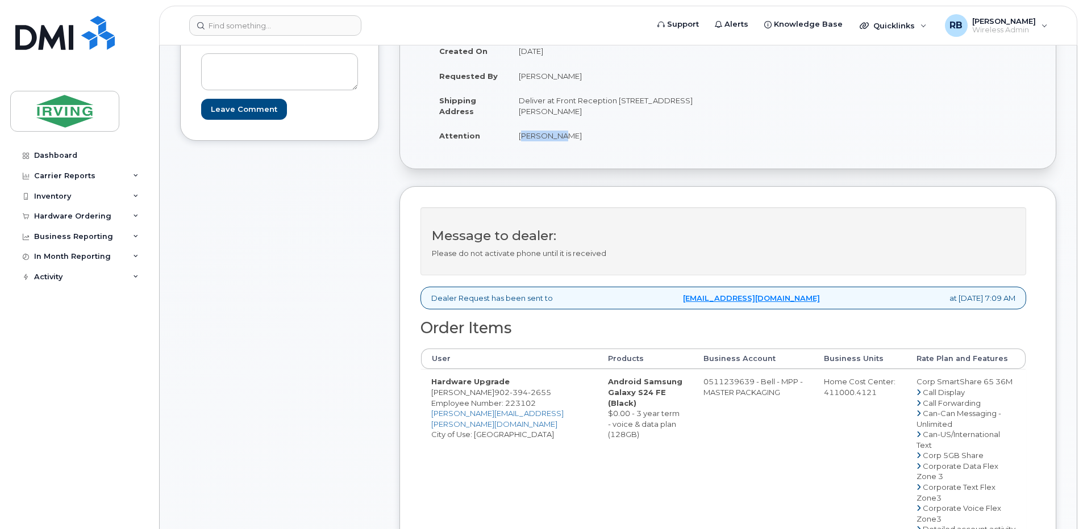
scroll to position [303, 0]
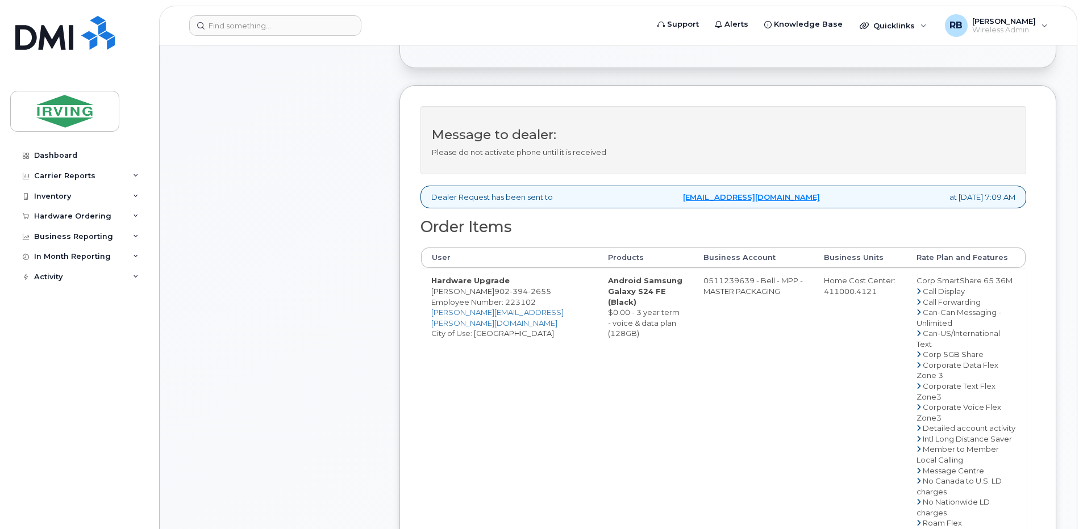
drag, startPoint x: 538, startPoint y: 302, endPoint x: 486, endPoint y: 302, distance: 52.3
click at [486, 302] on td "Hardware Upgrade Blair Arsenault 902 394 2655 Employee Number: 223102 arsenault…" at bounding box center [509, 522] width 177 height 509
copy td "[PERSON_NAME]"
click at [366, 275] on div "Comments doria.ela@masterpackaging.com PO#115420 Leave Comment" at bounding box center [279, 411] width 199 height 1102
click at [775, 296] on td "0511239639 - Bell - MPP - MASTER PACKAGING" at bounding box center [753, 522] width 120 height 509
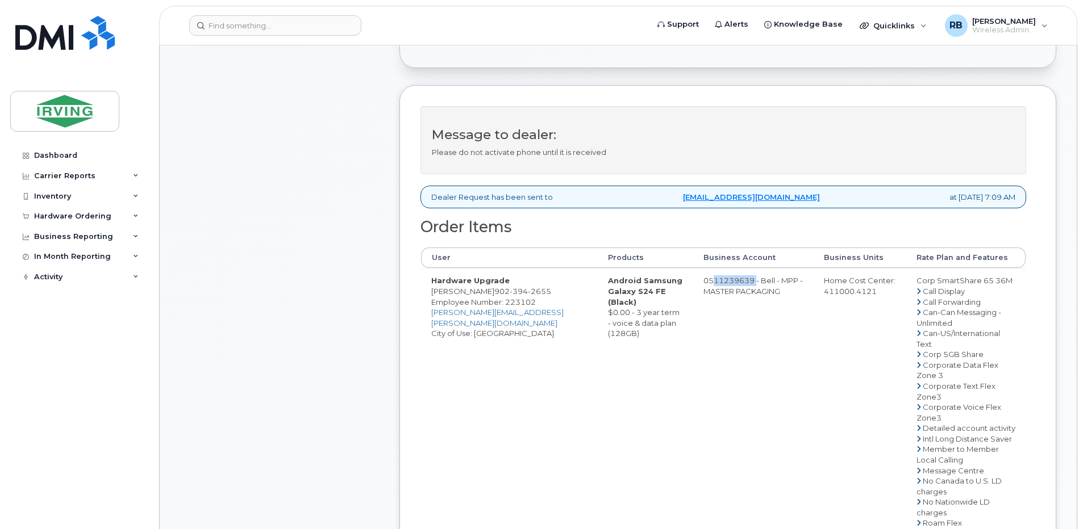
drag, startPoint x: 786, startPoint y: 291, endPoint x: 743, endPoint y: 290, distance: 43.2
click at [743, 290] on td "0511239639 - Bell - MPP - MASTER PACKAGING" at bounding box center [753, 522] width 120 height 509
copy td "511239639"
click at [332, 258] on div "Comments doria.ela@masterpackaging.com PO#115420 Leave Comment" at bounding box center [279, 411] width 199 height 1102
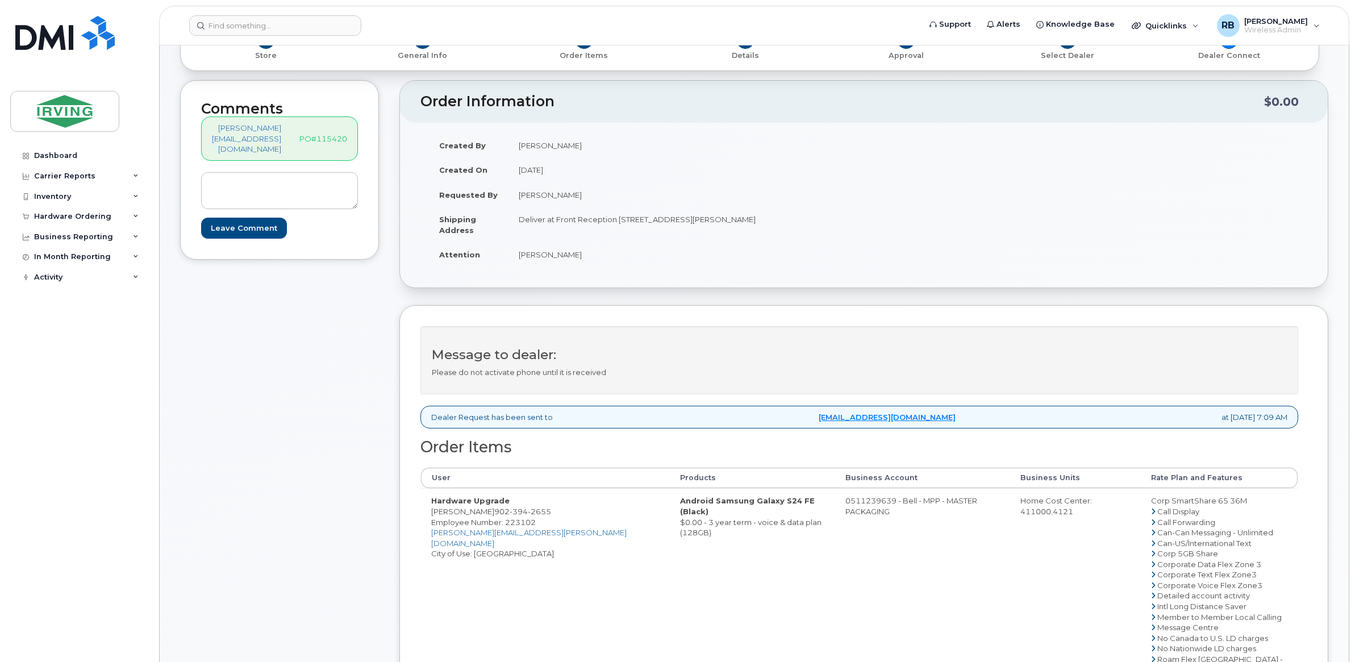
scroll to position [114, 0]
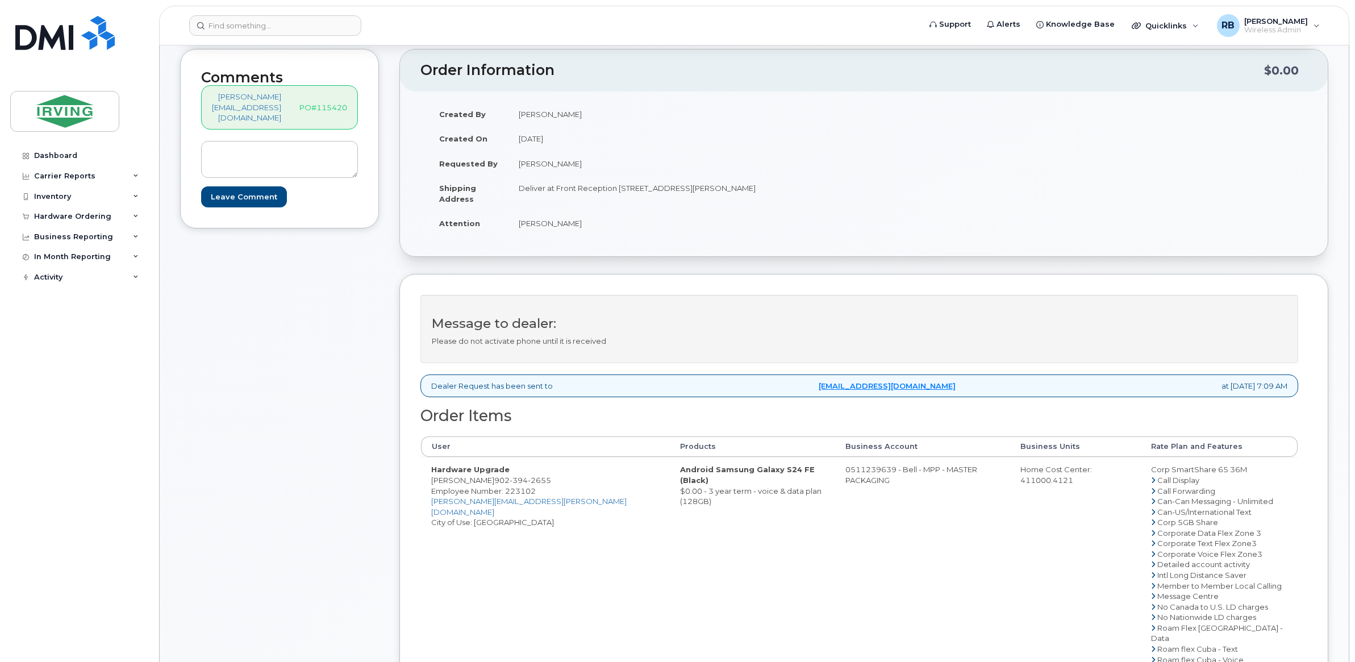
click at [337, 379] on div "Comments doria.ela@masterpackaging.com PO#115420 Leave Comment" at bounding box center [279, 526] width 199 height 954
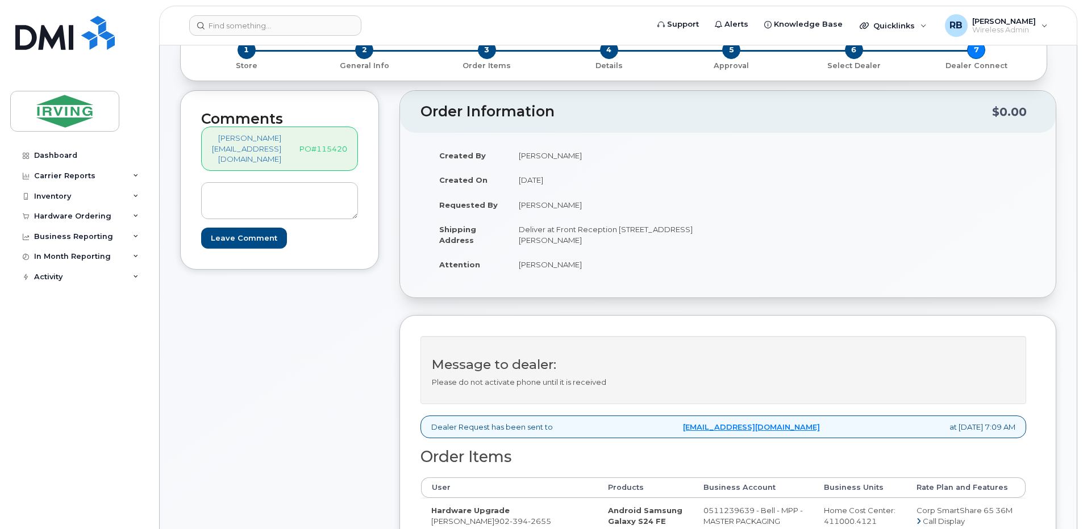
scroll to position [152, 0]
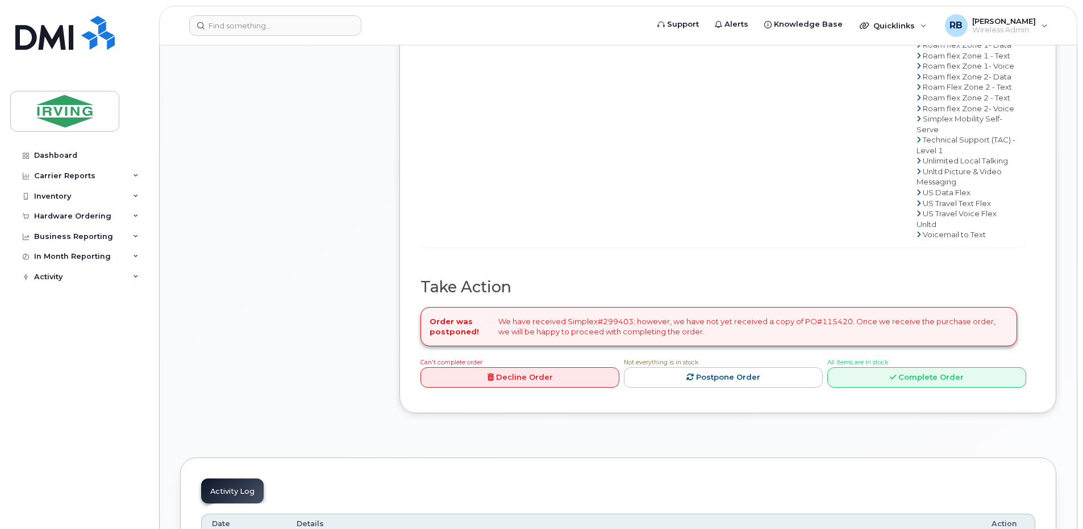
scroll to position [984, 0]
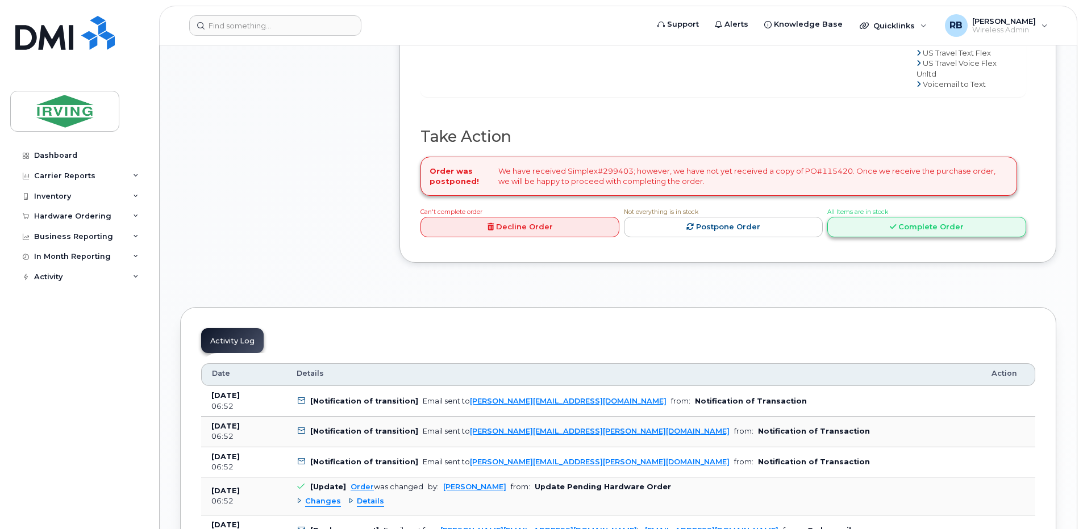
click at [897, 238] on link "Complete Order" at bounding box center [926, 227] width 199 height 21
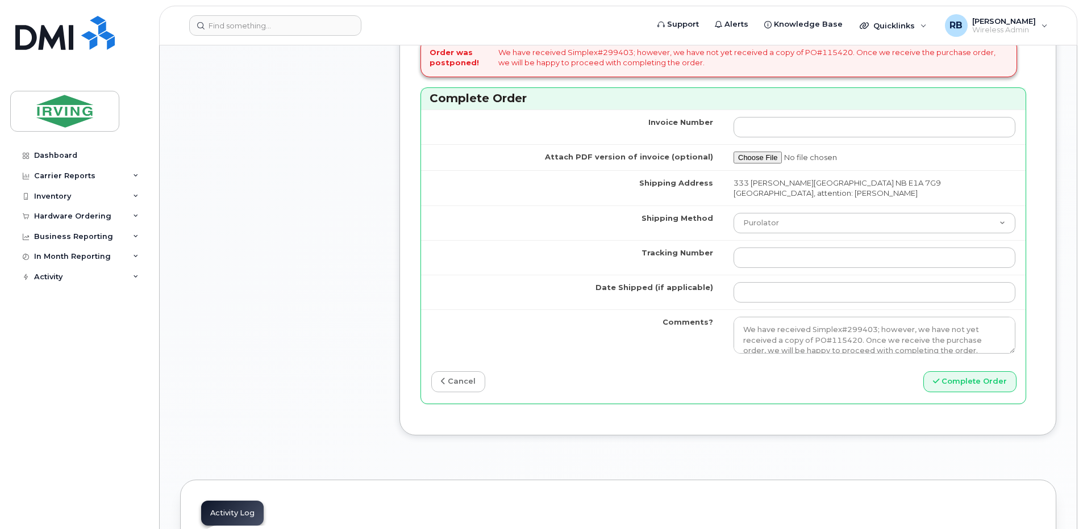
scroll to position [454, 0]
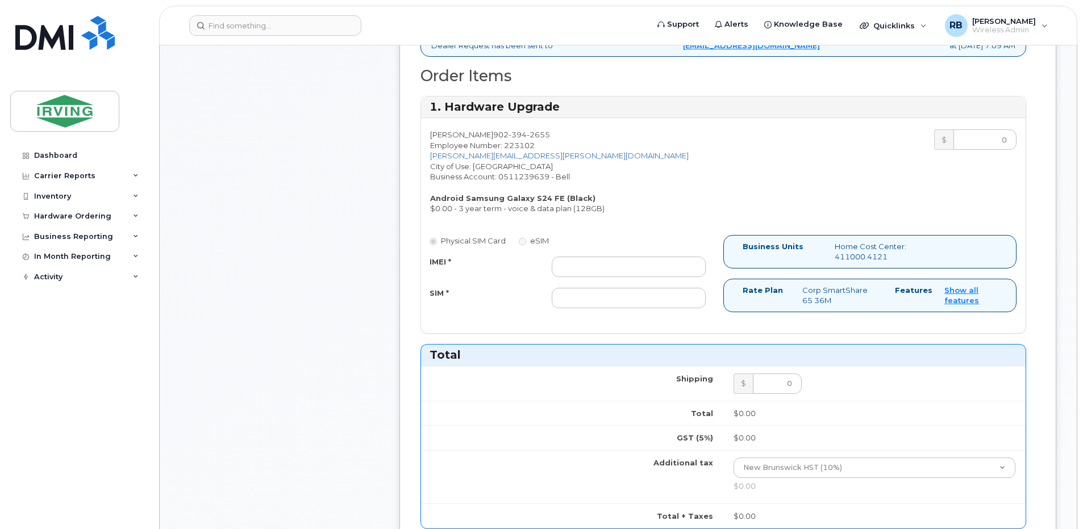
click at [571, 129] on div "Blair Arsenault 902 394 2655 Employee Number: 223102 arsenault.blair@masterpack…" at bounding box center [572, 171] width 302 height 85
click at [527, 133] on span "394" at bounding box center [517, 134] width 18 height 9
copy span "902 394 2655"
click at [612, 271] on input "IMEI *" at bounding box center [629, 267] width 154 height 20
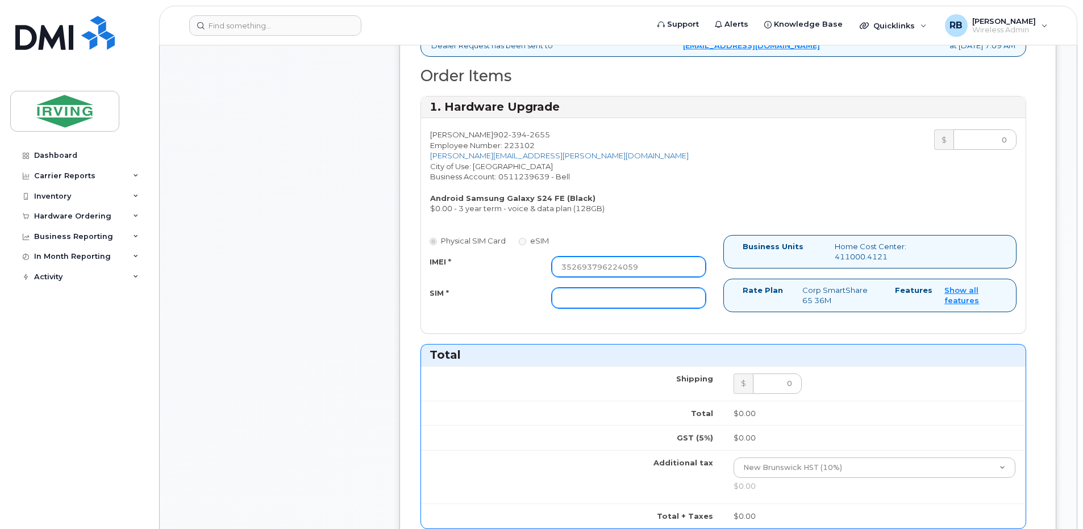
type input "352693796224059"
click at [620, 292] on input "SIM *" at bounding box center [629, 298] width 154 height 20
type input "89302610207712406377"
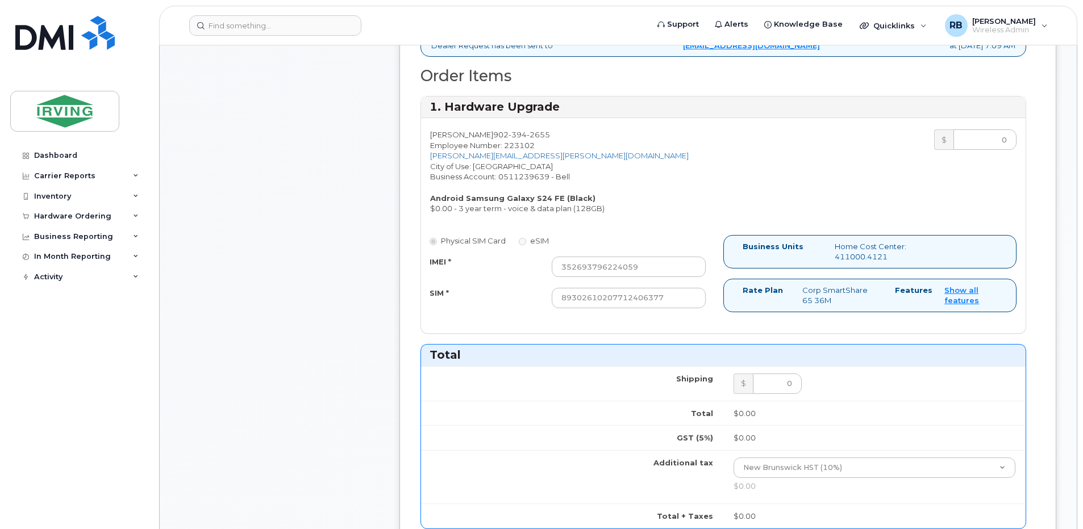
click at [433, 324] on div "Comments doria.ela@masterpackaging.com PO#115420 Leave Comment Order Informatio…" at bounding box center [618, 346] width 876 height 1274
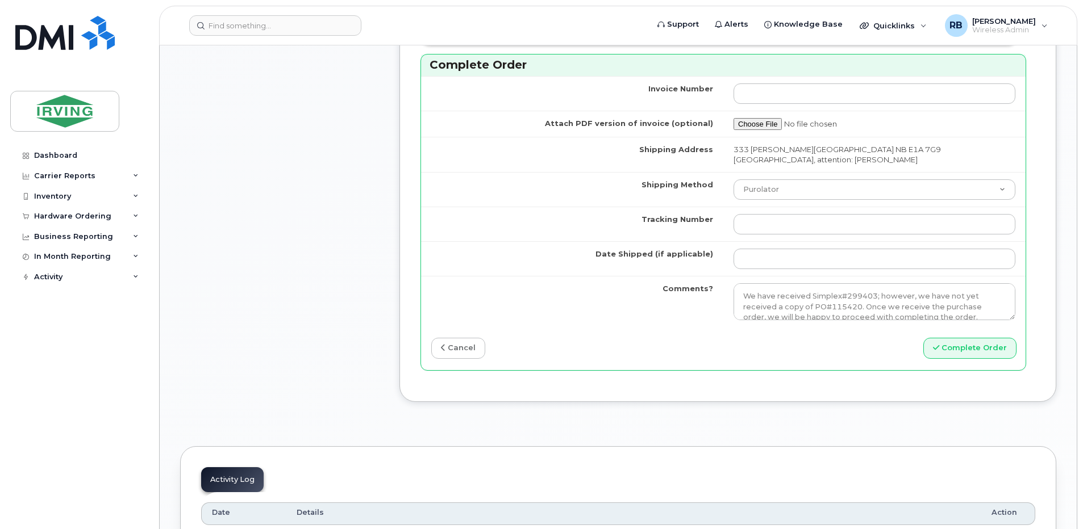
scroll to position [984, 0]
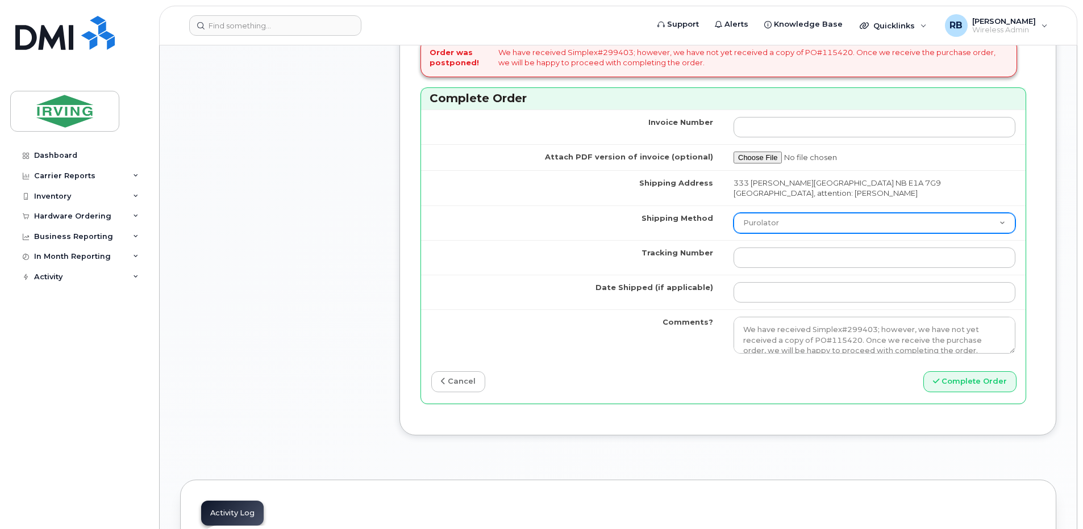
click at [811, 233] on select "Purolator UPS FedEx Canada Post Courier Other Drop Off Pick Up" at bounding box center [874, 223] width 282 height 20
select select "Courier"
click at [759, 223] on select "Purolator UPS FedEx Canada Post Courier Other Drop Off Pick Up" at bounding box center [874, 223] width 282 height 20
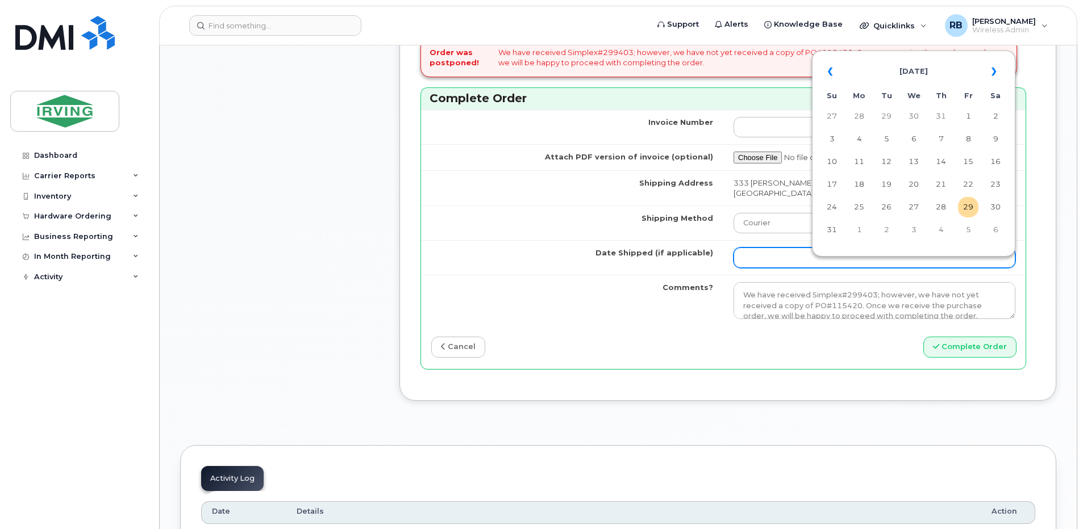
click at [805, 262] on input "Date Shipped (if applicable)" at bounding box center [874, 258] width 282 height 20
click at [910, 231] on td "3" at bounding box center [913, 230] width 20 height 20
type input "[DATE]"
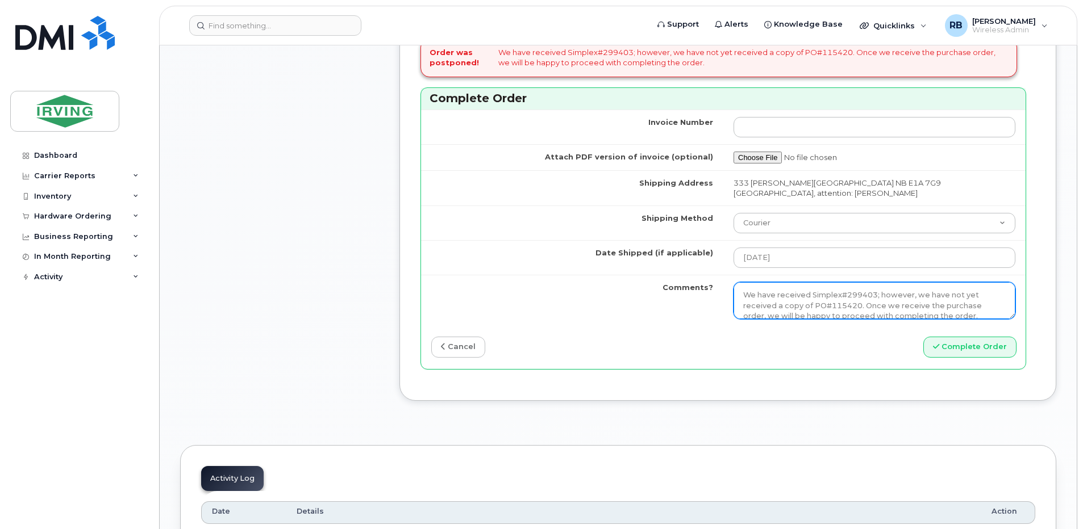
scroll to position [10, 0]
drag, startPoint x: 768, startPoint y: 305, endPoint x: 1007, endPoint y: 320, distance: 239.6
click at [1007, 320] on textarea "We have received Simplex#299403; however, we have not yet received a copy of PO…" at bounding box center [874, 300] width 282 height 37
type textarea "p"
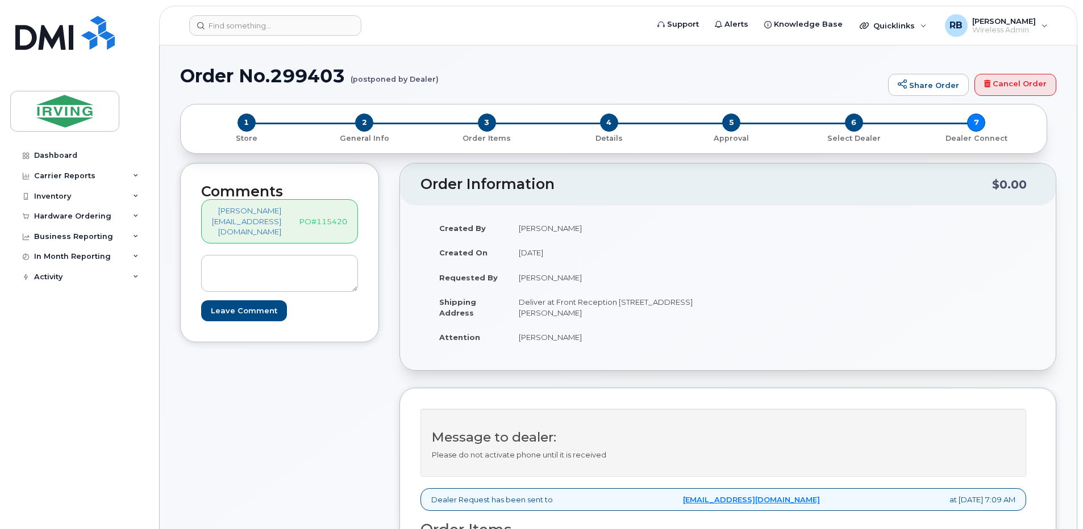
type textarea "Please be advised the order has been completed. SO#26201547 Allow 1-3 business …"
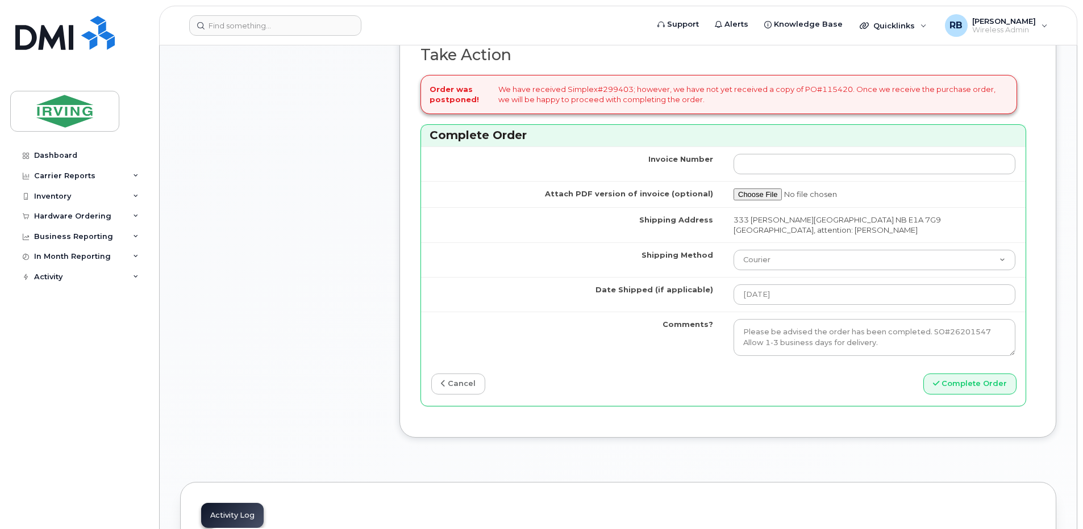
scroll to position [1060, 0]
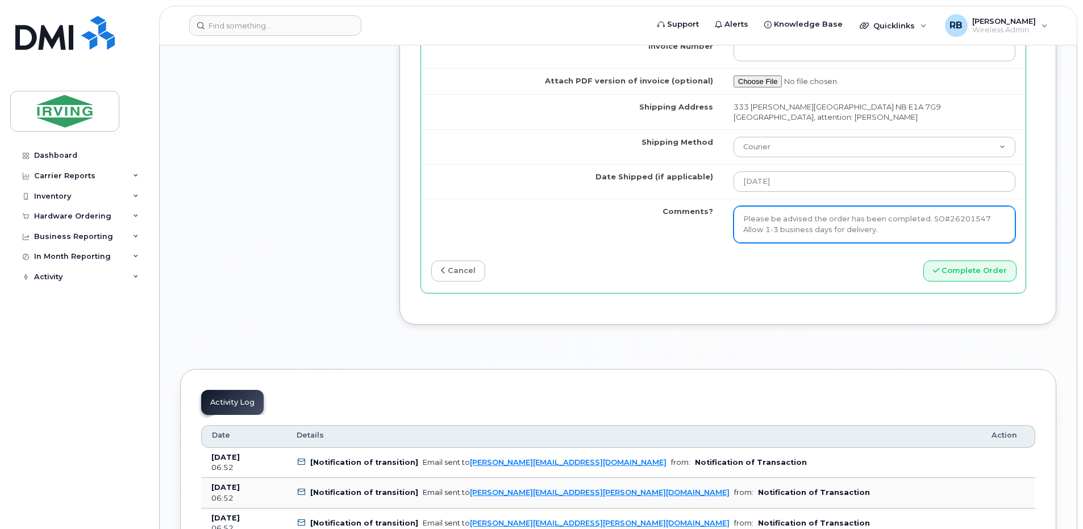
click at [830, 241] on textarea "We have received Simplex#299403; however, we have not yet received a copy of PO…" at bounding box center [874, 224] width 282 height 37
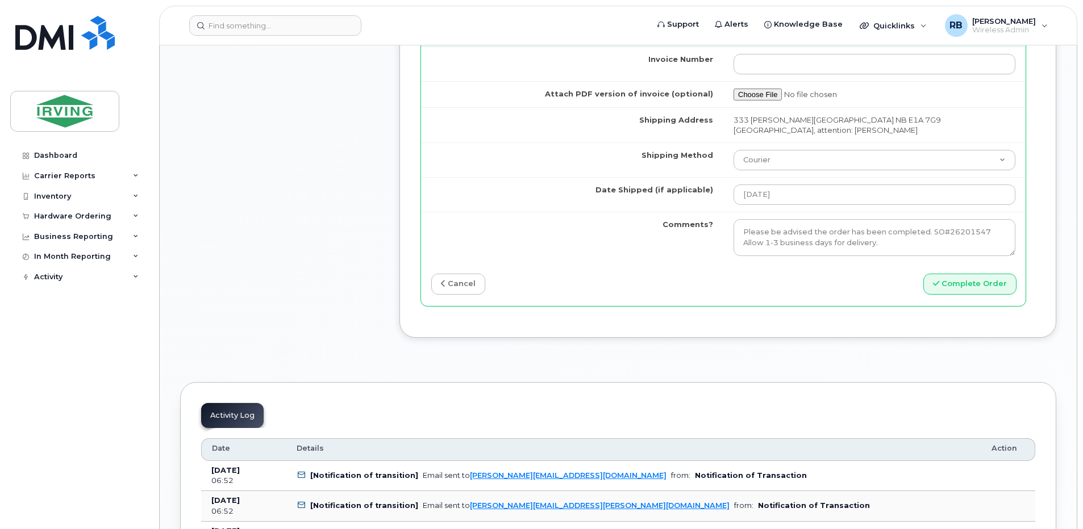
scroll to position [1136, 0]
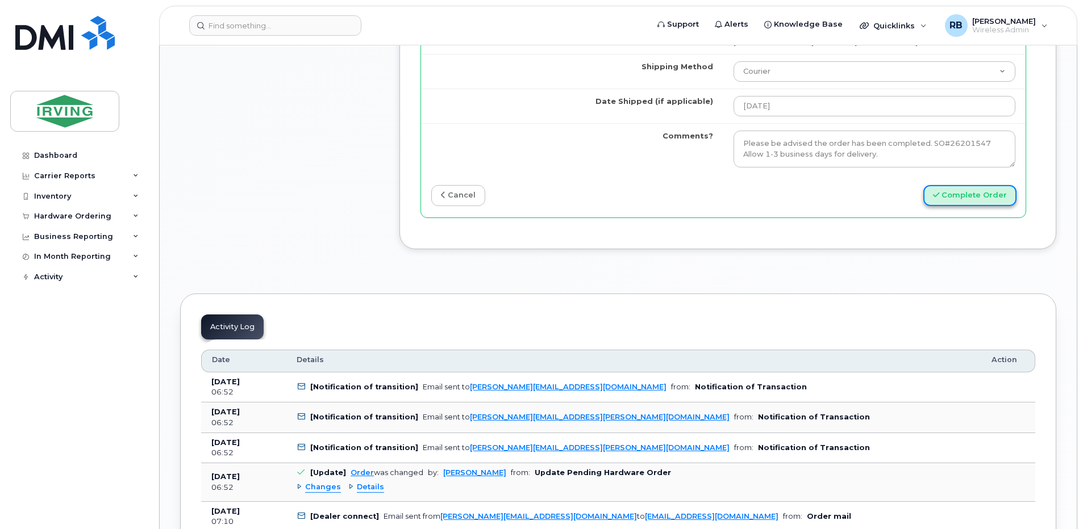
click at [948, 204] on button "Complete Order" at bounding box center [969, 195] width 93 height 21
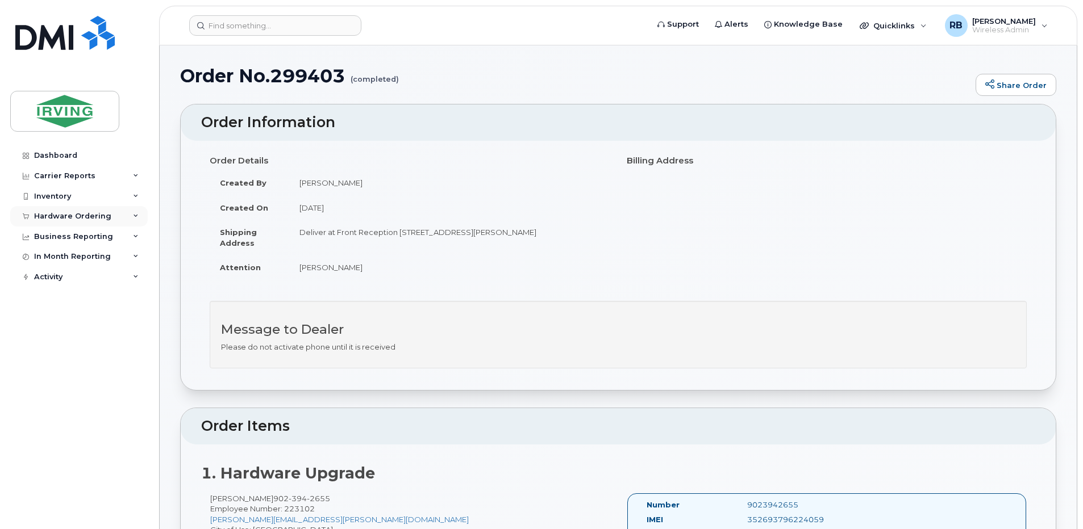
click at [94, 220] on div "Hardware Ordering" at bounding box center [72, 216] width 77 height 9
click at [57, 264] on div "Orders" at bounding box center [53, 259] width 28 height 10
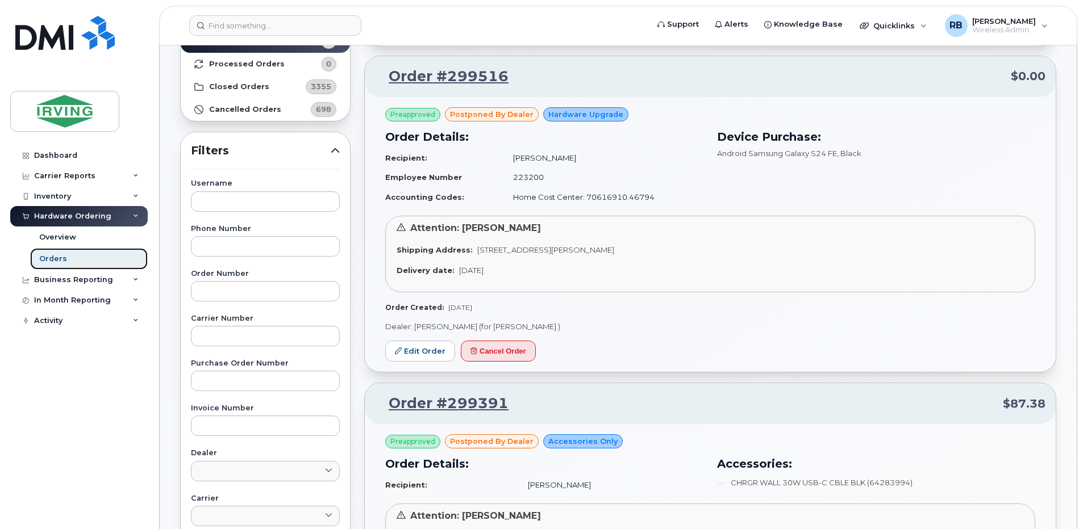
scroll to position [76, 0]
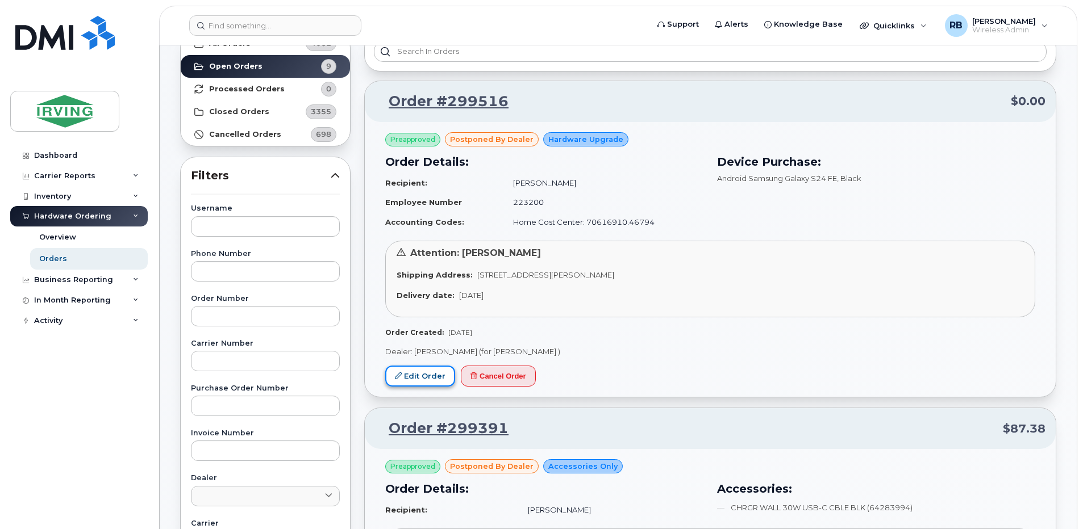
click at [424, 381] on link "Edit Order" at bounding box center [420, 376] width 70 height 21
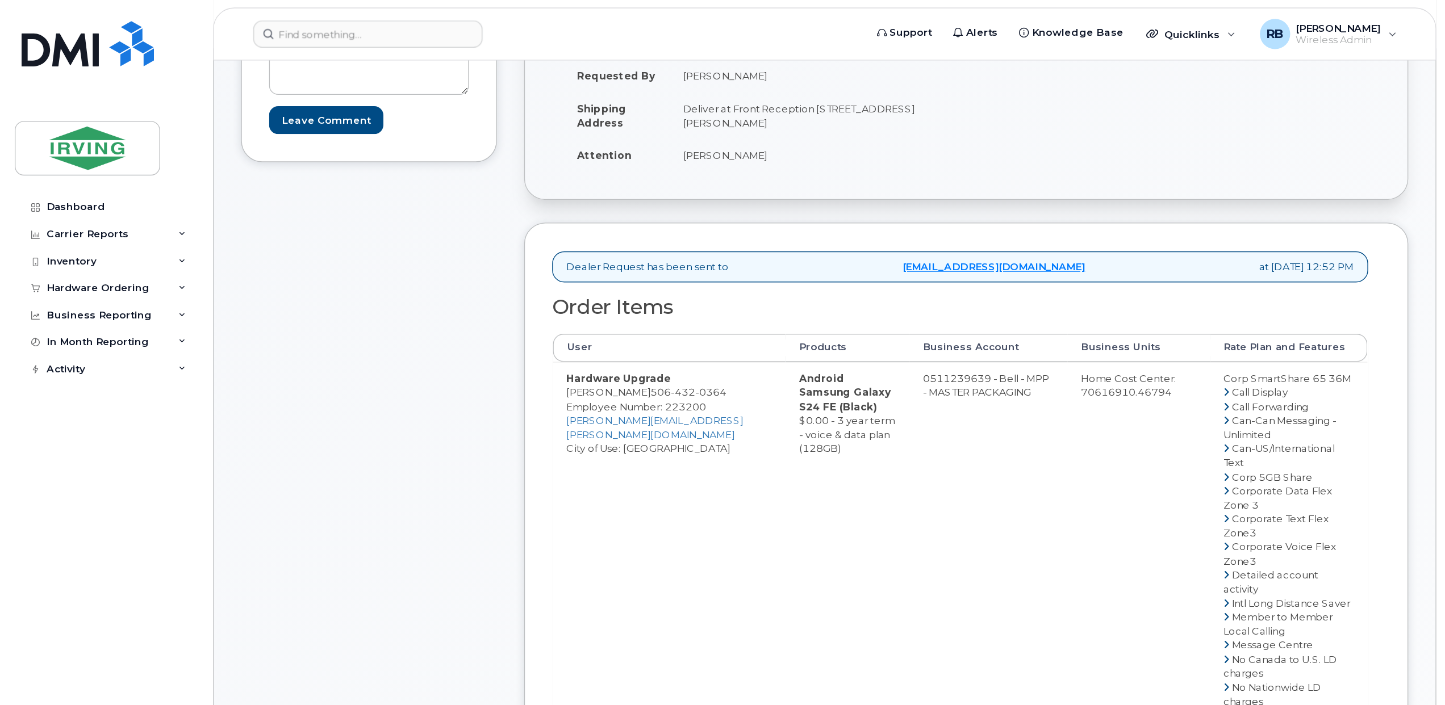
scroll to position [227, 0]
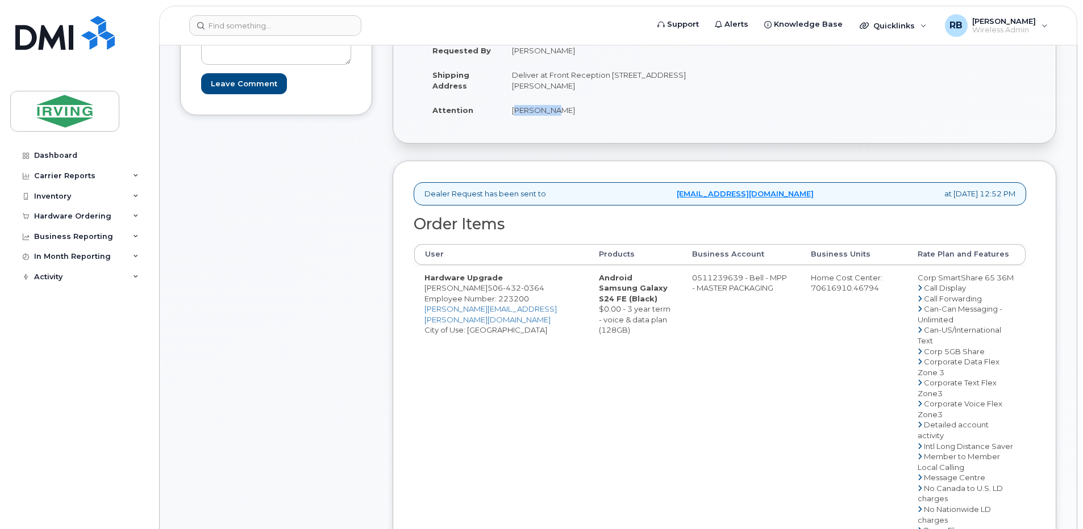
drag, startPoint x: 603, startPoint y: 114, endPoint x: 567, endPoint y: 115, distance: 35.8
click at [567, 115] on td "[PERSON_NAME]" at bounding box center [609, 110] width 214 height 25
copy td "[PERSON_NAME]"
drag, startPoint x: 538, startPoint y: 299, endPoint x: 478, endPoint y: 300, distance: 59.6
click at [478, 300] on td "Hardware Upgrade Rolland Gagnon 506 432 0364 Employee Number: 223200 gagnon.rol…" at bounding box center [501, 525] width 174 height 520
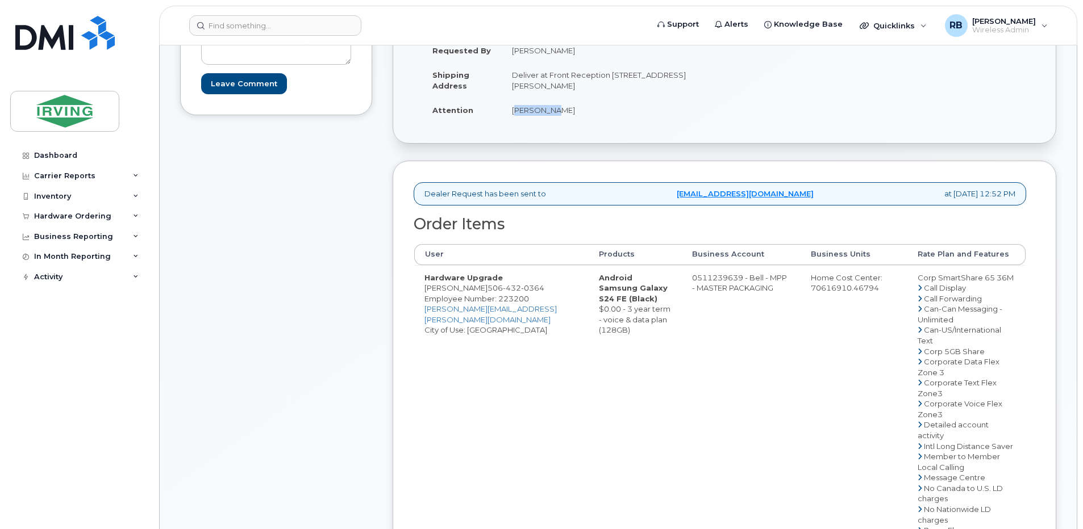
copy td "[PERSON_NAME]"
click at [741, 295] on td "0511239639 - Bell - MPP - MASTER PACKAGING" at bounding box center [741, 525] width 119 height 520
drag, startPoint x: 753, startPoint y: 290, endPoint x: 708, endPoint y: 287, distance: 44.4
click at [708, 287] on td "0511239639 - Bell - MPP - MASTER PACKAGING" at bounding box center [741, 525] width 119 height 520
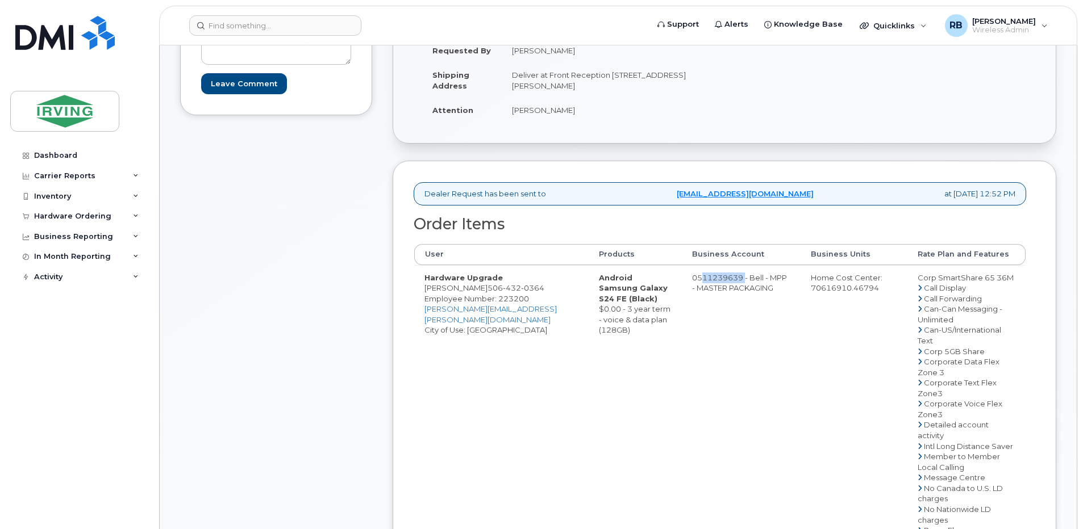
copy td "511239639"
click at [544, 293] on span "506 432 0364" at bounding box center [515, 287] width 57 height 9
copy span "506 432 0364"
click at [521, 293] on span "432" at bounding box center [512, 287] width 18 height 9
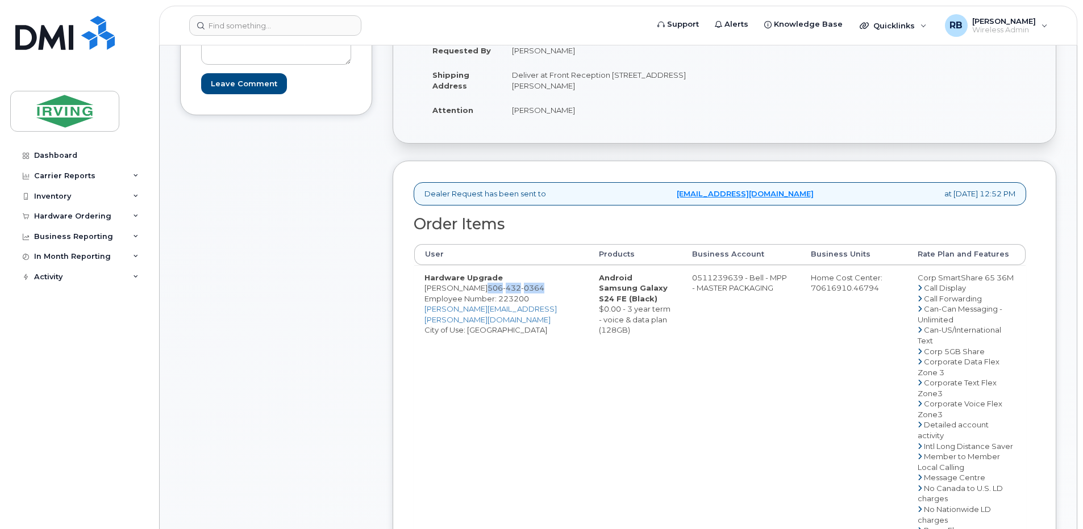
click at [521, 293] on span "432" at bounding box center [512, 287] width 18 height 9
click at [544, 293] on span "506 432 0364" at bounding box center [515, 287] width 57 height 9
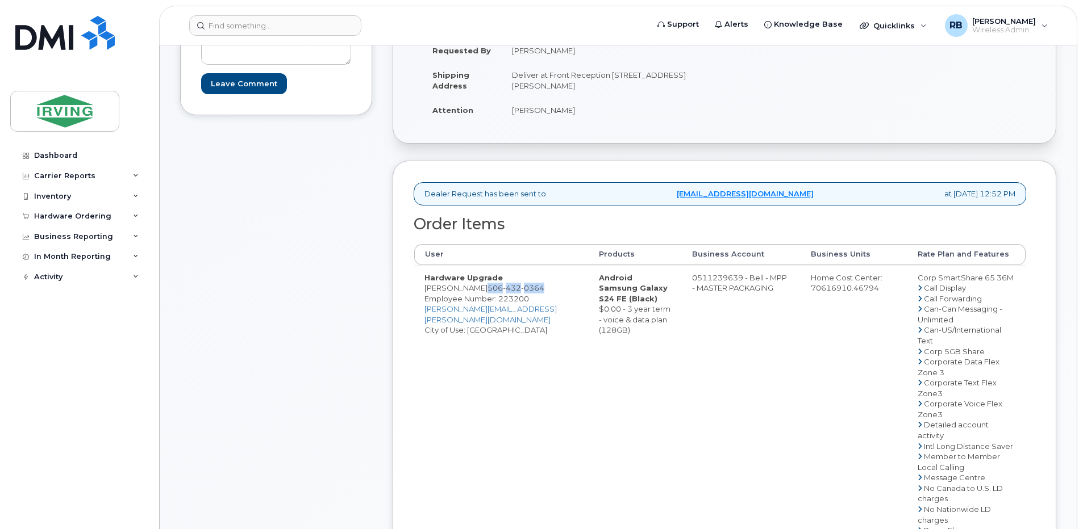
copy span "506 432 0364"
click at [372, 362] on div "Comments doria.ela@masterpackaging.com PO # 31107380 Leave Comment" at bounding box center [276, 452] width 192 height 1033
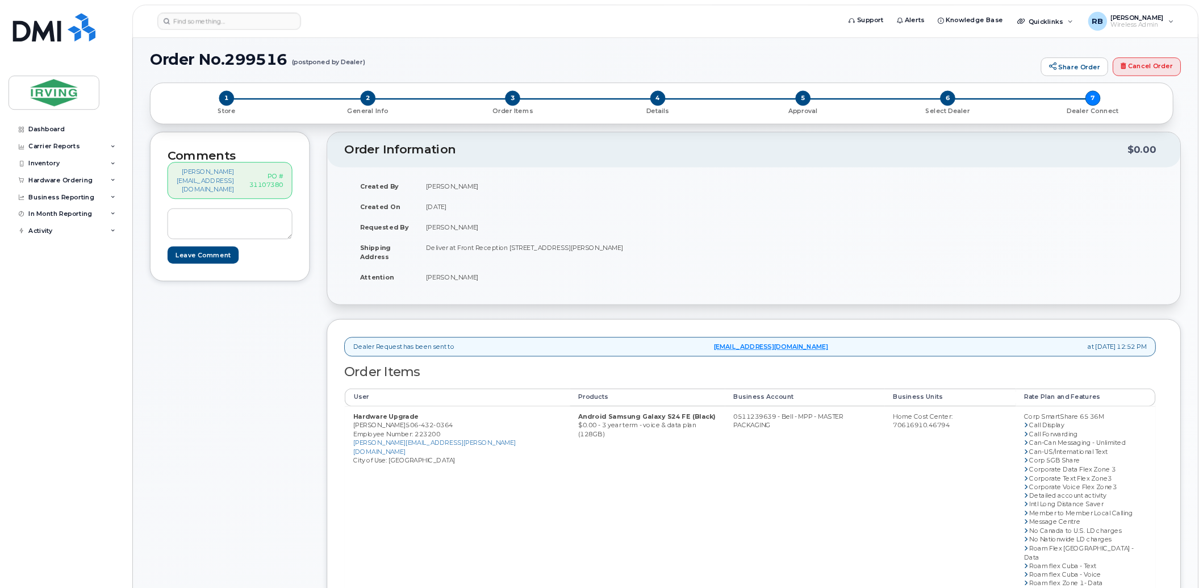
scroll to position [0, 0]
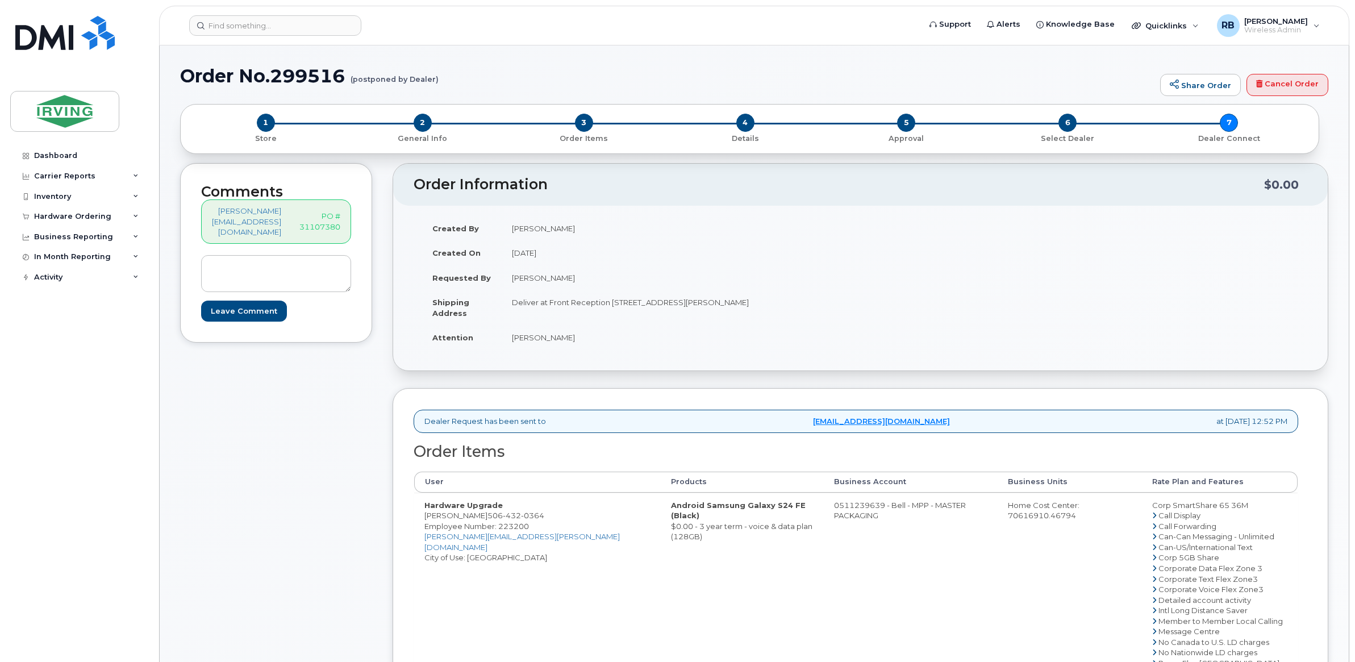
click at [289, 430] on div "Comments doria.ela@masterpackaging.com PO # 31107380 Leave Comment" at bounding box center [276, 600] width 192 height 875
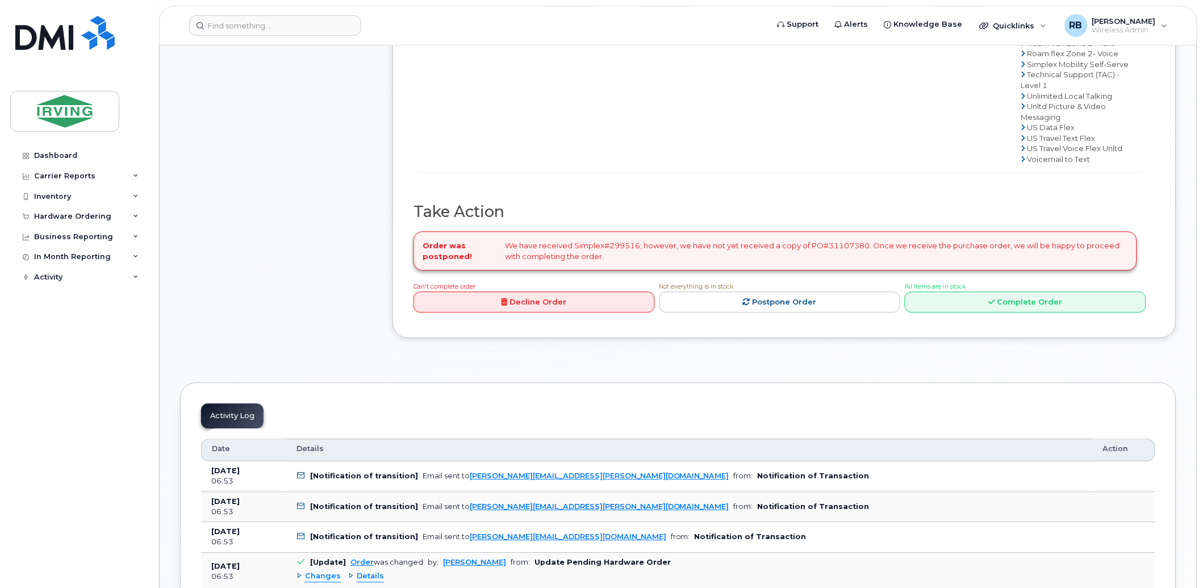
scroll to position [757, 0]
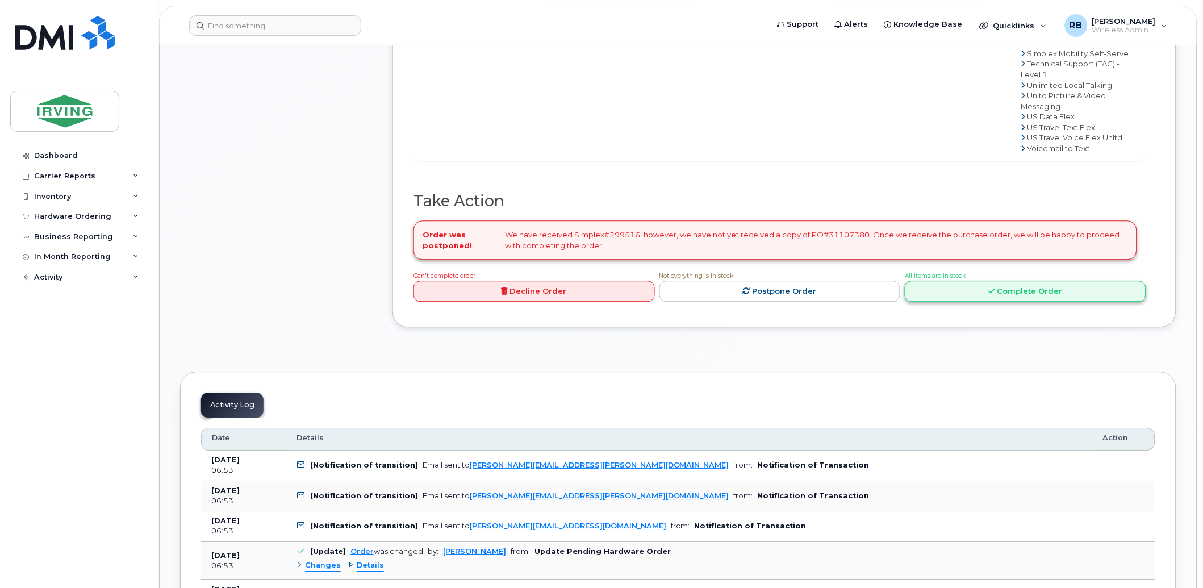
click at [966, 302] on link "Complete Order" at bounding box center [1025, 291] width 241 height 21
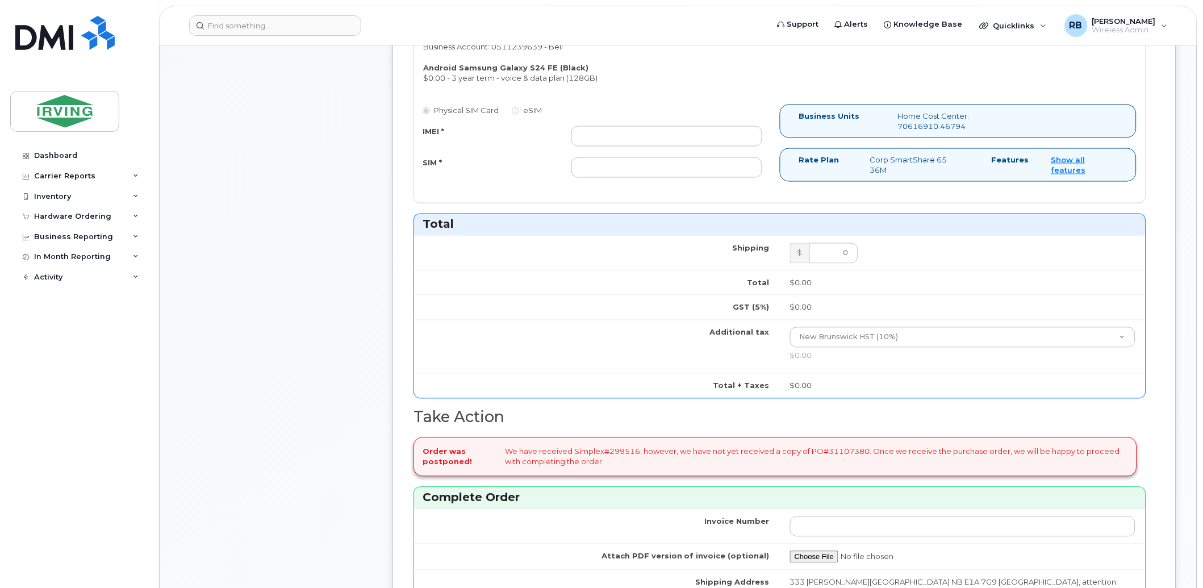
scroll to position [421, 0]
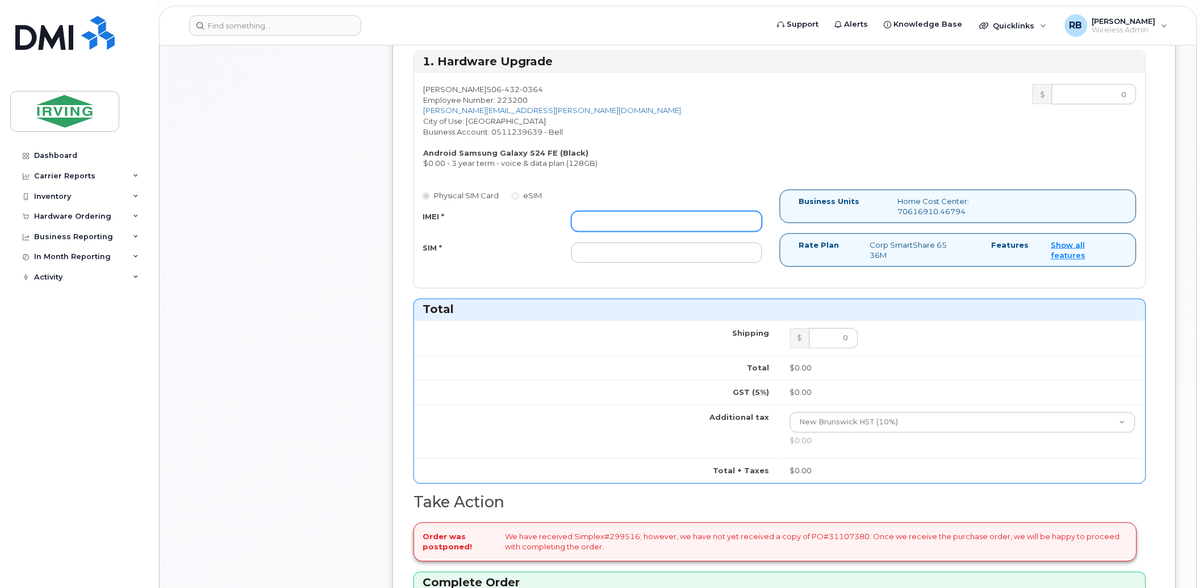
click at [695, 219] on input "IMEI *" at bounding box center [666, 221] width 191 height 20
type input "352693796069157"
click at [678, 247] on input "SIM *" at bounding box center [666, 253] width 191 height 20
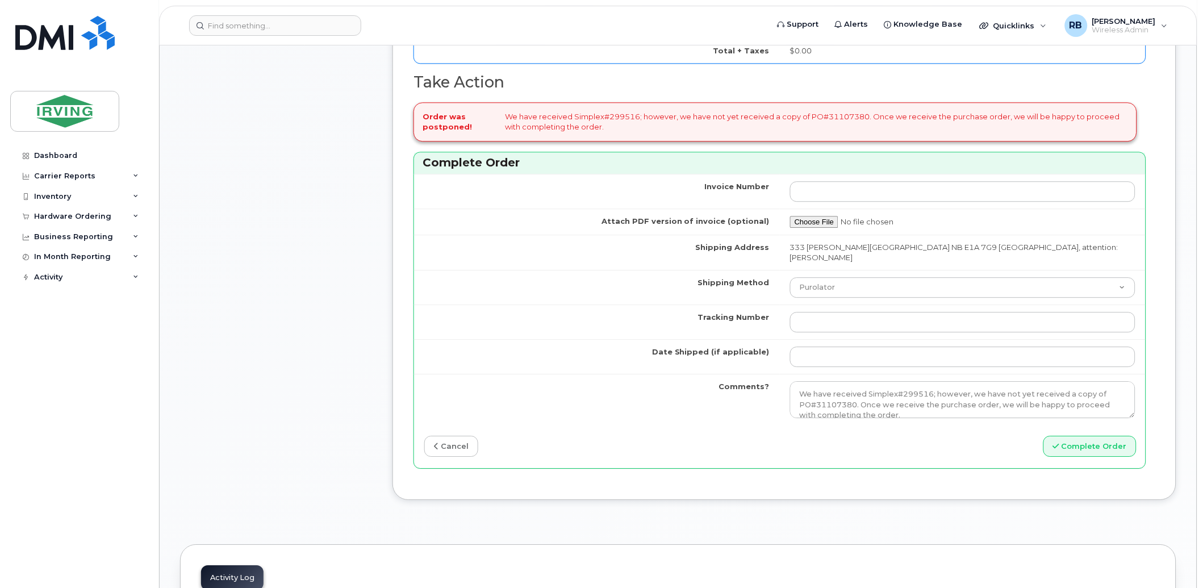
scroll to position [926, 0]
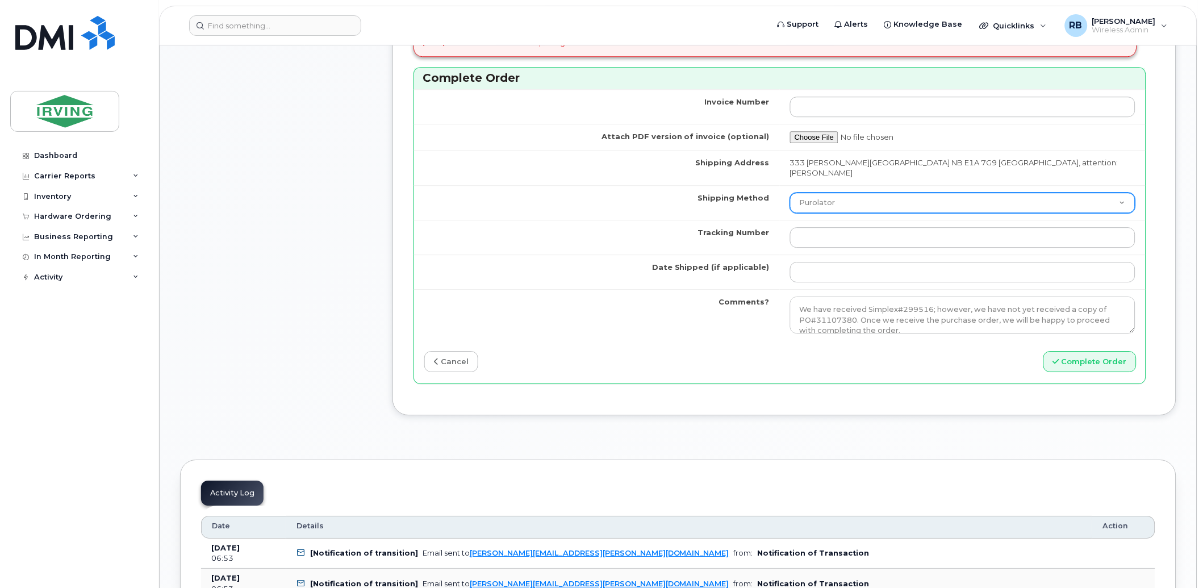
type input "89302610207712406385"
click at [843, 197] on select "Purolator UPS FedEx Canada Post Courier Other Drop Off Pick Up" at bounding box center [962, 203] width 345 height 20
select select "Courier"
click at [817, 193] on select "Purolator UPS FedEx Canada Post Courier Other Drop Off Pick Up" at bounding box center [962, 203] width 345 height 20
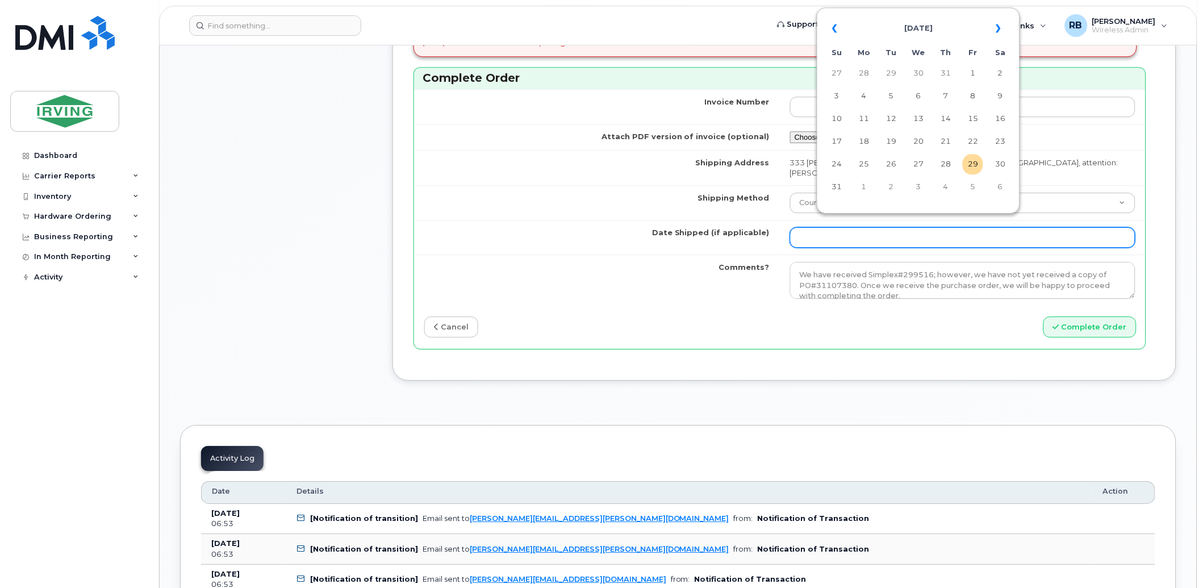
click at [857, 234] on input "Date Shipped (if applicable)" at bounding box center [962, 237] width 345 height 20
click at [921, 189] on td "3" at bounding box center [918, 187] width 20 height 20
type input "[DATE]"
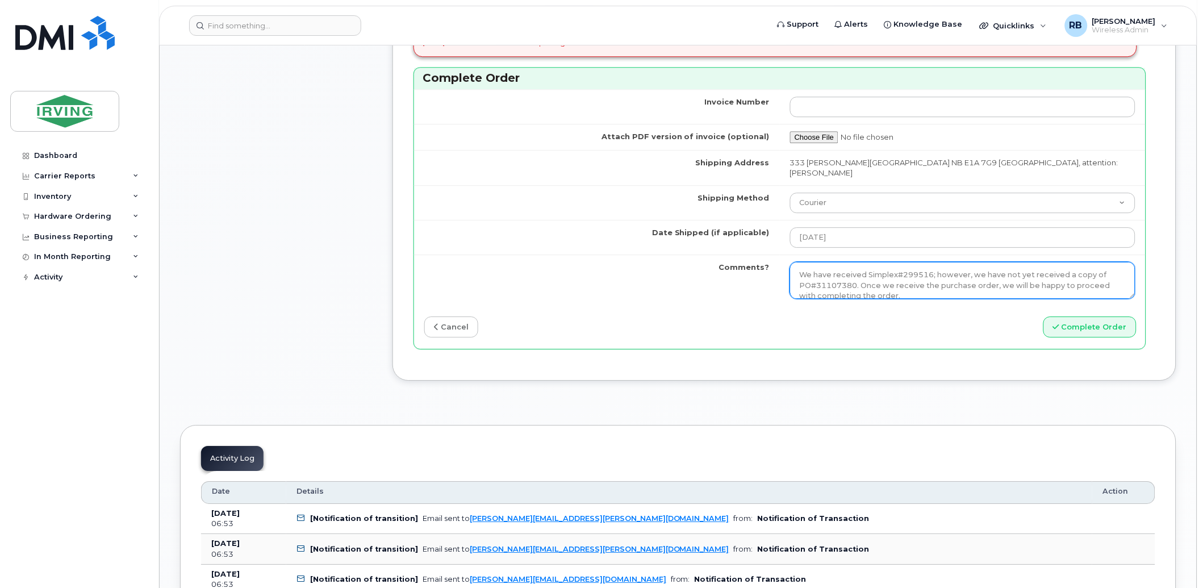
scroll to position [10, 0]
drag, startPoint x: 825, startPoint y: 264, endPoint x: 979, endPoint y: 284, distance: 155.8
click at [979, 284] on textarea "We have received Simplex#299516; however, we have not yet received a copy of PO…" at bounding box center [962, 280] width 345 height 37
type textarea "p"
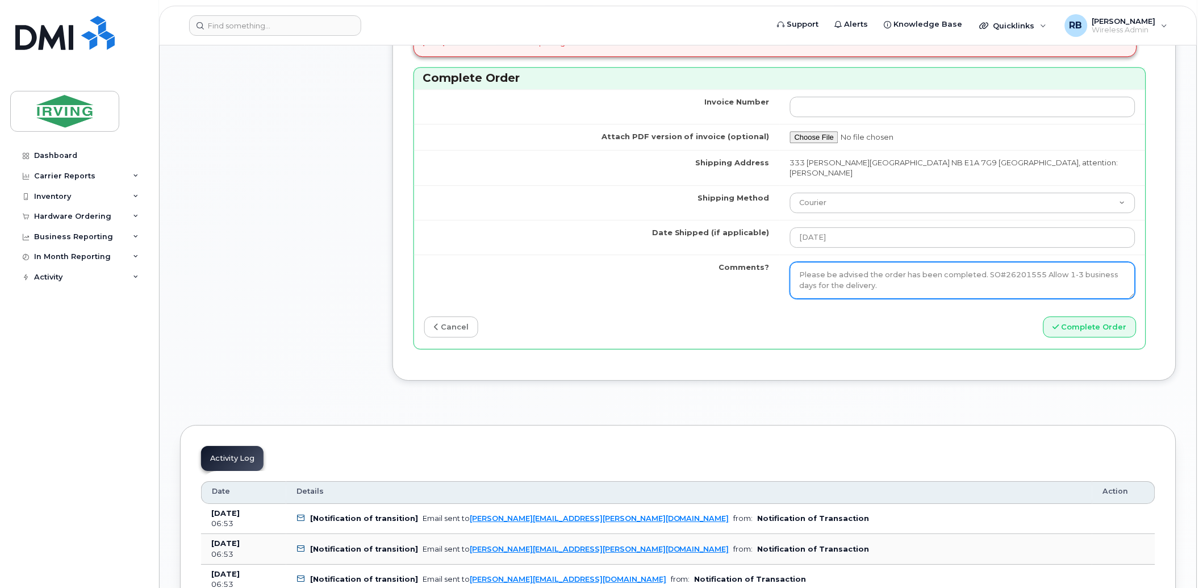
type textarea "Please be advised the order has been completed. SO#26201555 Allow 1-3 business …"
click at [855, 271] on textarea "We have received Simplex#299516; however, we have not yet received a copy of PO…" at bounding box center [962, 280] width 345 height 37
click at [705, 328] on div "Invoice Number Attach PDF version of invoice (optional) Shipping Address 333 Ad…" at bounding box center [780, 219] width 732 height 260
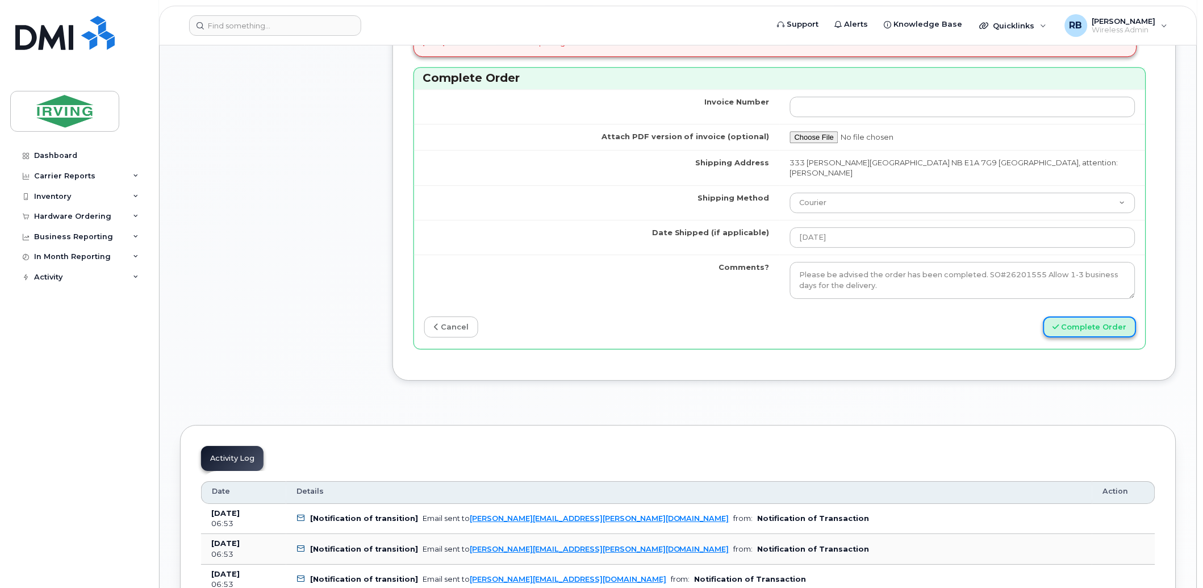
click at [1082, 316] on button "Complete Order" at bounding box center [1089, 326] width 93 height 21
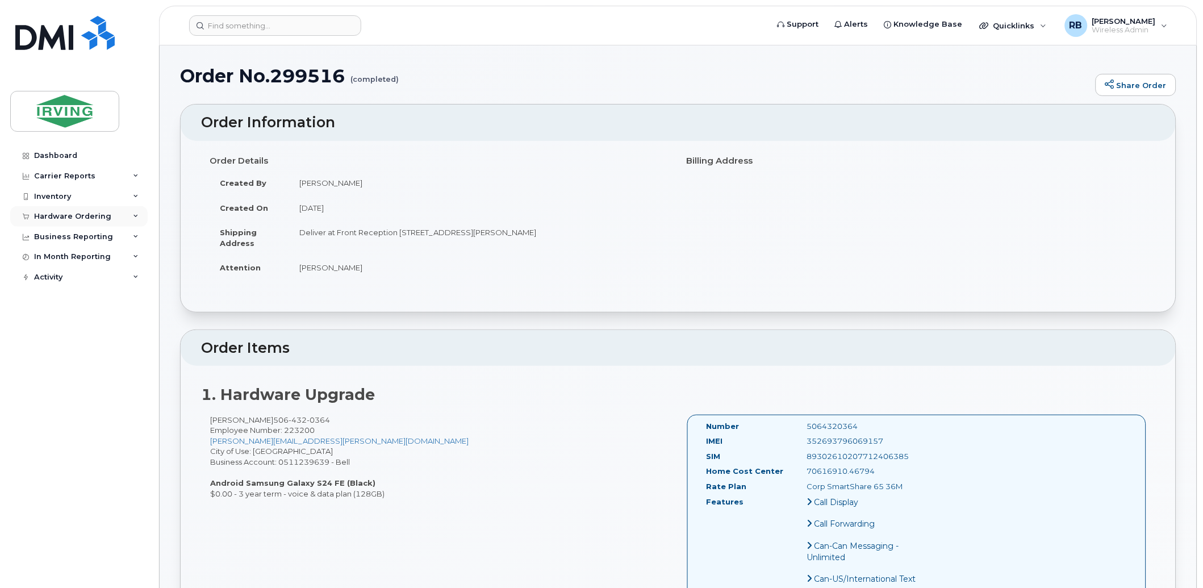
drag, startPoint x: 91, startPoint y: 217, endPoint x: 82, endPoint y: 224, distance: 11.8
click at [91, 217] on div "Hardware Ordering" at bounding box center [72, 216] width 77 height 9
click at [48, 257] on div "Orders" at bounding box center [53, 259] width 28 height 10
